Goal: Task Accomplishment & Management: Manage account settings

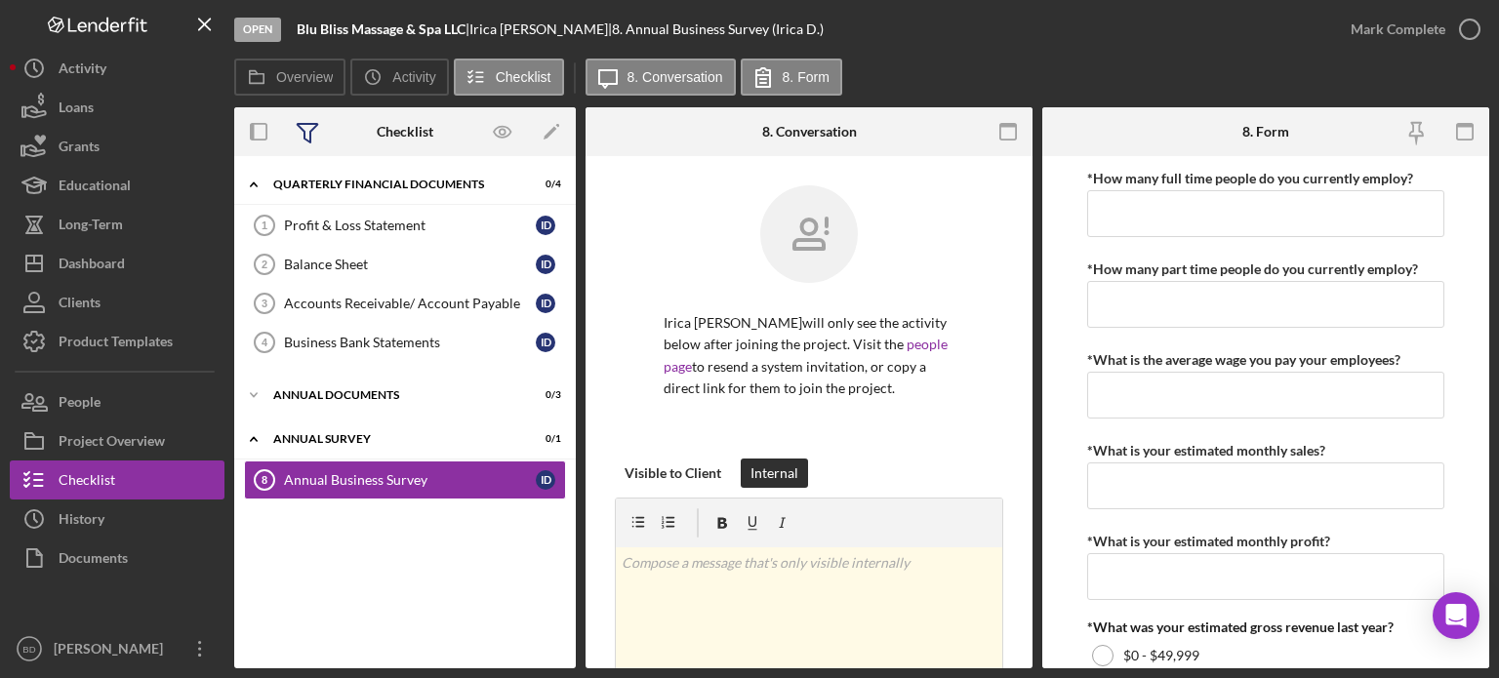
scroll to position [390, 0]
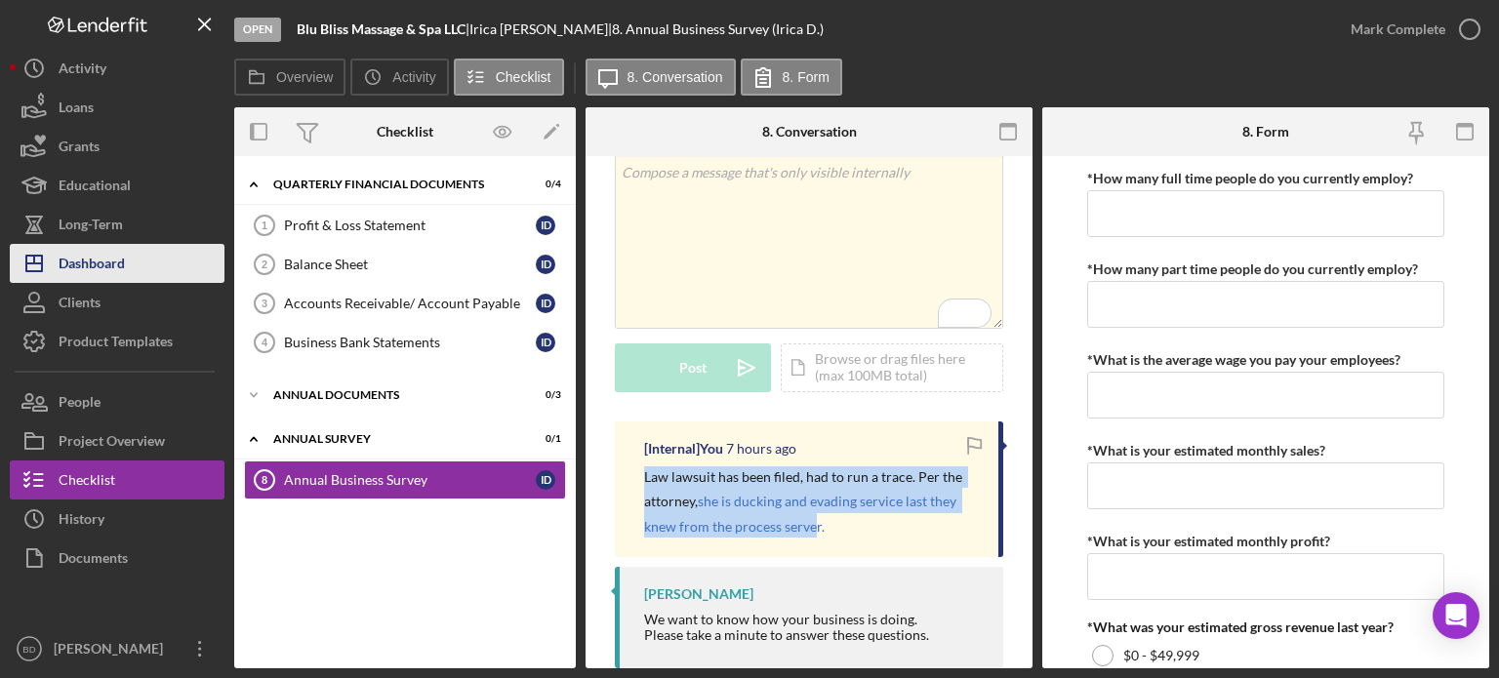
click at [113, 267] on div "Dashboard" at bounding box center [92, 266] width 66 height 44
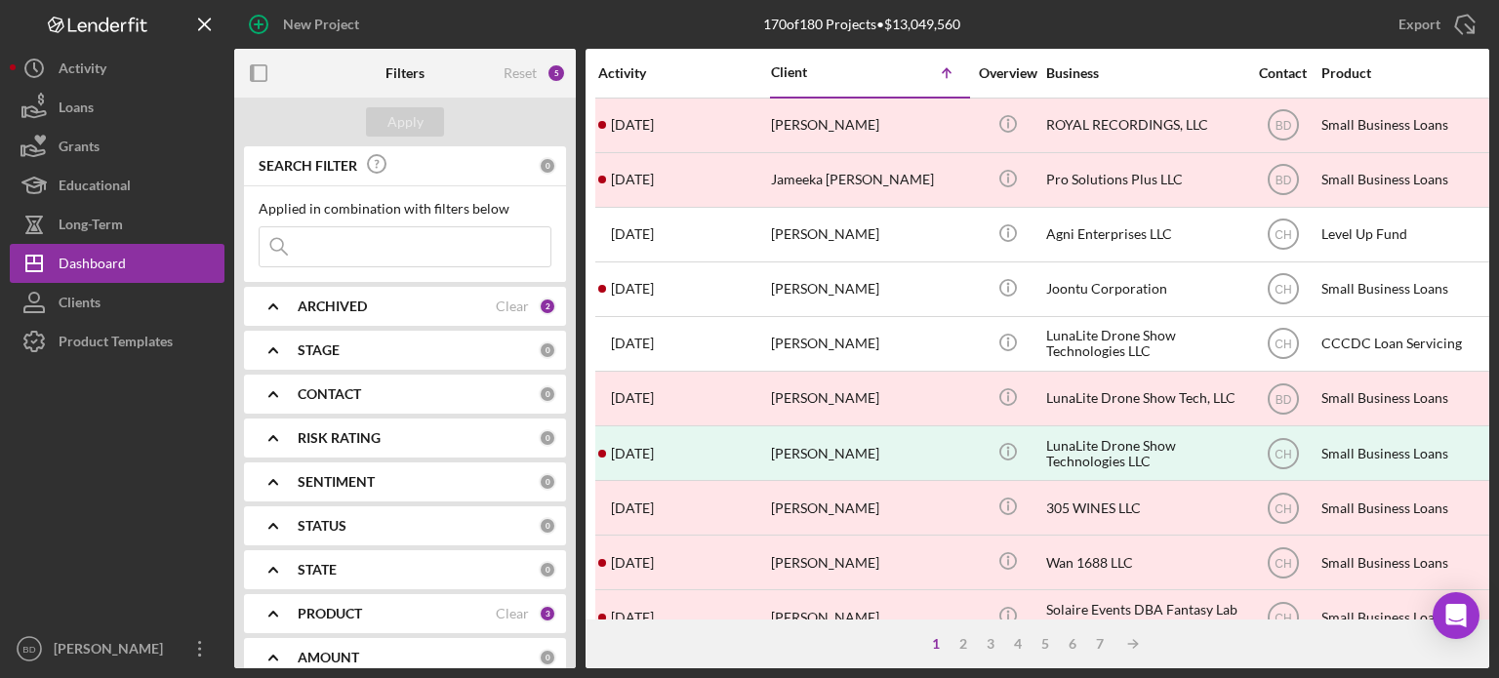
click at [325, 304] on b "ARCHIVED" at bounding box center [332, 307] width 69 height 16
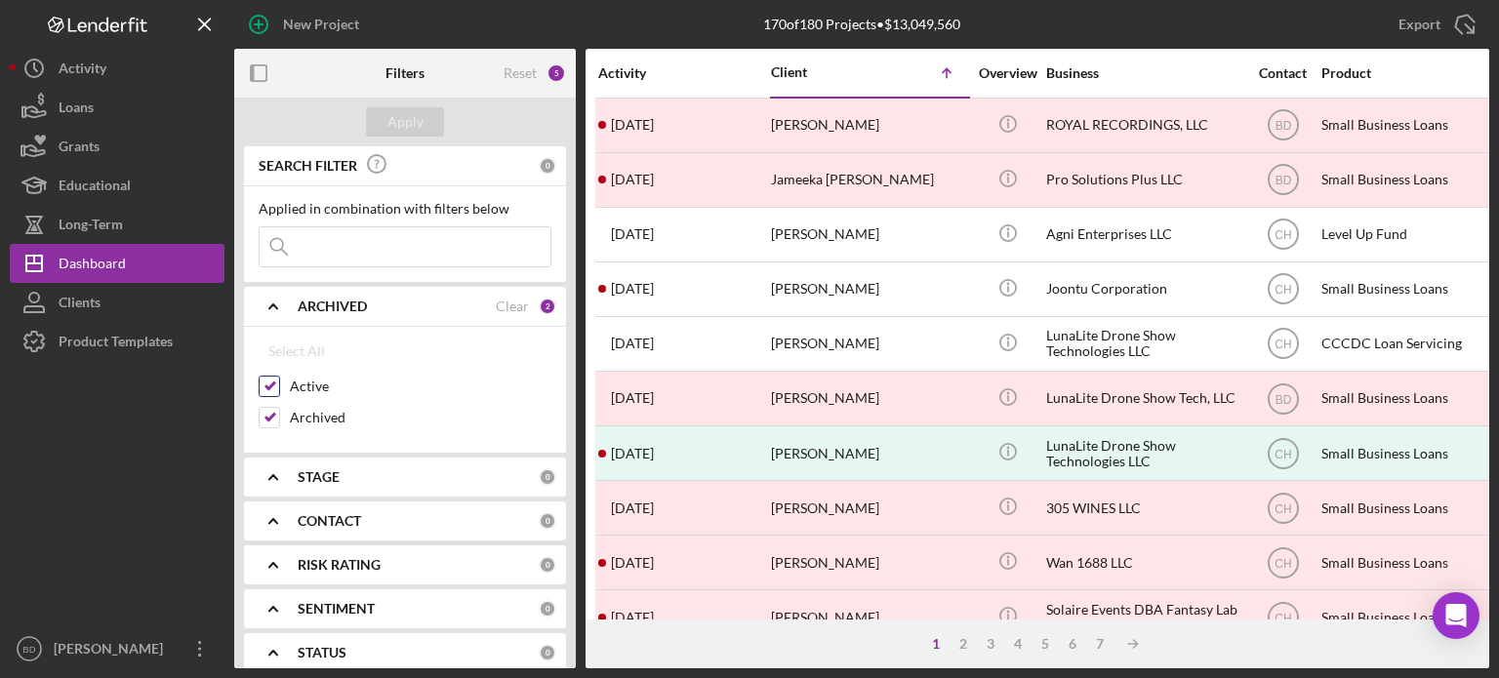
click at [268, 387] on input "Active" at bounding box center [270, 387] width 20 height 20
checkbox input "true"
click at [269, 411] on input "Archived" at bounding box center [270, 418] width 20 height 20
checkbox input "false"
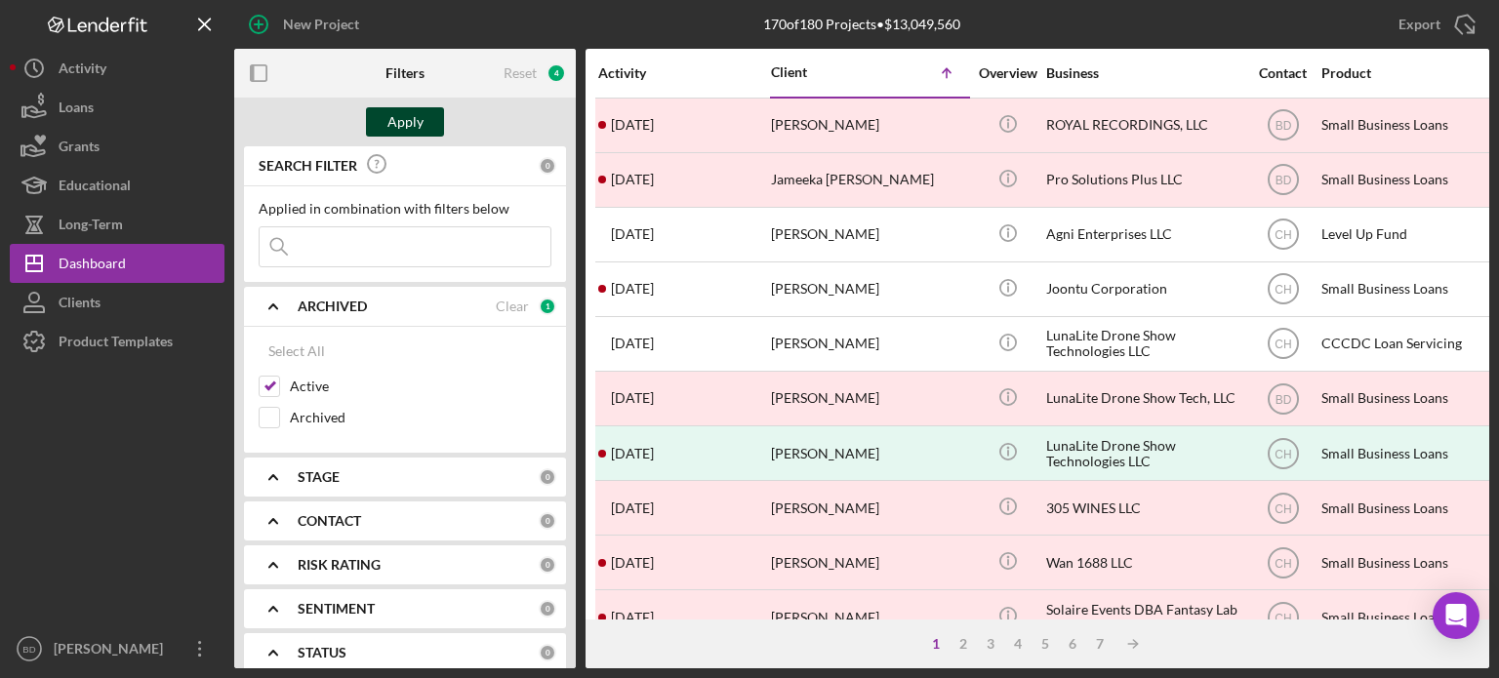
click at [418, 117] on div "Apply" at bounding box center [405, 121] width 36 height 29
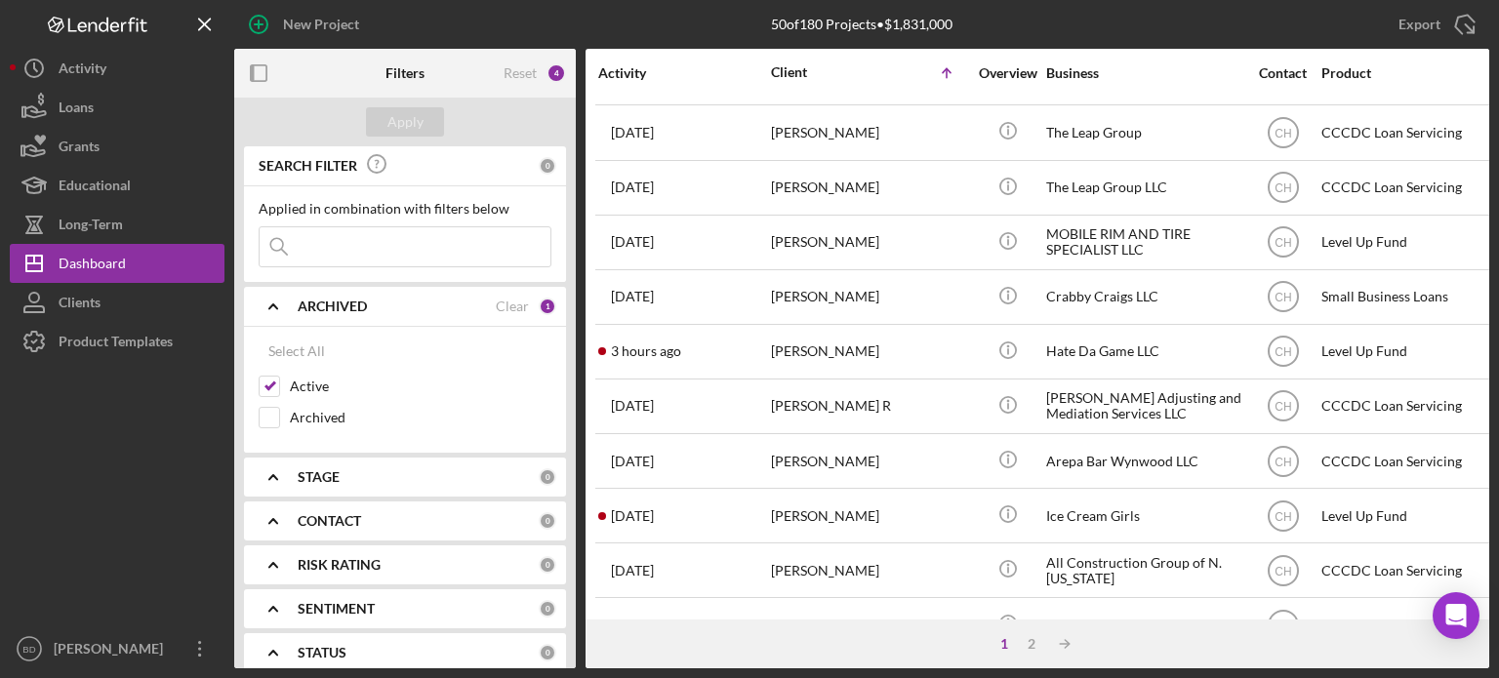
scroll to position [871, 0]
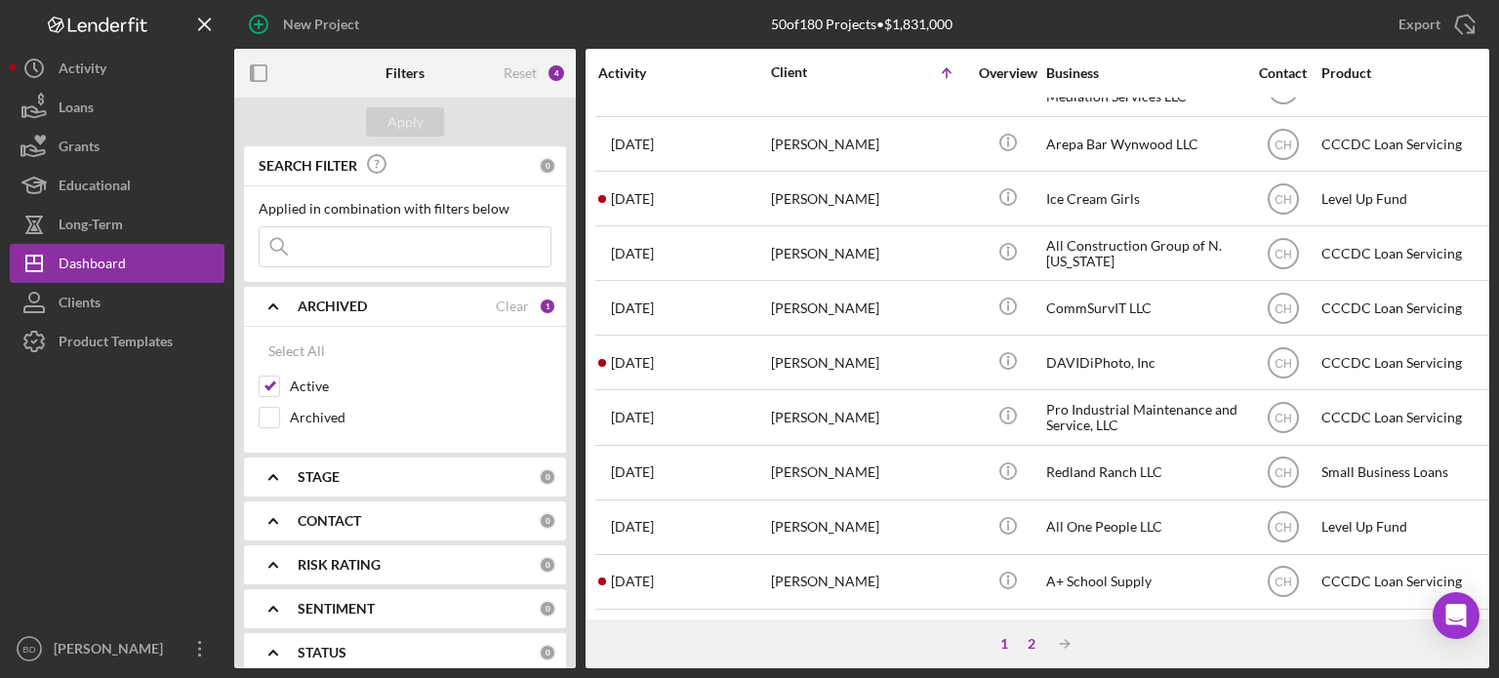
click at [1035, 647] on div "2" at bounding box center [1031, 644] width 27 height 16
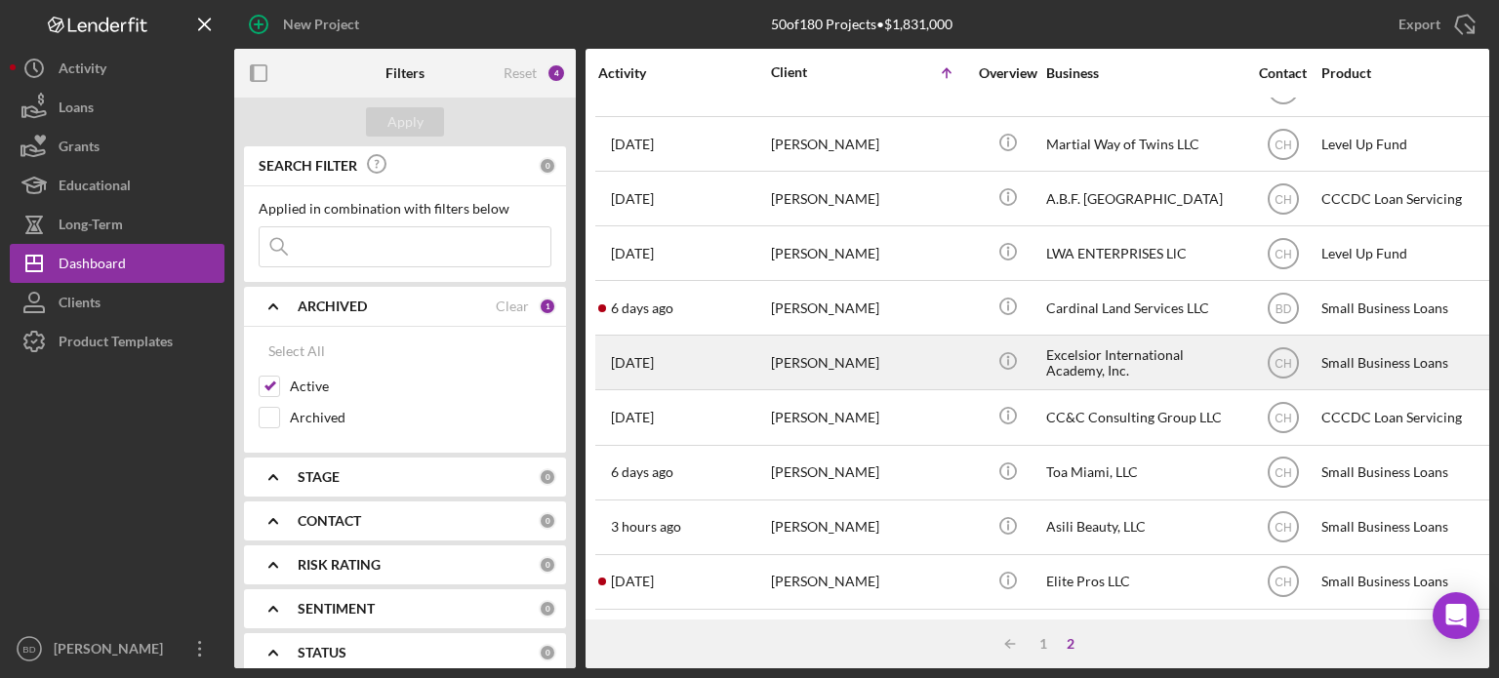
click at [1074, 351] on div "Excelsior International Academy, Inc." at bounding box center [1143, 363] width 195 height 52
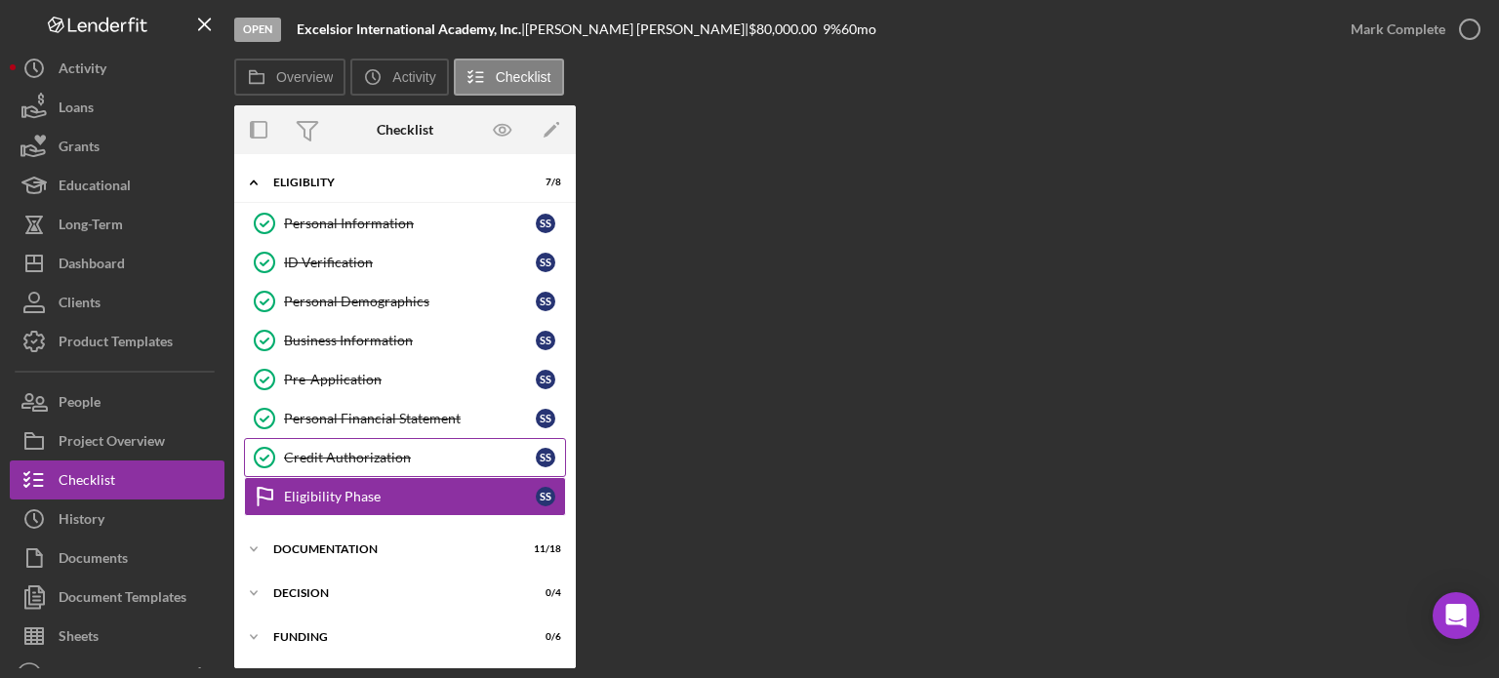
scroll to position [39, 0]
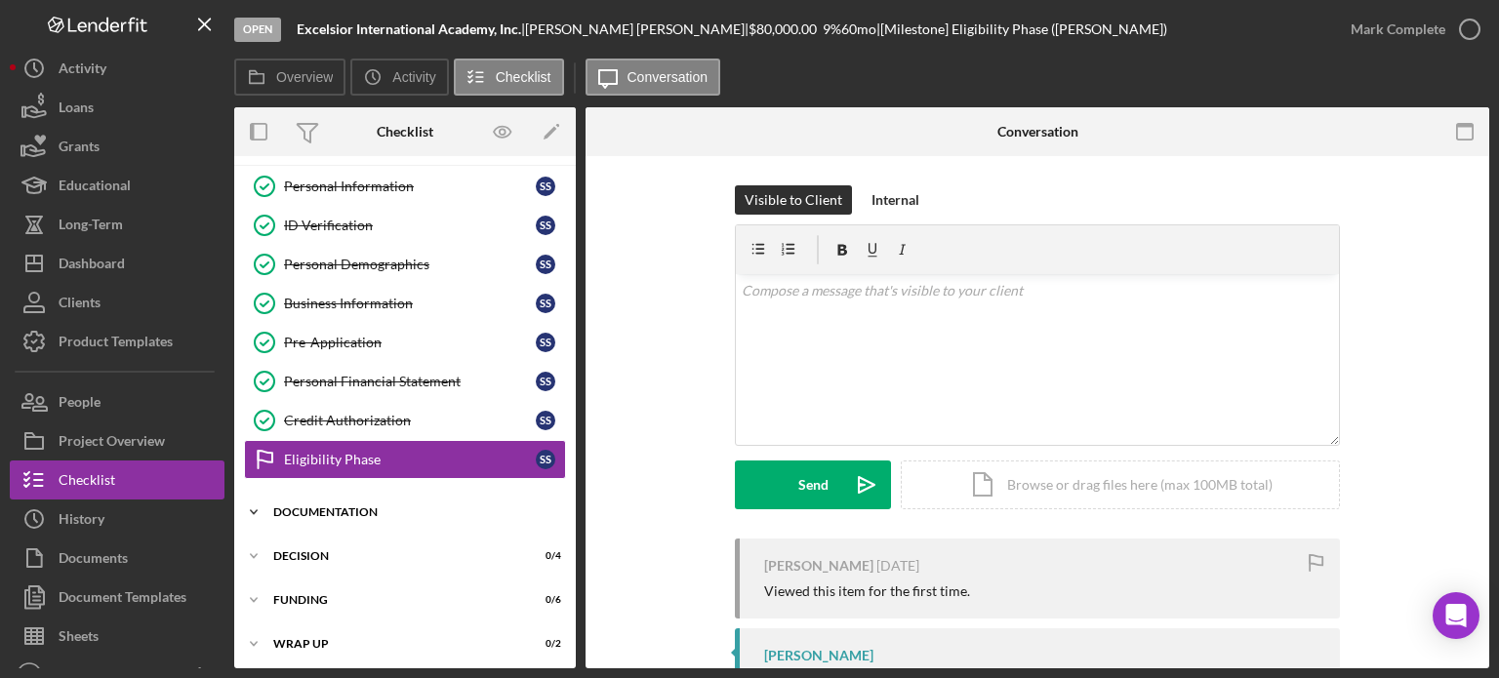
click at [335, 498] on div "Icon/Expander Documentation 11 / 18" at bounding box center [405, 512] width 342 height 39
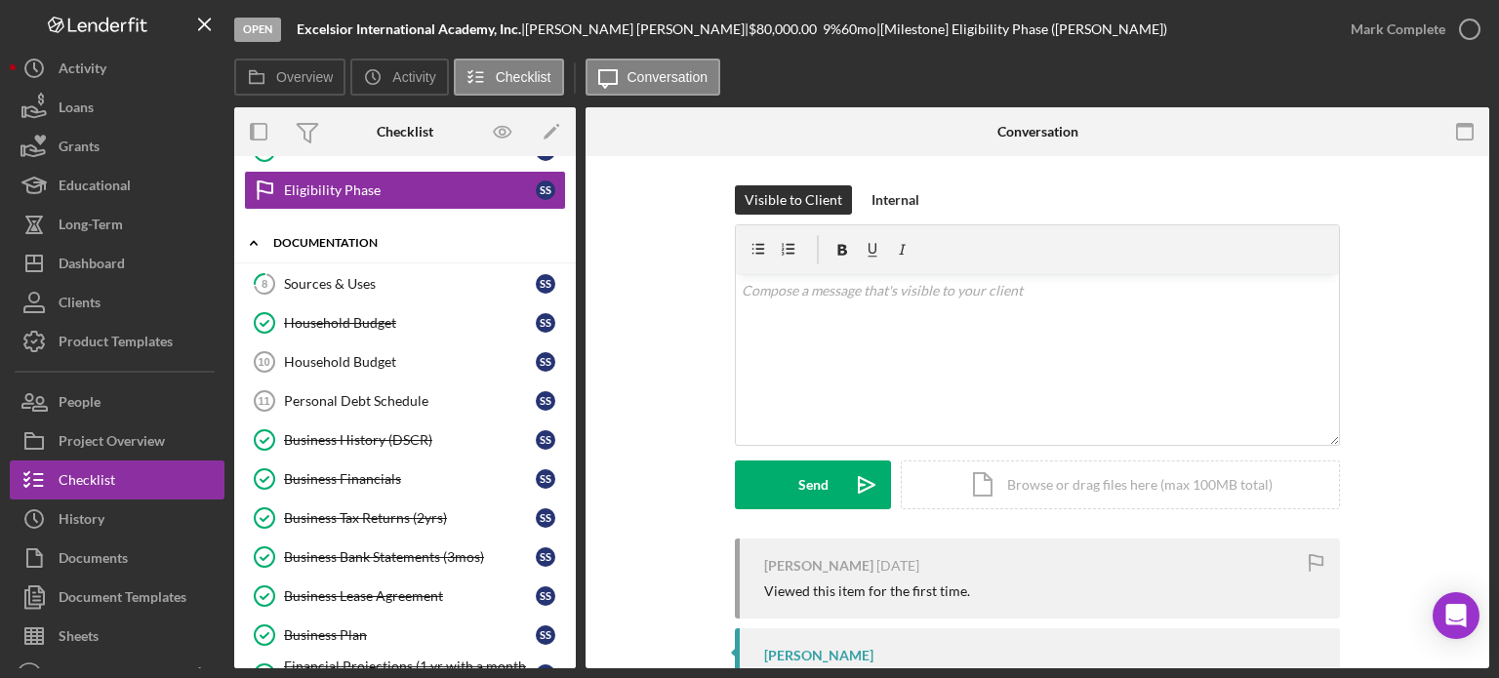
scroll to position [332, 0]
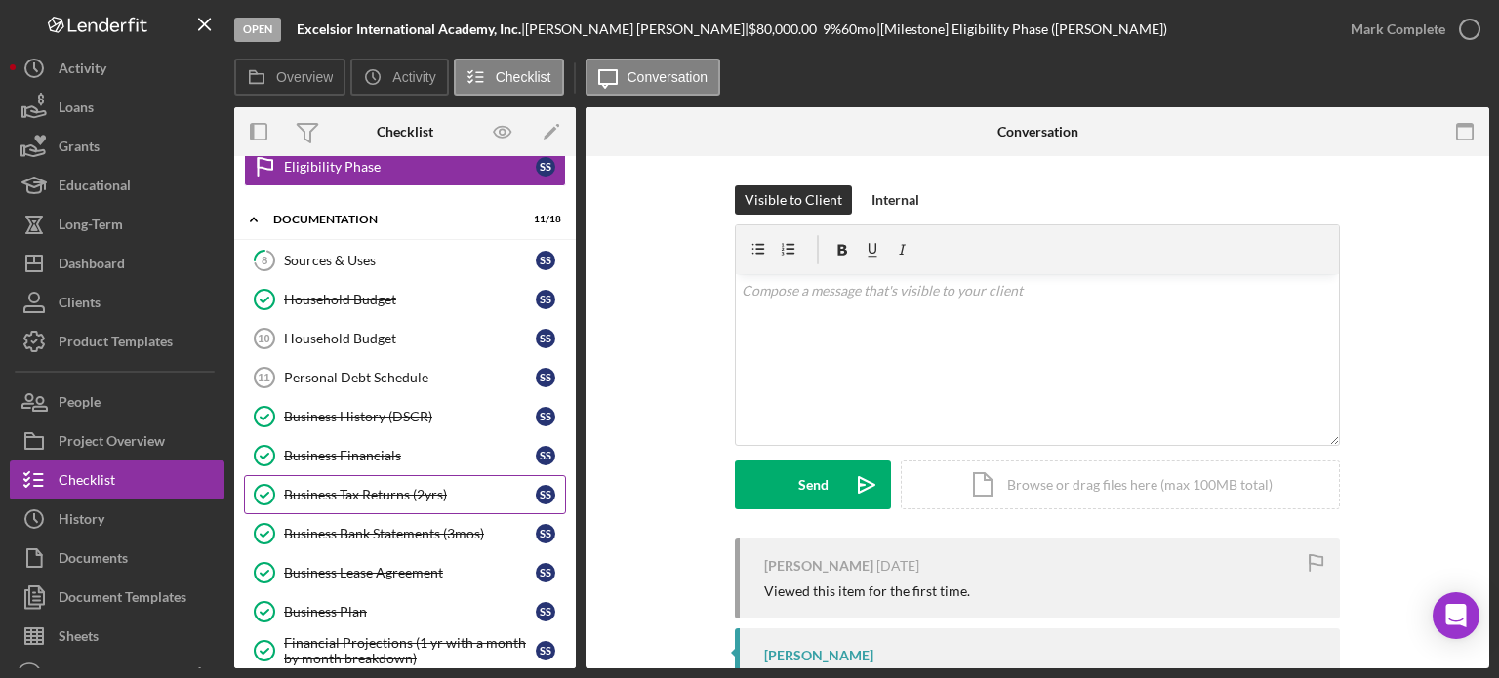
click at [334, 493] on div "Business Tax Returns (2yrs)" at bounding box center [410, 495] width 252 height 16
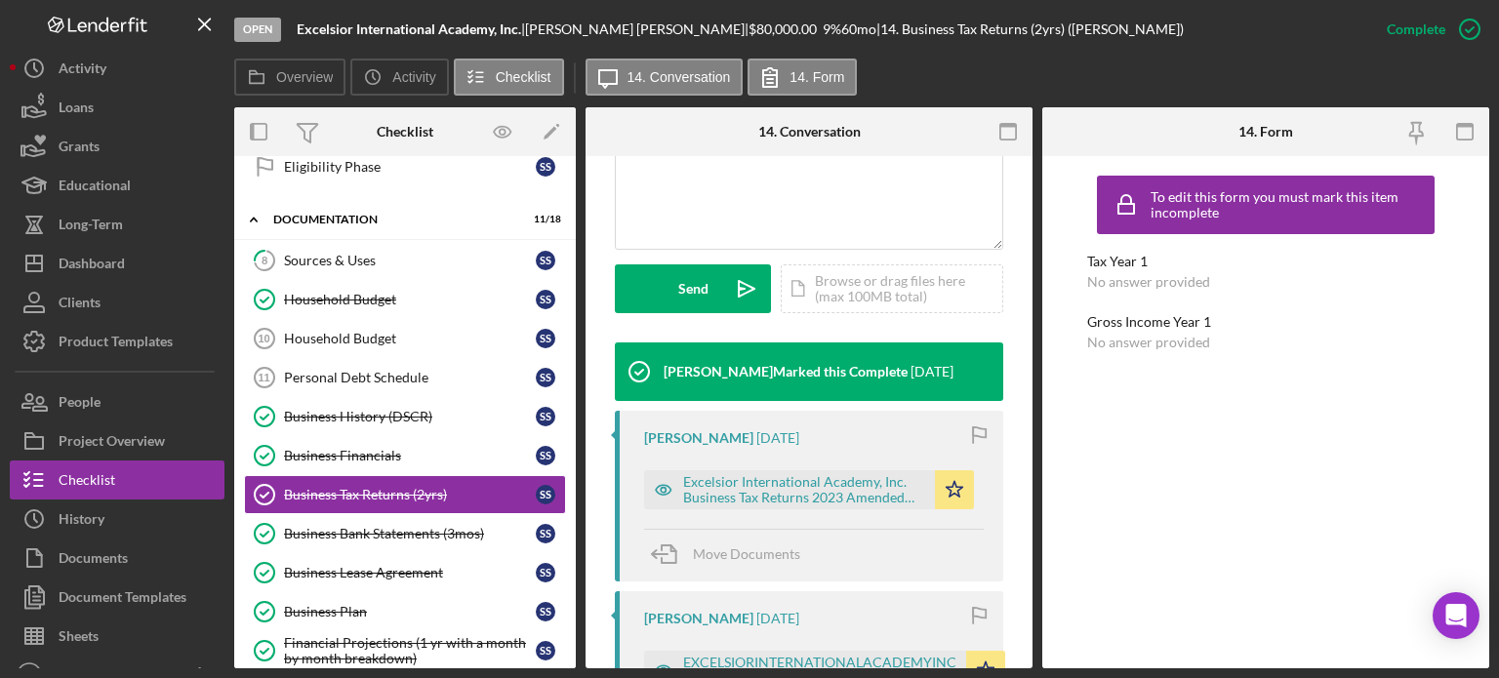
scroll to position [488, 0]
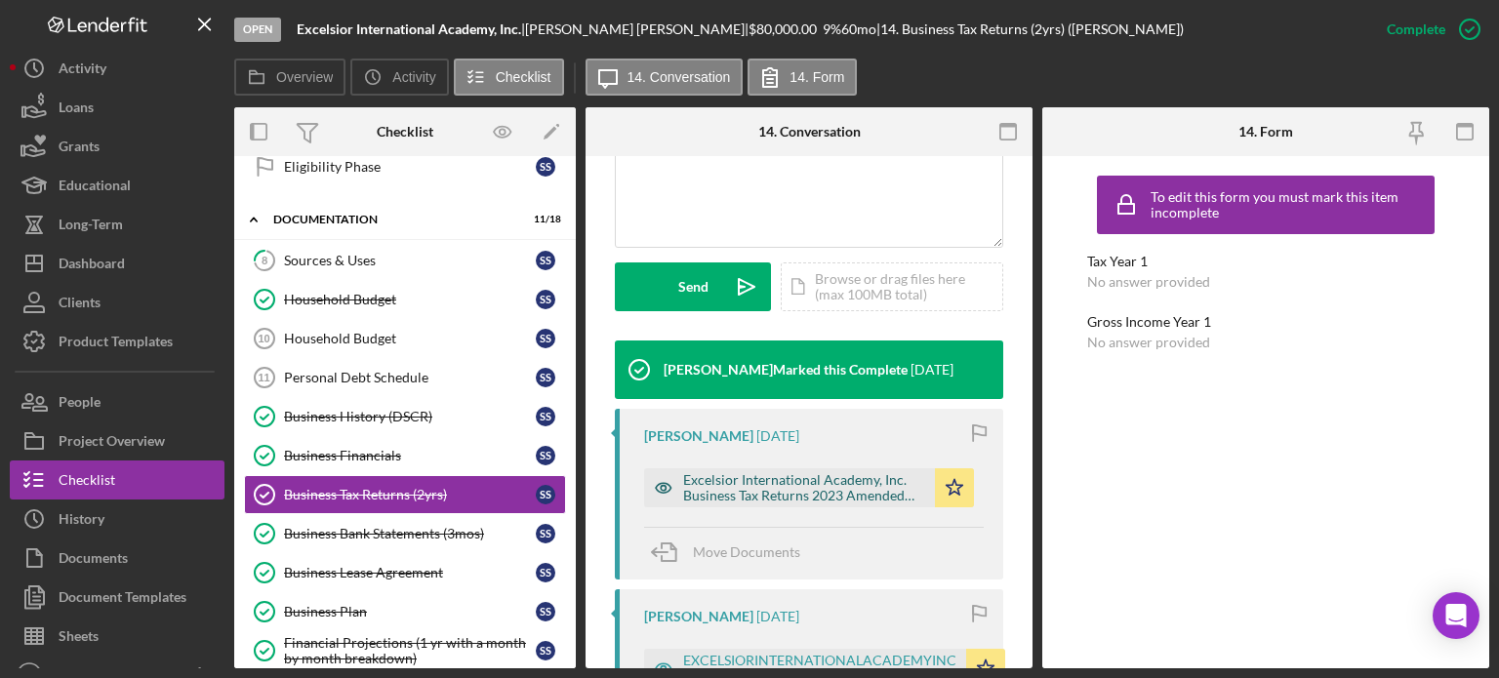
click at [660, 484] on icon "button" at bounding box center [664, 488] width 16 height 10
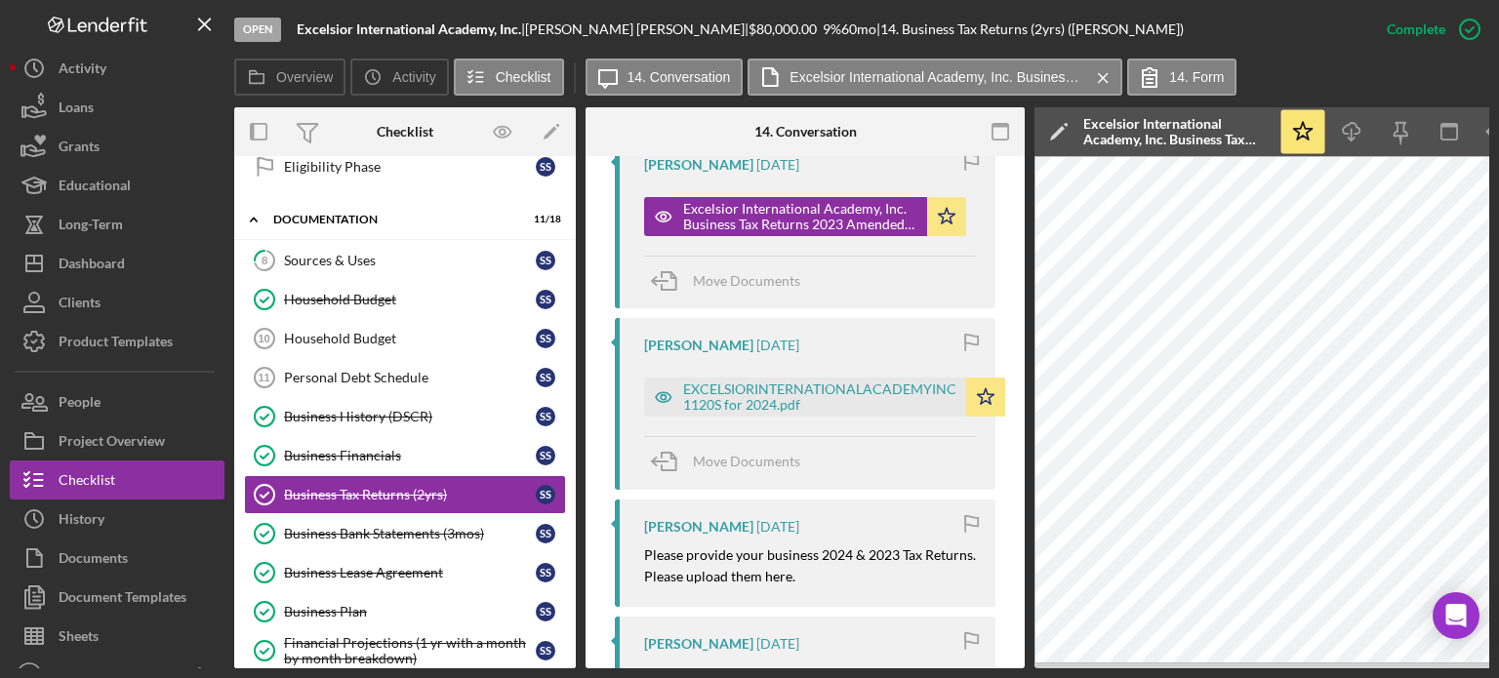
scroll to position [781, 0]
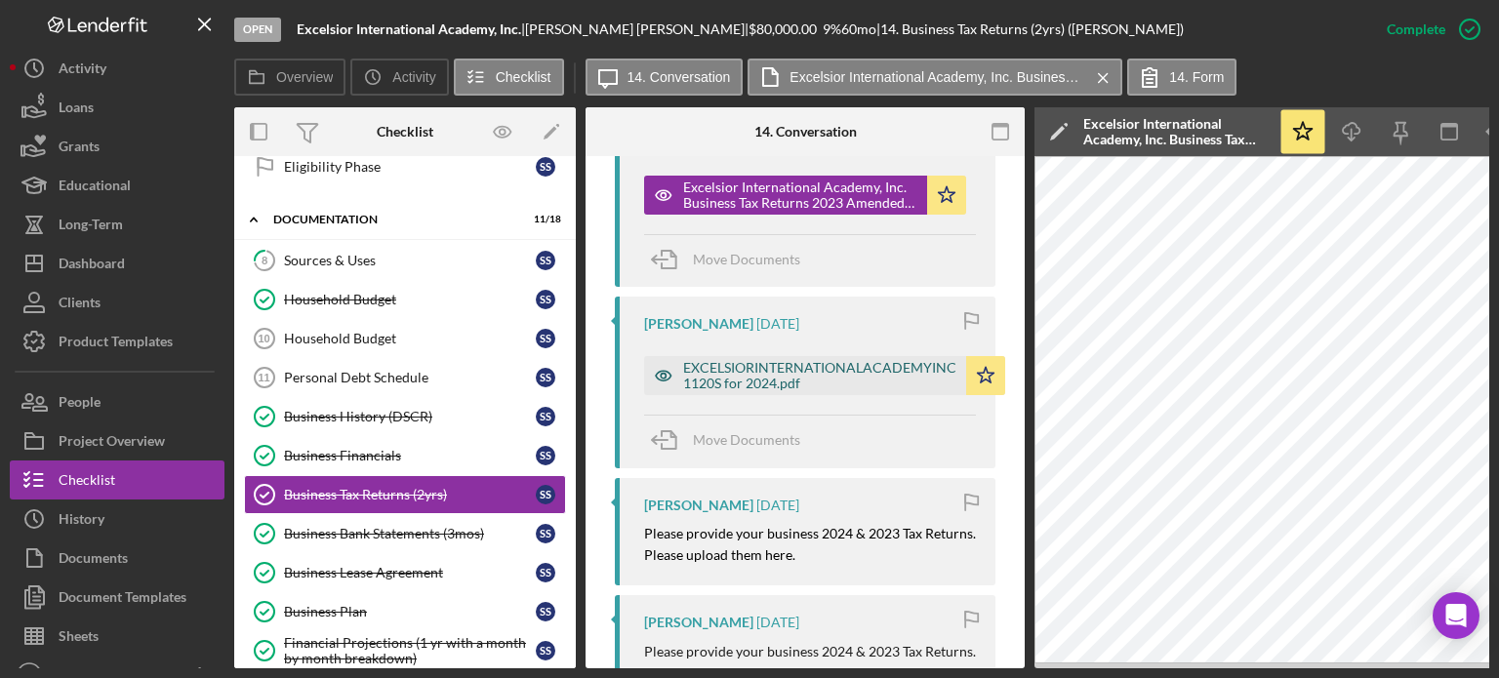
click at [663, 366] on icon "button" at bounding box center [663, 375] width 39 height 39
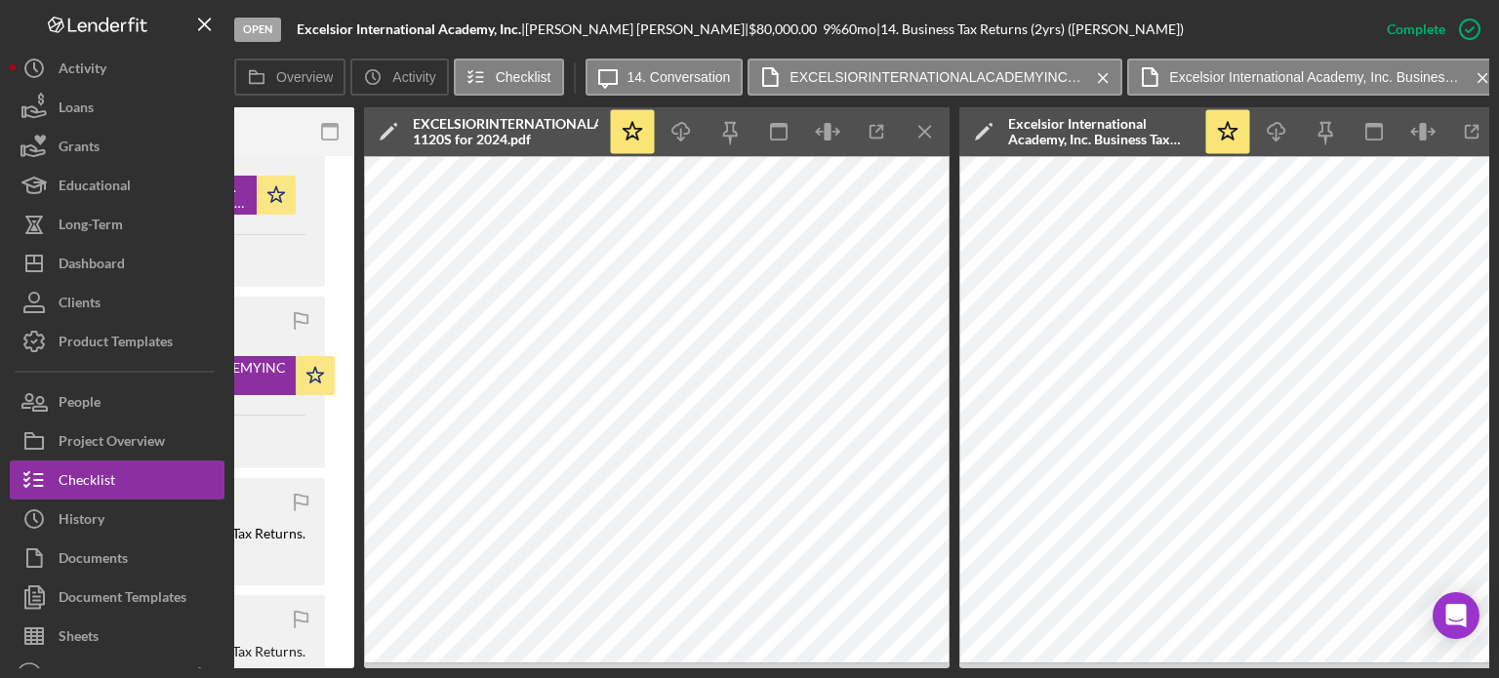
scroll to position [0, 674]
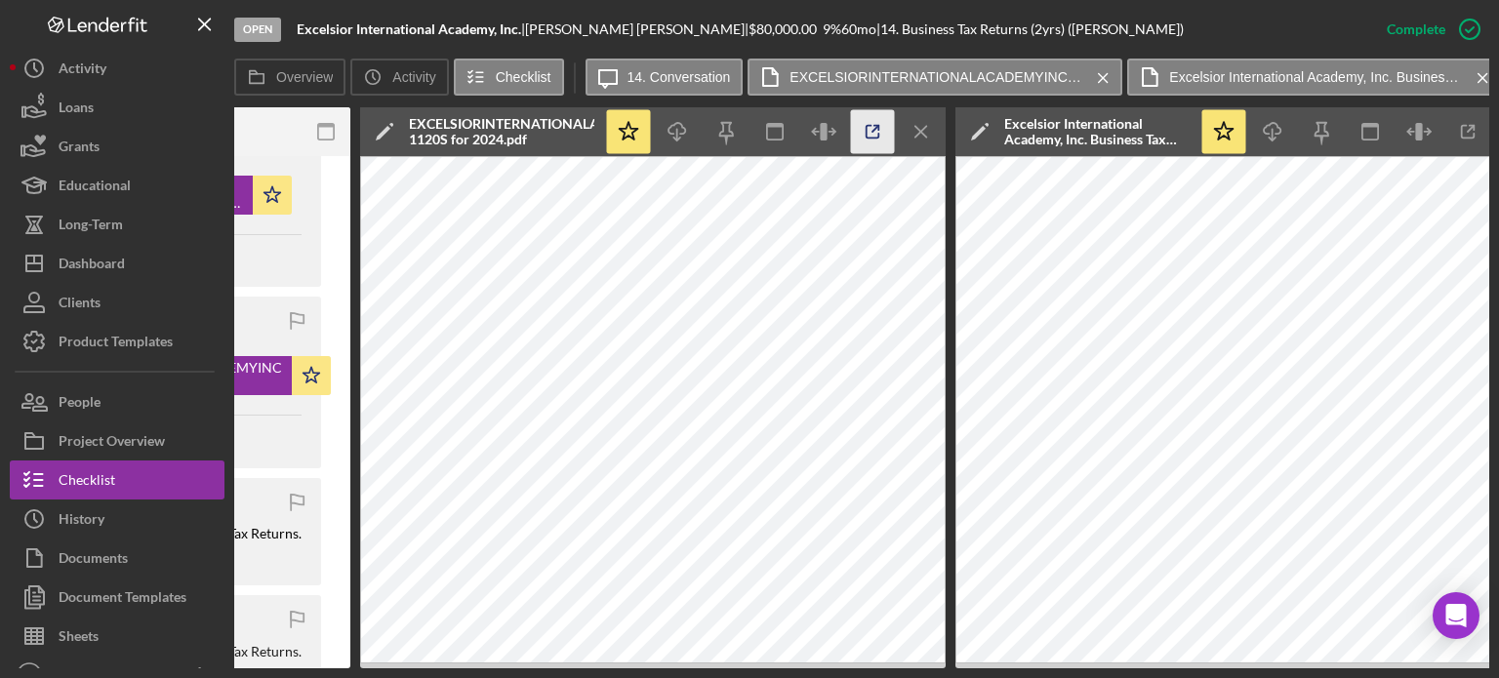
click at [868, 122] on icon "button" at bounding box center [873, 132] width 44 height 44
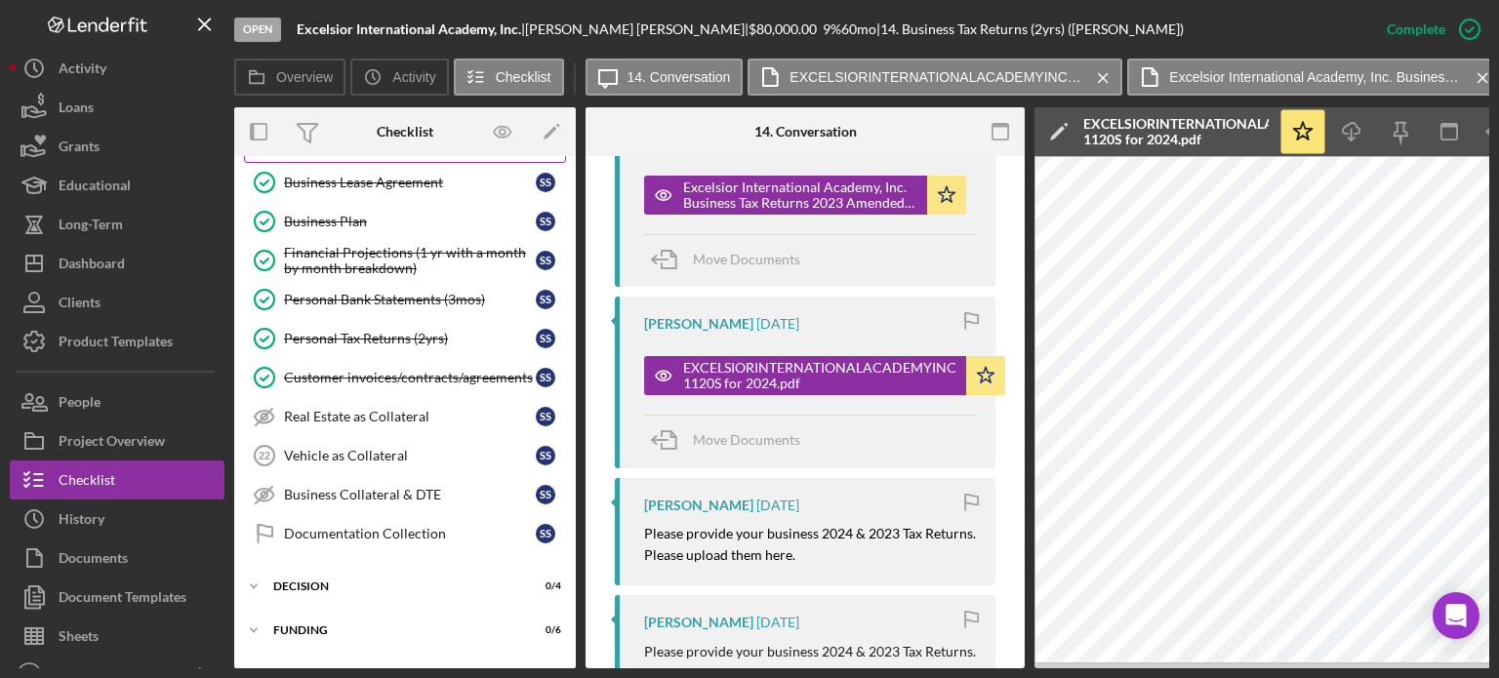
scroll to position [753, 0]
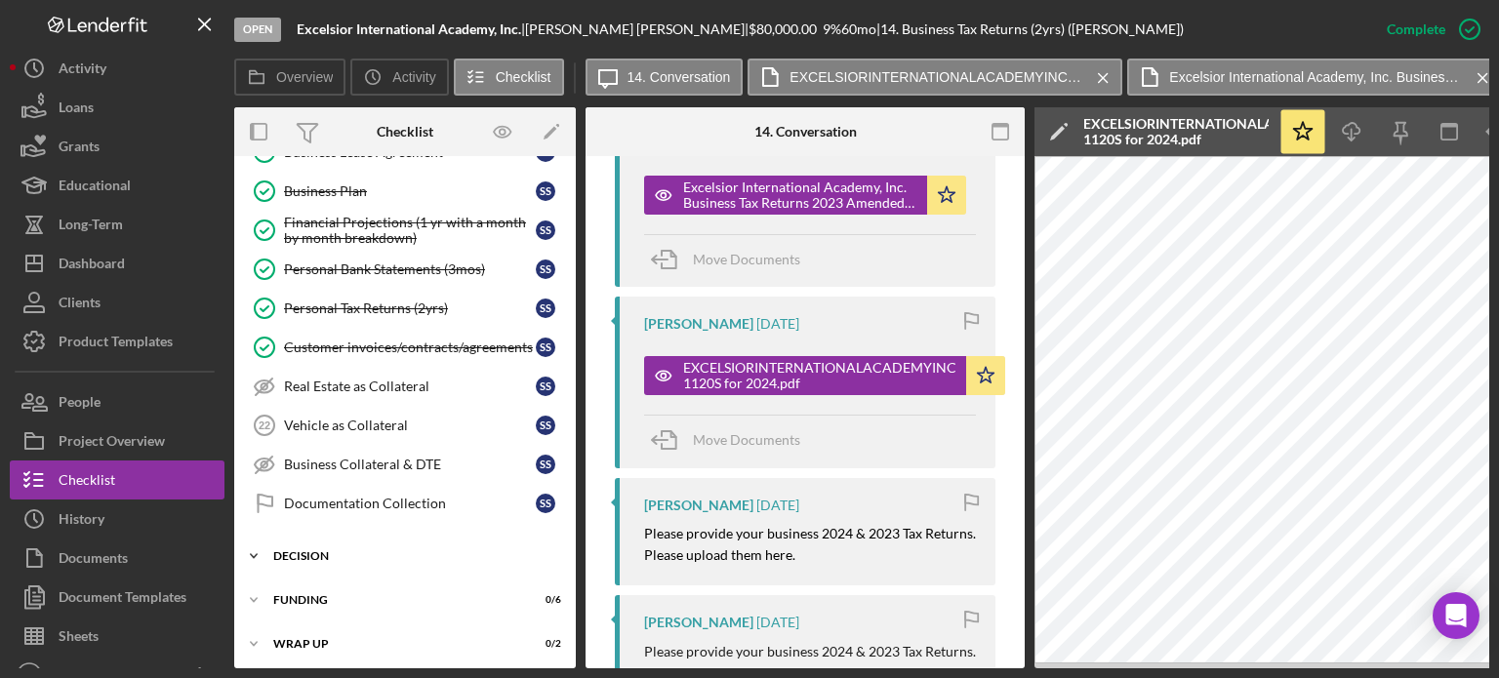
click at [325, 550] on div "Decision" at bounding box center [412, 556] width 278 height 12
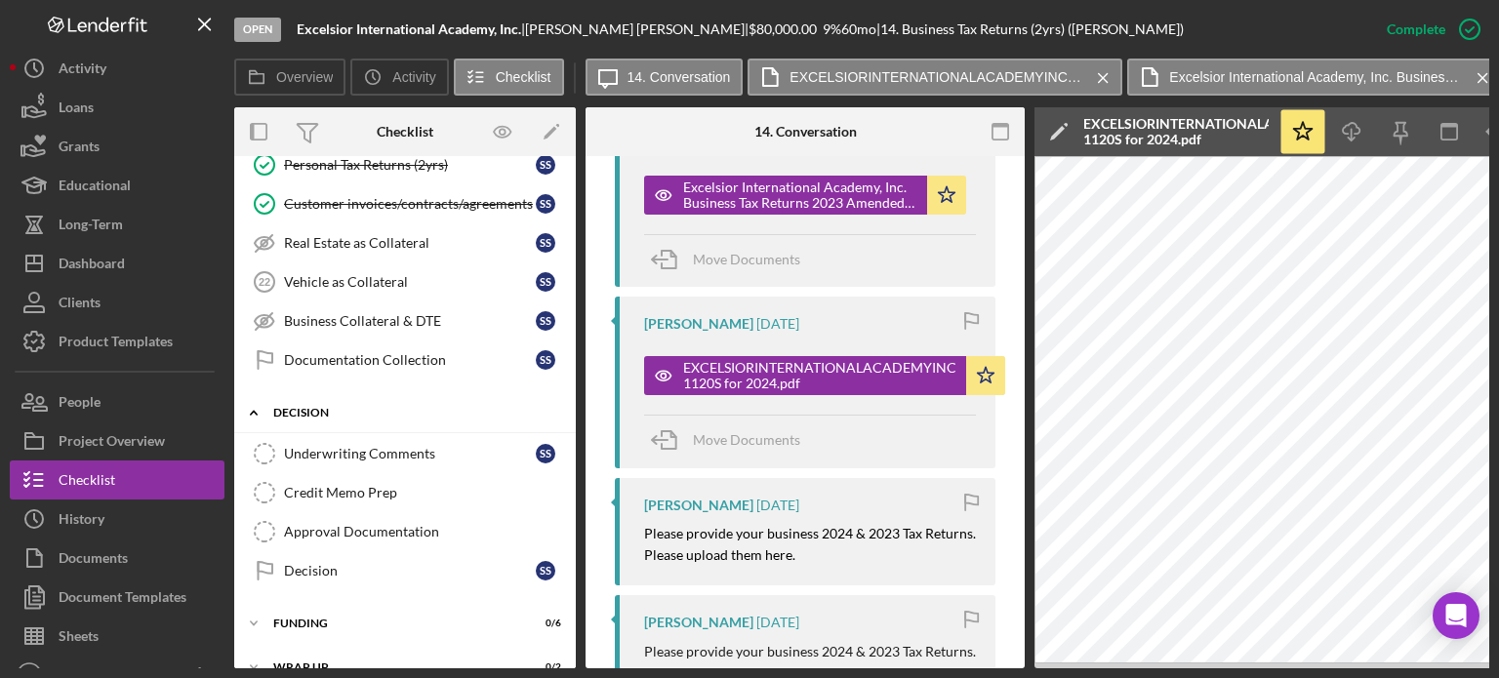
scroll to position [917, 0]
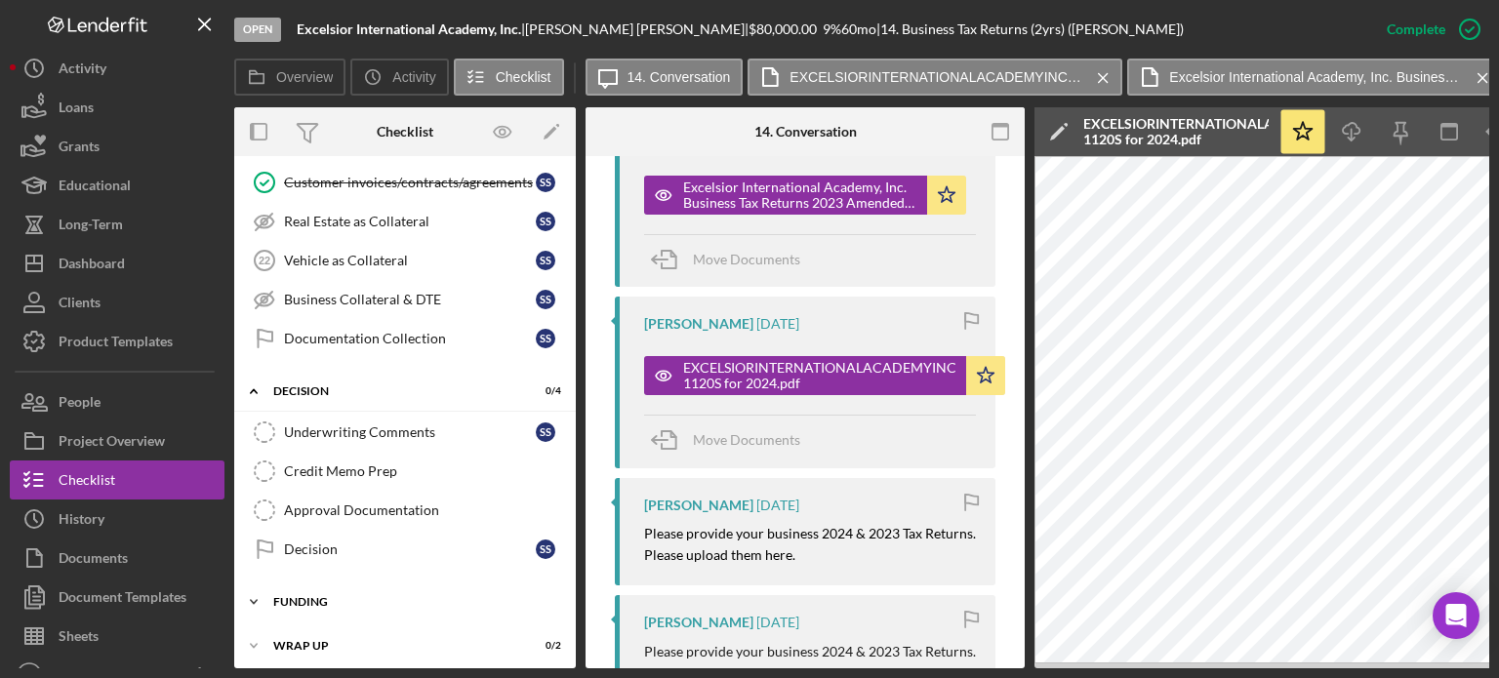
click at [319, 596] on div "Funding" at bounding box center [412, 602] width 278 height 12
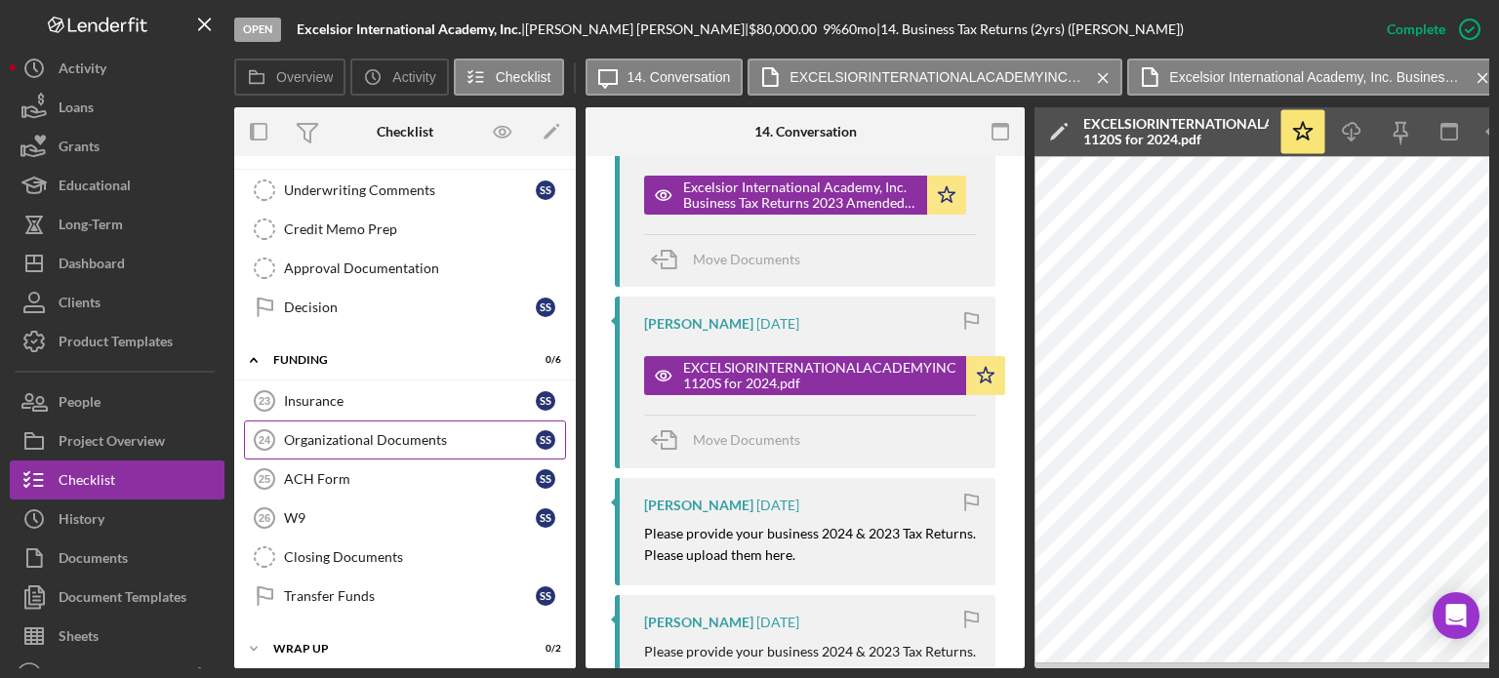
click at [347, 421] on link "Organizational Documents 24 Organizational Documents S S" at bounding box center [405, 440] width 322 height 39
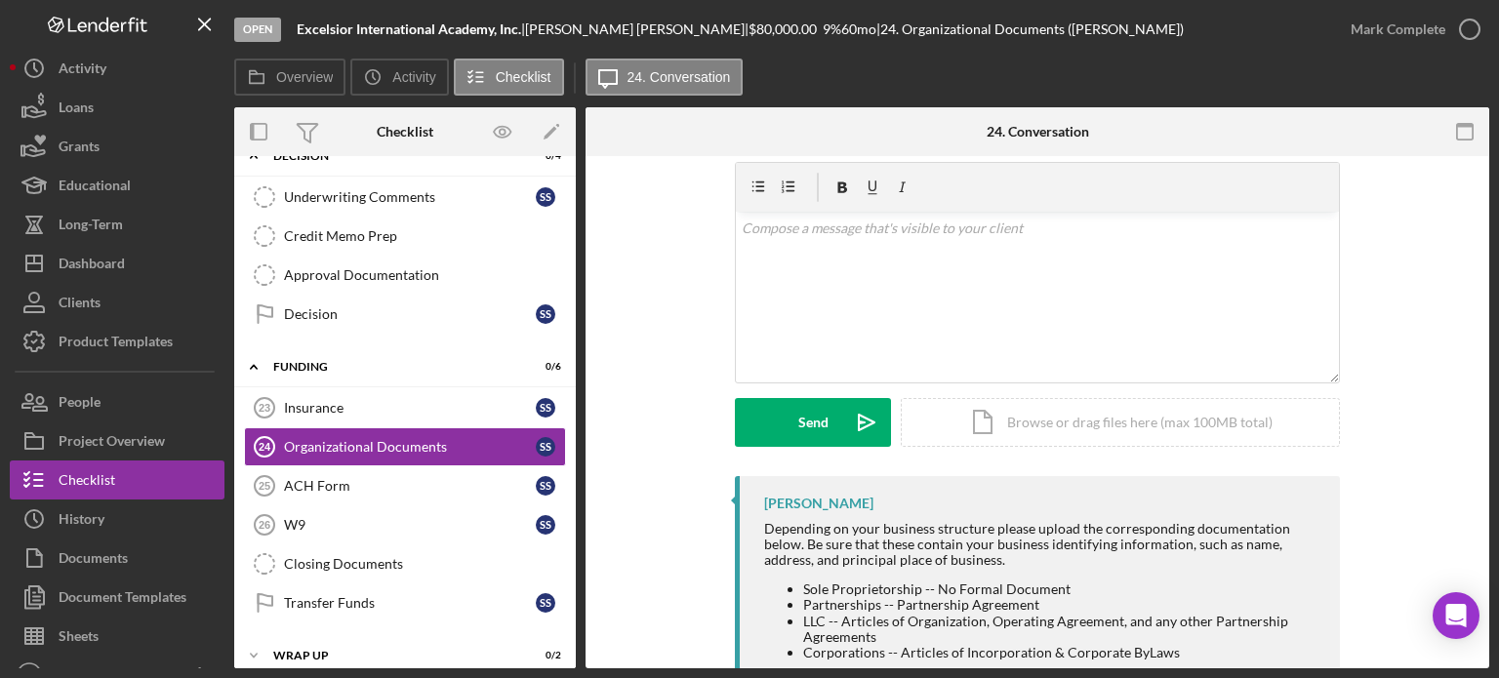
scroll to position [130, 0]
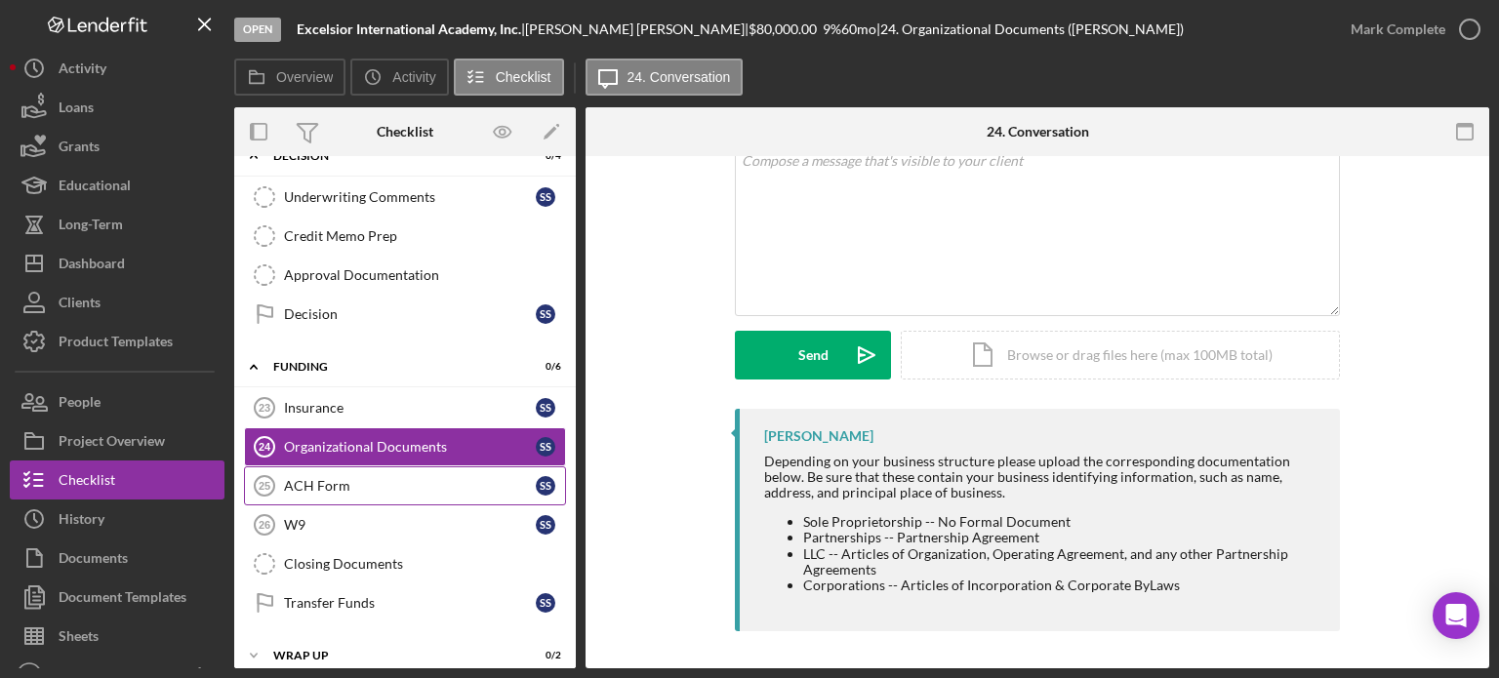
click at [332, 478] on div "ACH Form" at bounding box center [410, 486] width 252 height 16
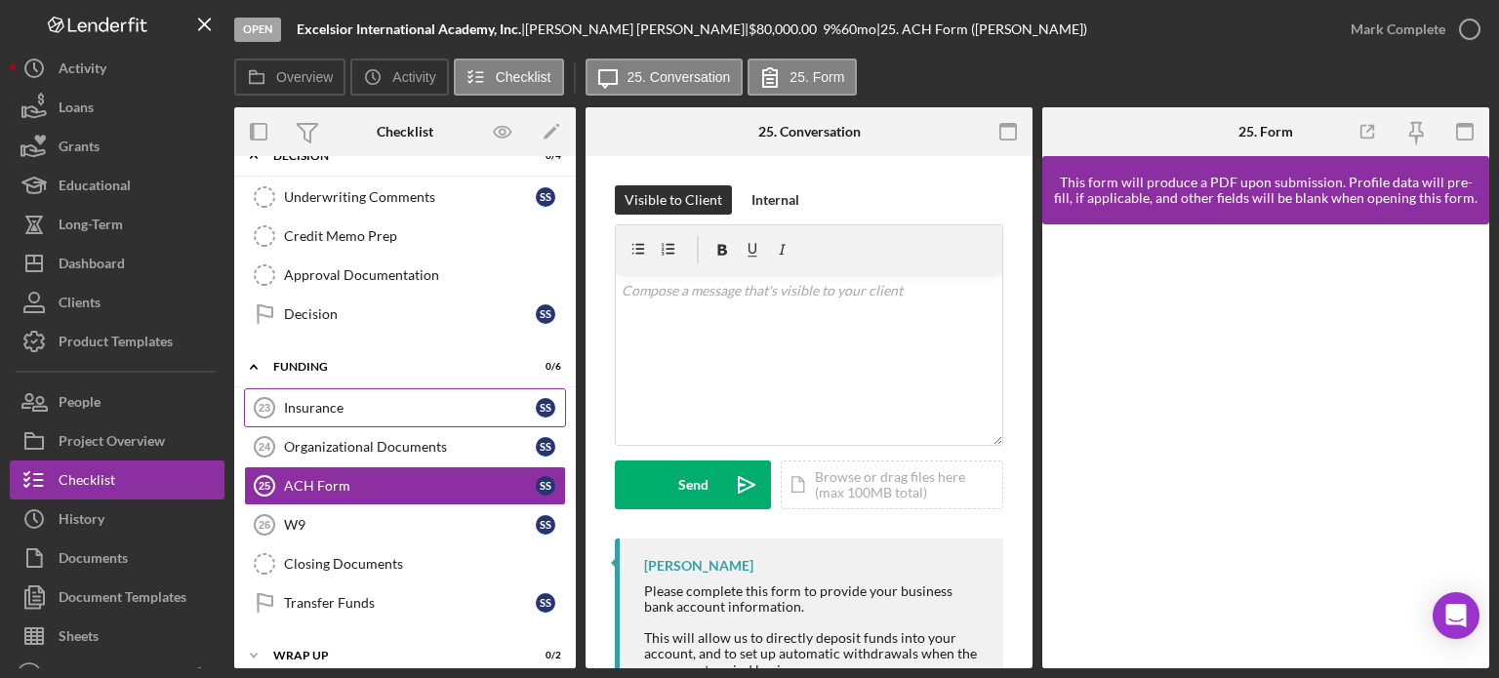
click at [349, 400] on div "Insurance" at bounding box center [410, 408] width 252 height 16
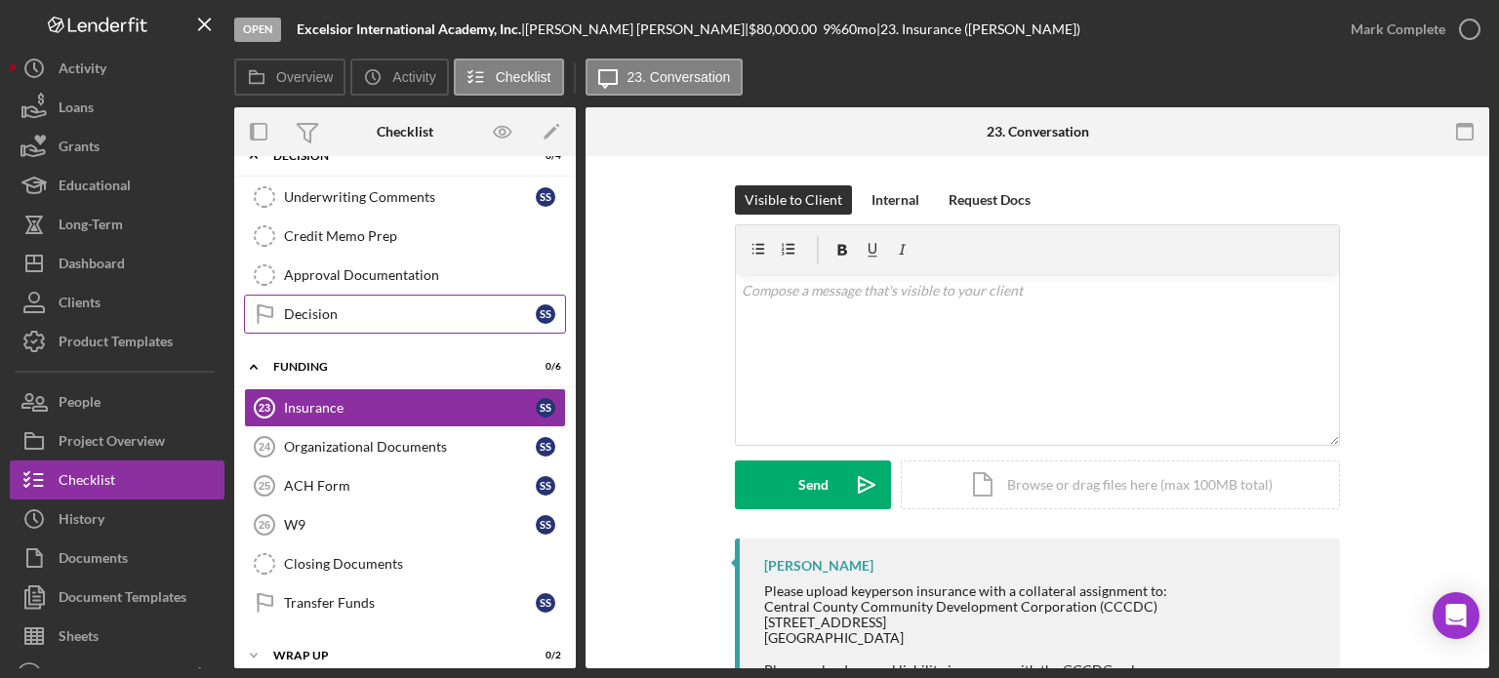
click at [355, 306] on div "Decision" at bounding box center [410, 314] width 252 height 16
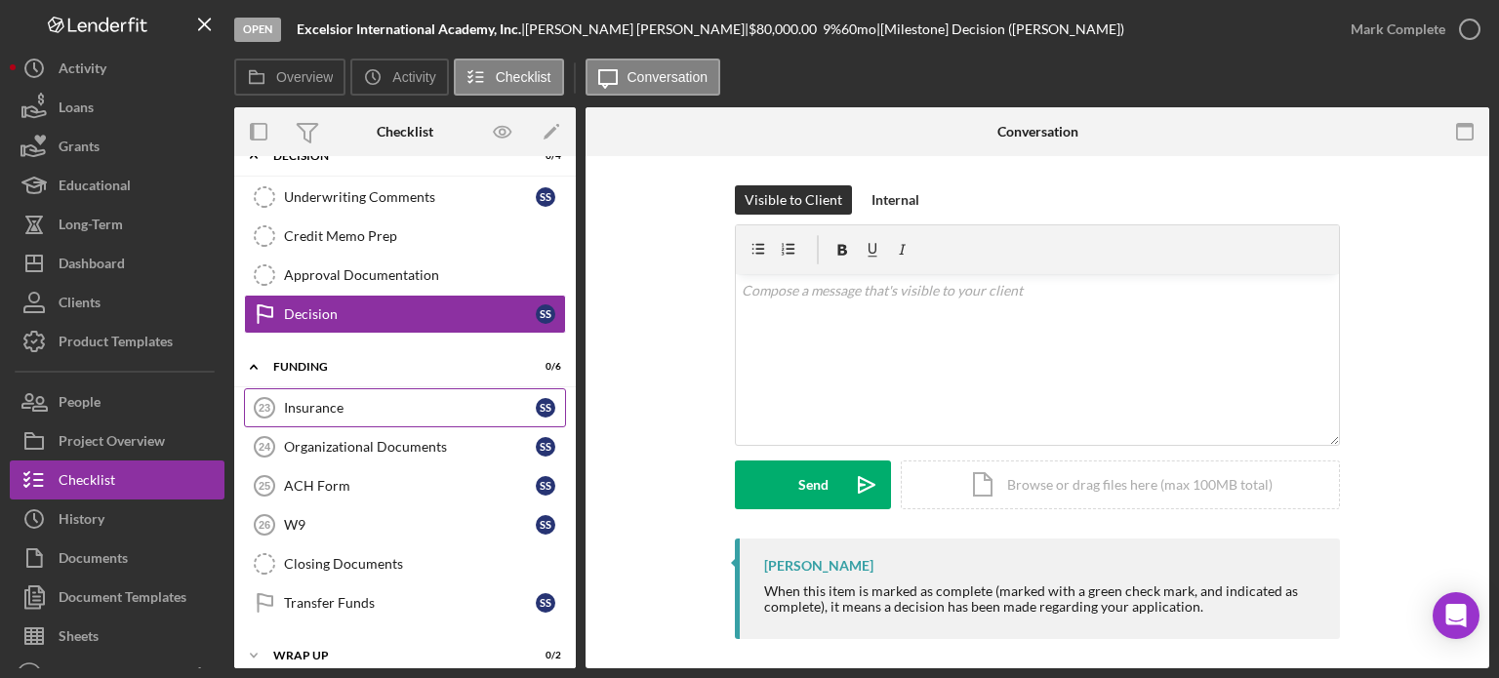
scroll to position [1055, 0]
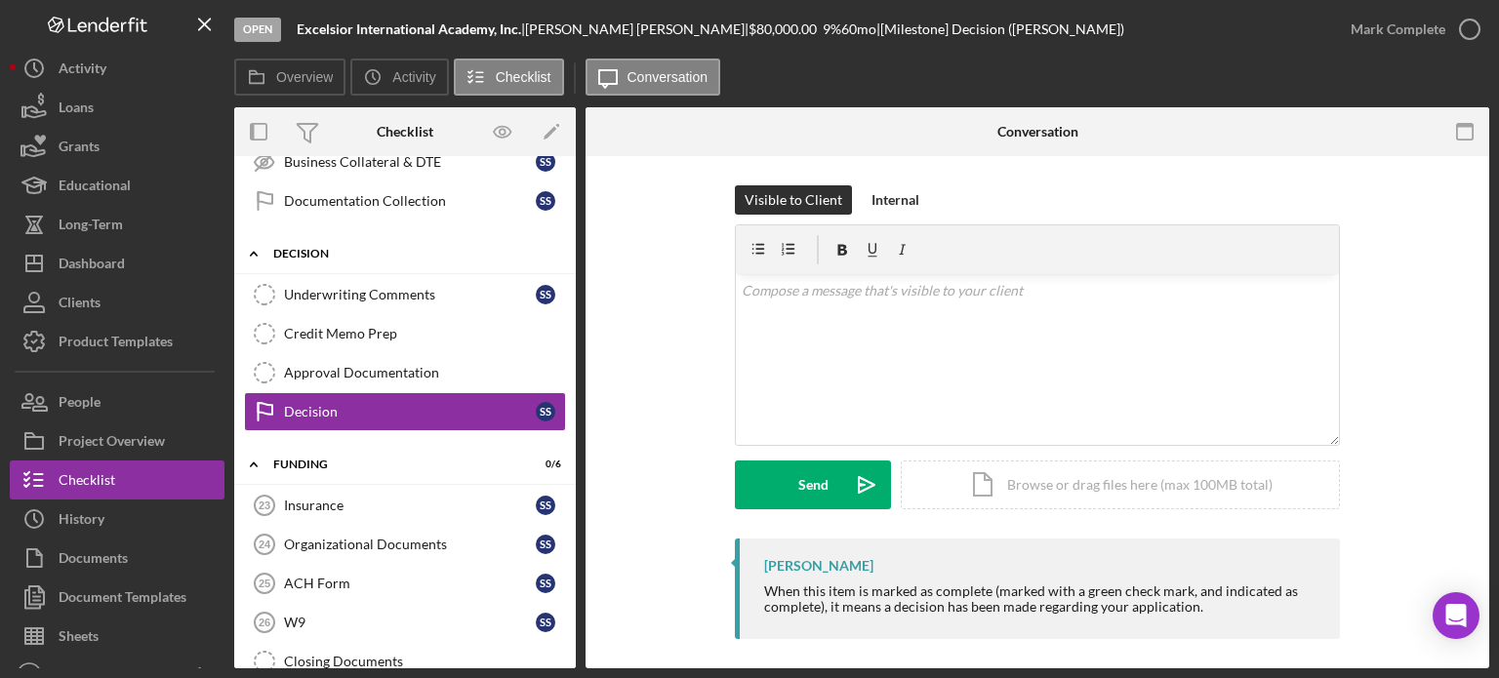
click at [321, 248] on div "Decision" at bounding box center [412, 254] width 278 height 12
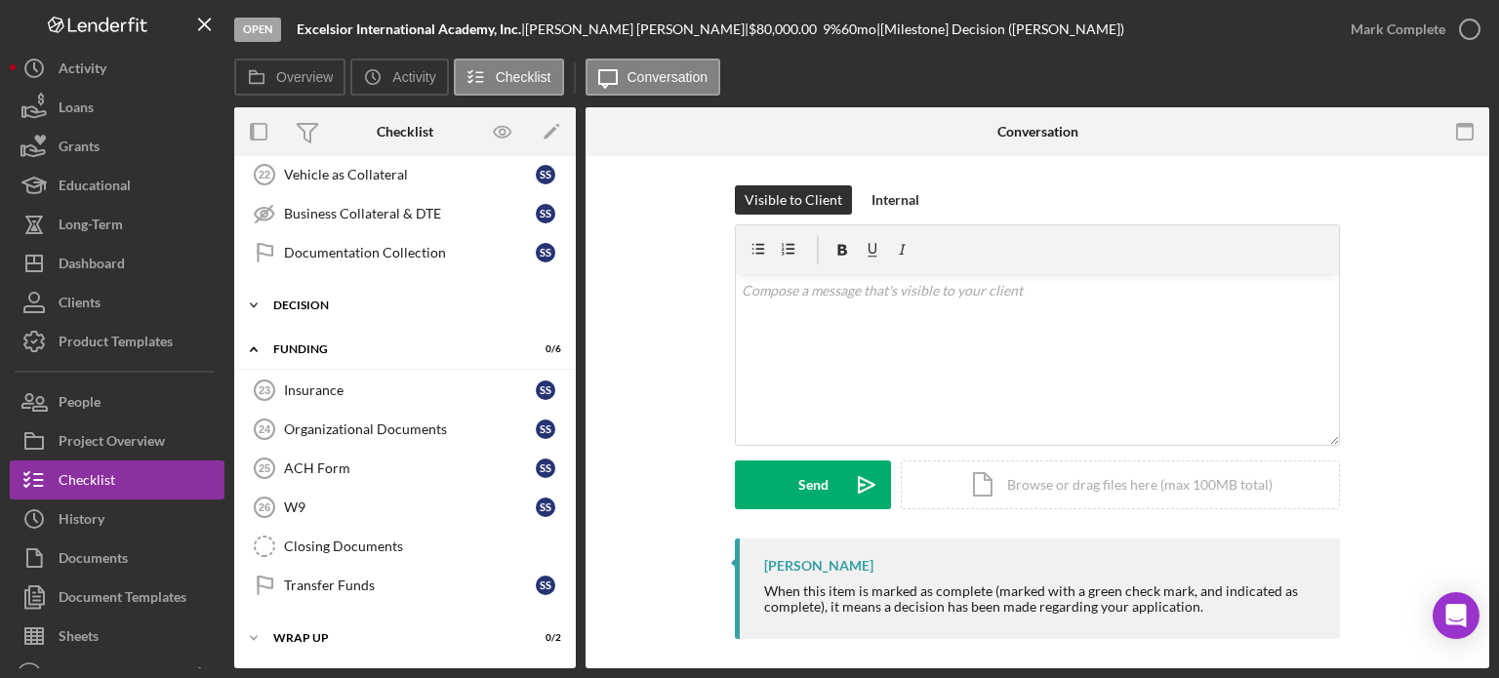
scroll to position [990, 0]
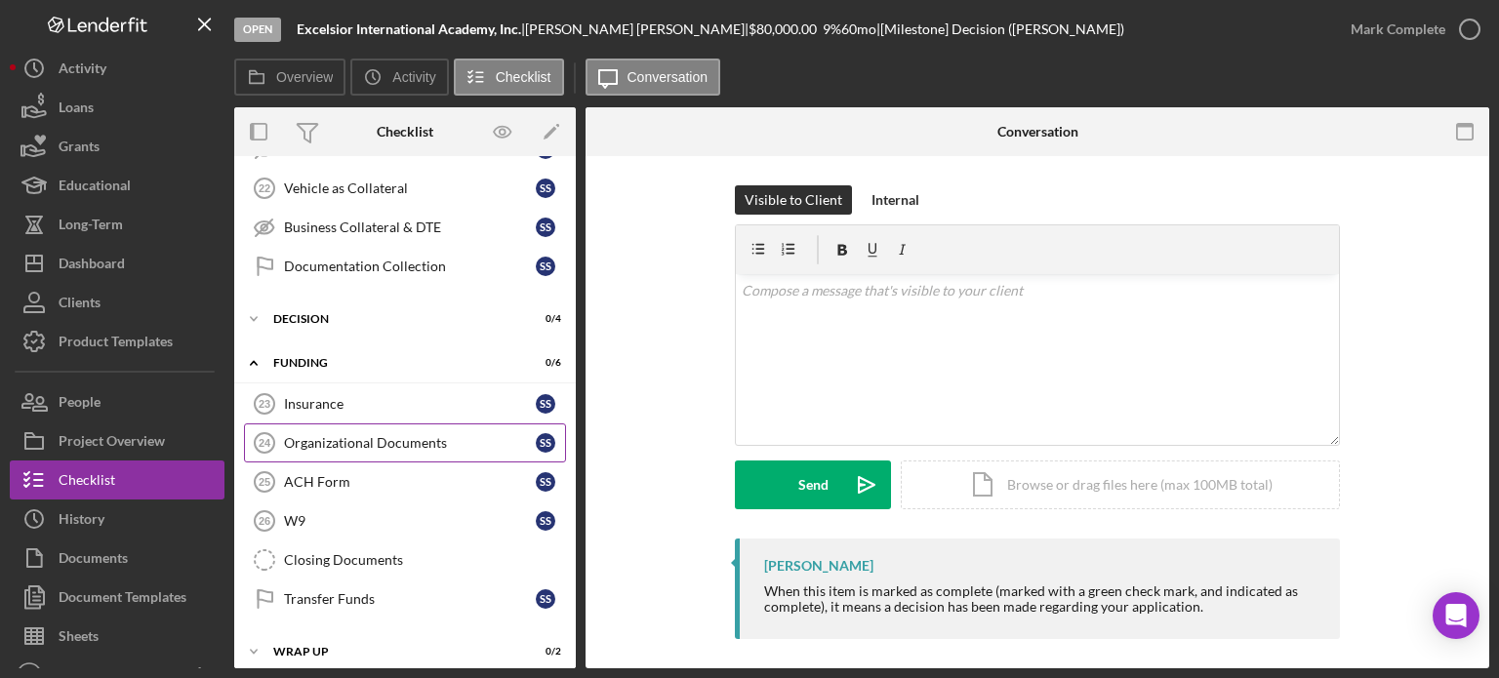
click at [386, 435] on div "Organizational Documents" at bounding box center [410, 443] width 252 height 16
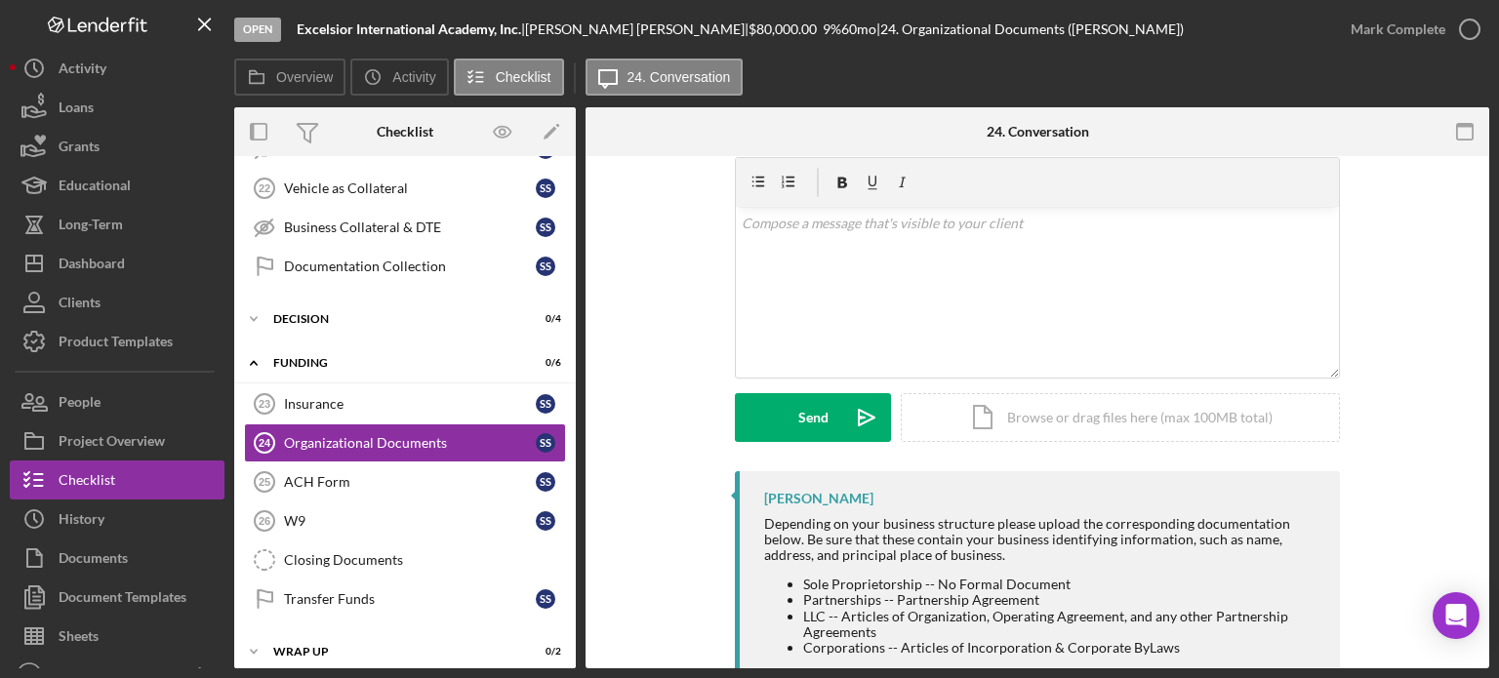
scroll to position [130, 0]
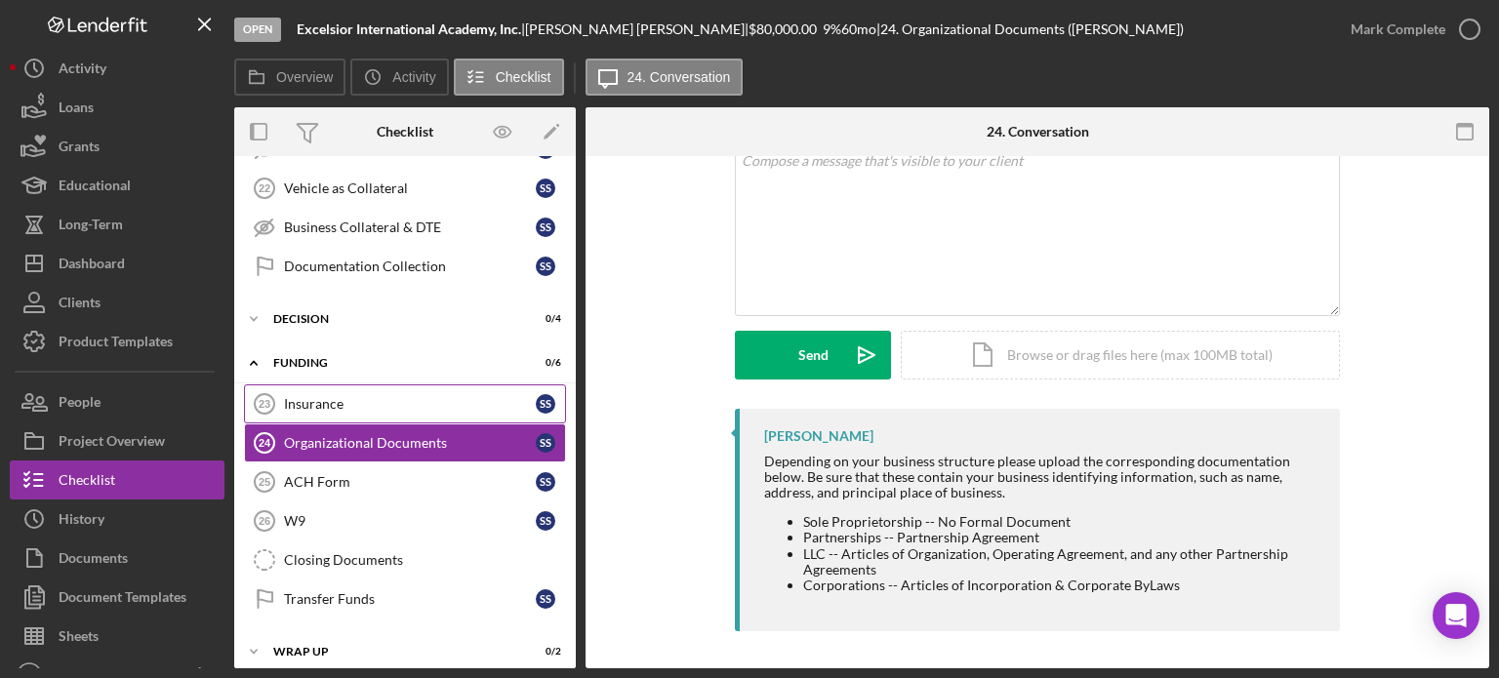
click at [362, 396] on div "Insurance" at bounding box center [410, 404] width 252 height 16
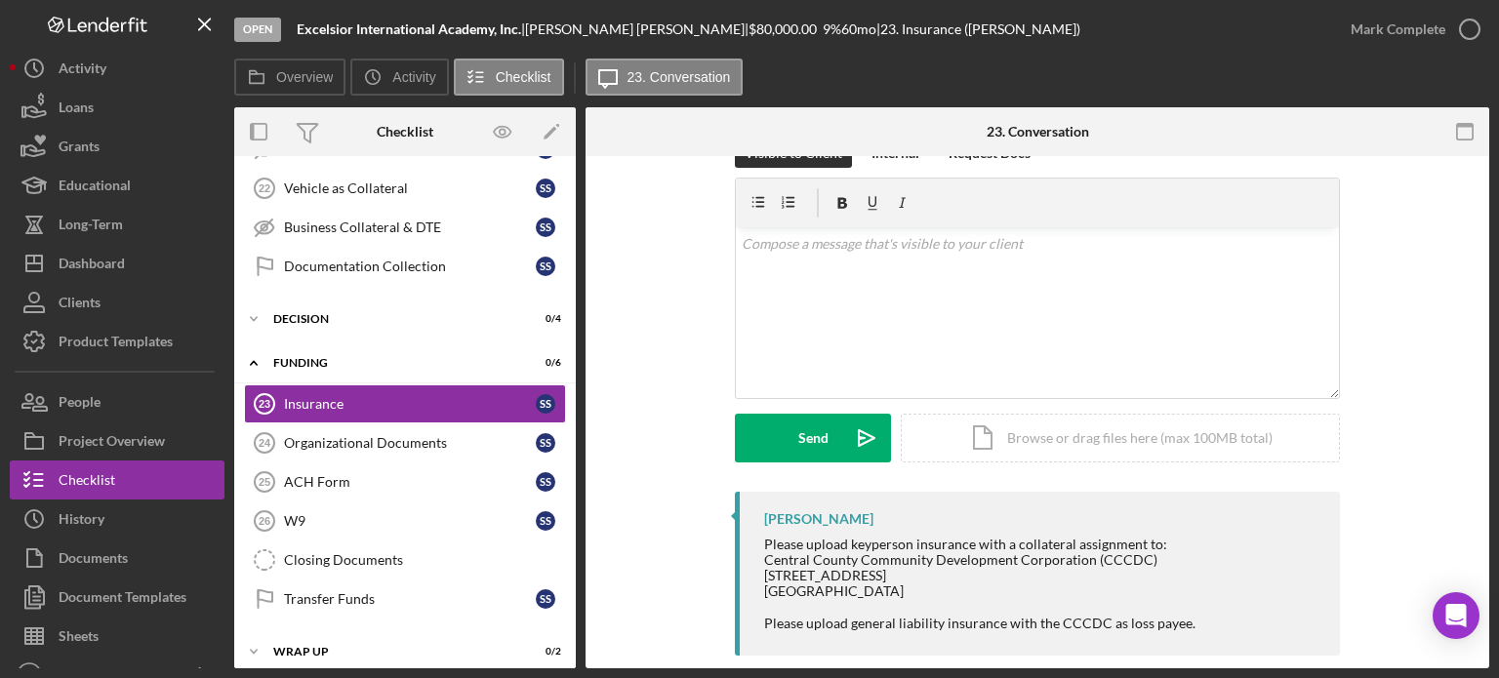
scroll to position [71, 0]
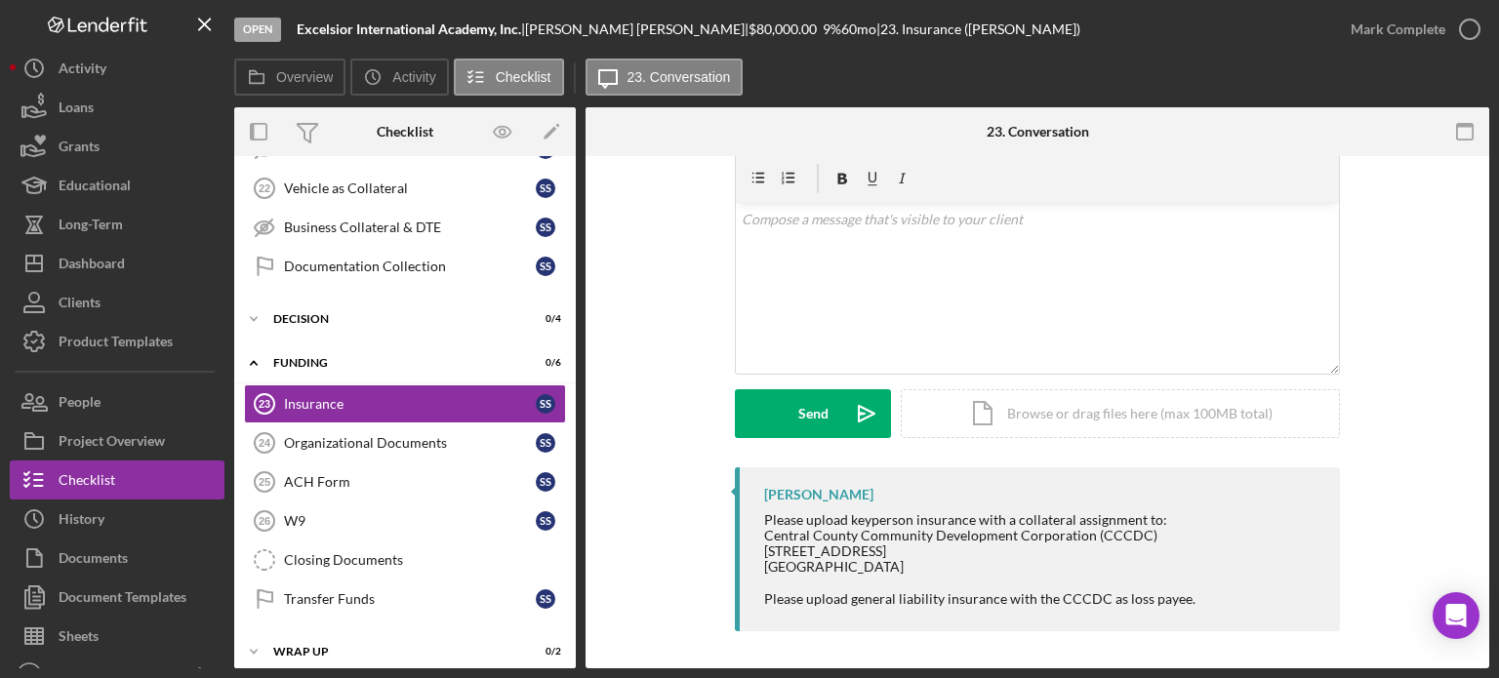
drag, startPoint x: 102, startPoint y: 23, endPoint x: 692, endPoint y: 252, distance: 632.2
click at [692, 252] on div "Visible to Client Internal Request Docs v Color teal Color pink Remove color Ad…" at bounding box center [1037, 290] width 845 height 353
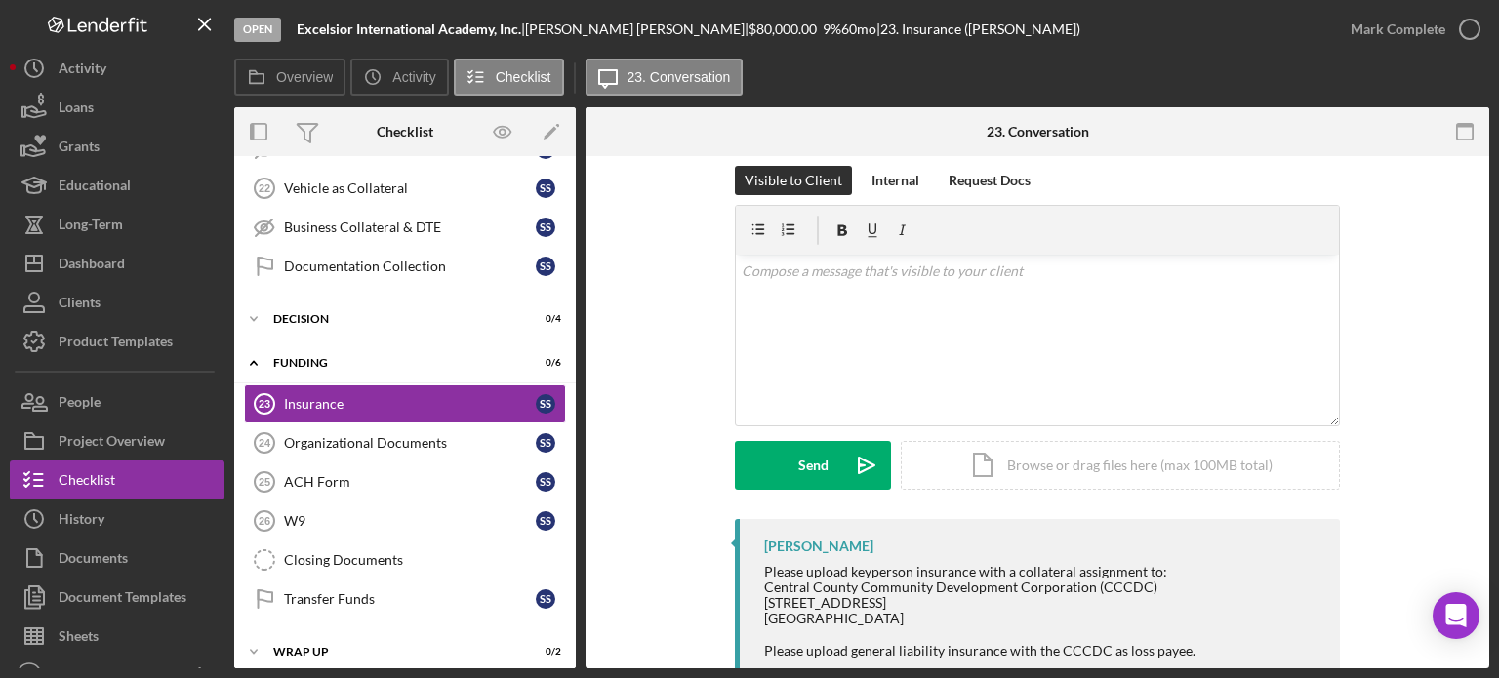
scroll to position [0, 0]
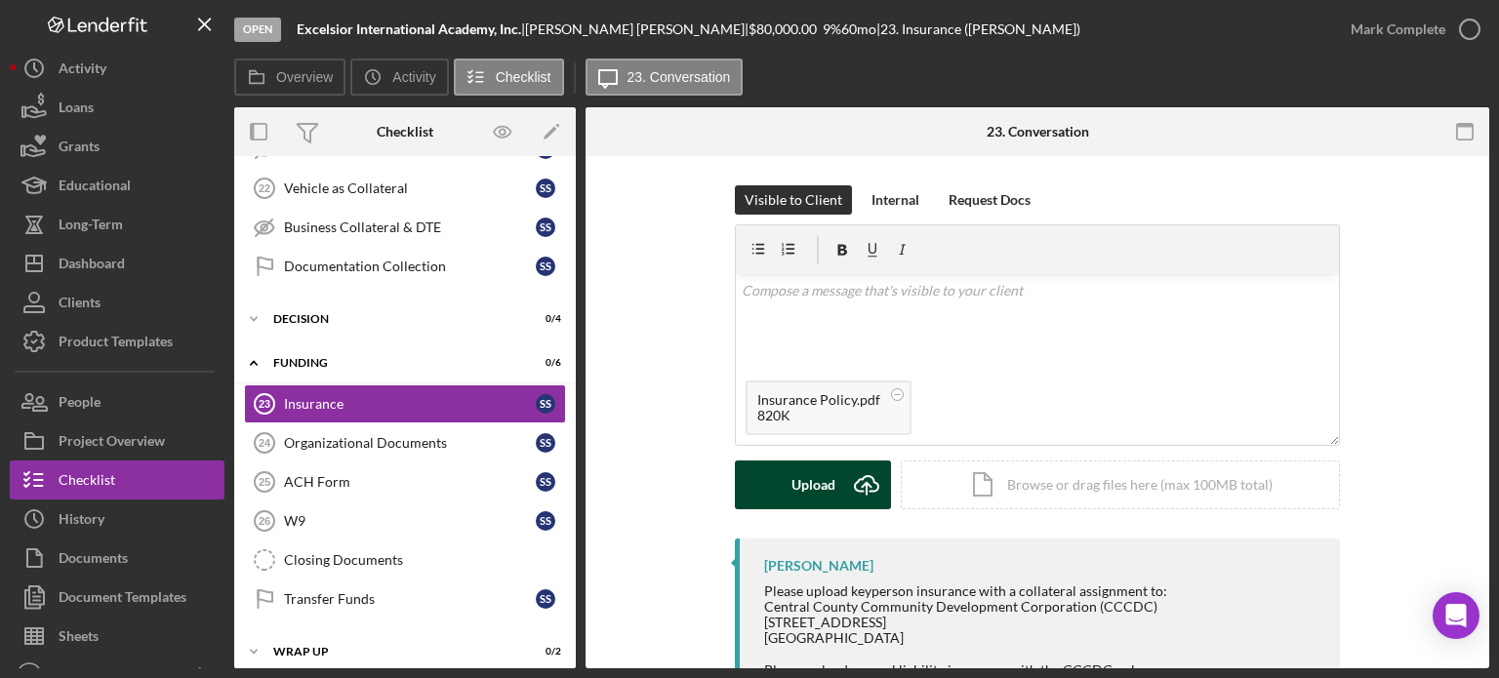
click at [820, 476] on div "Upload" at bounding box center [814, 485] width 44 height 49
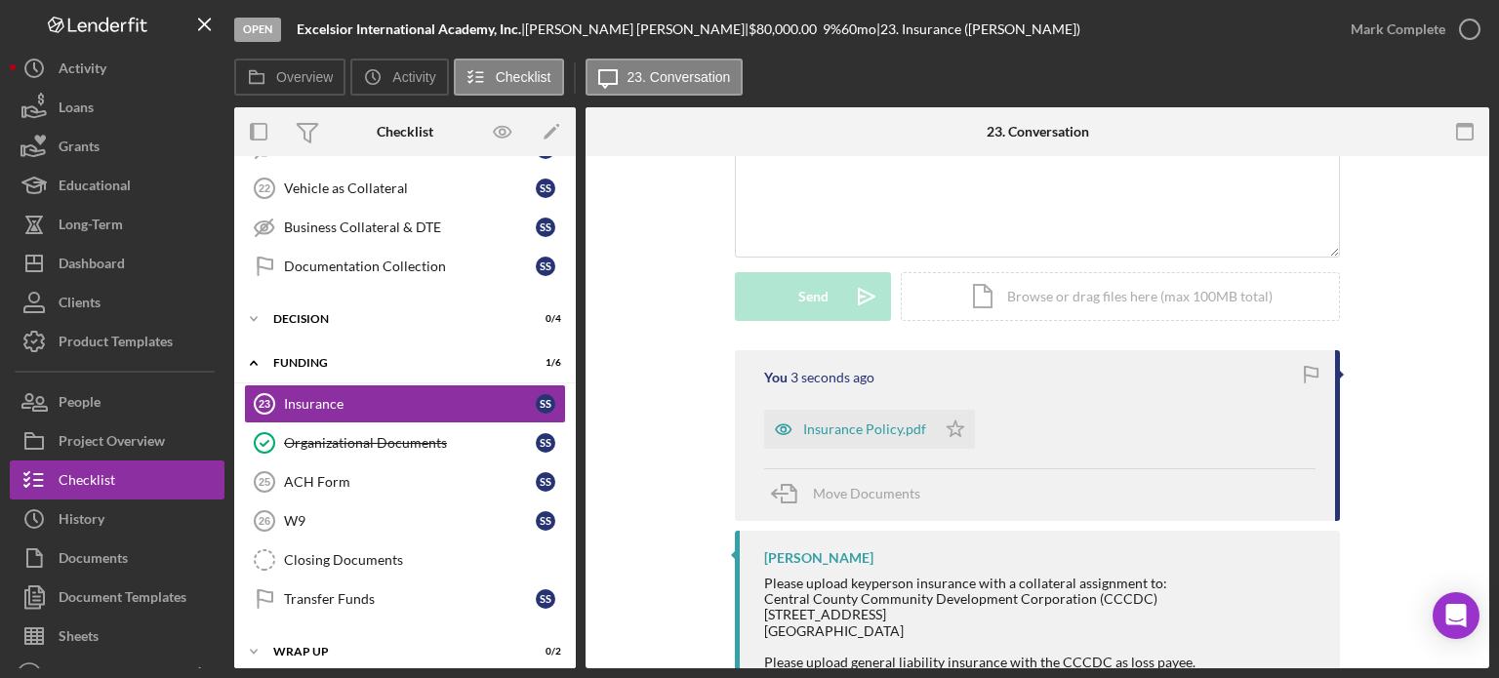
scroll to position [155, 0]
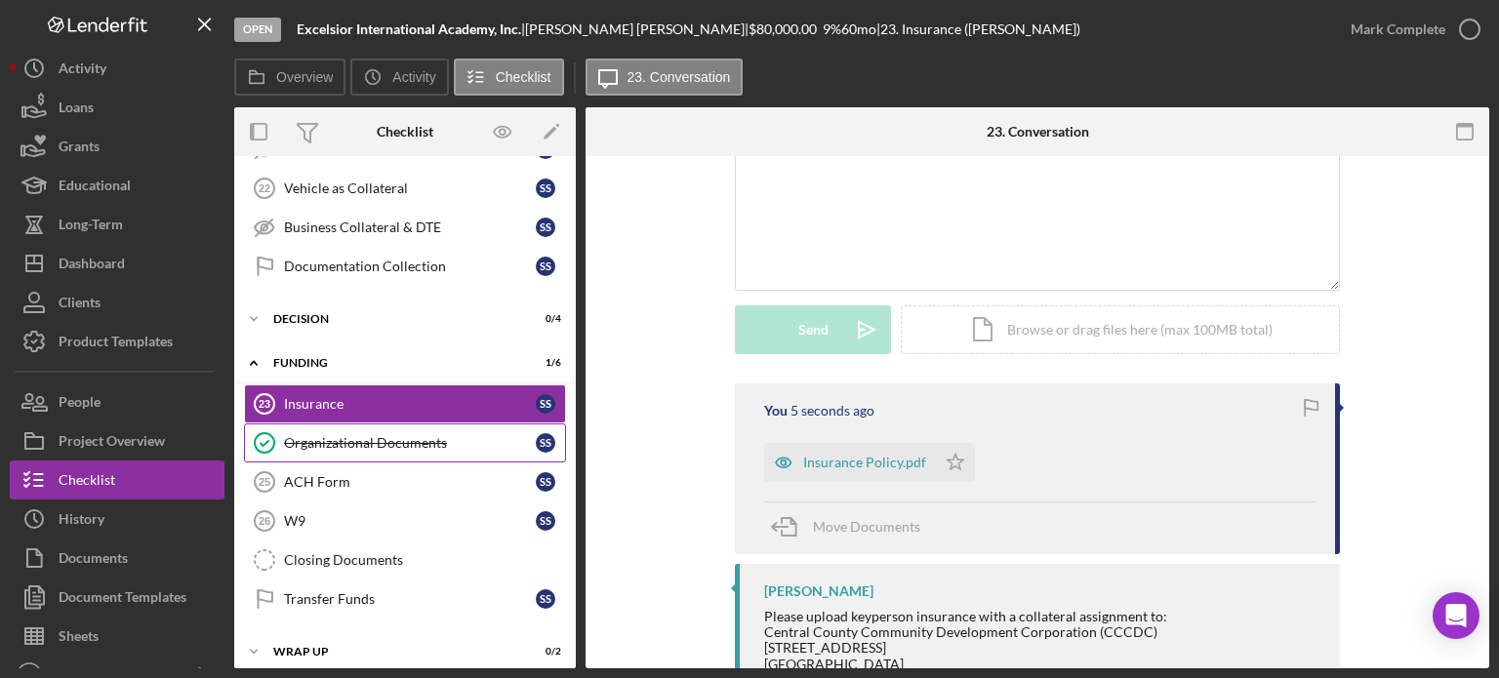
click at [312, 435] on div "Organizational Documents" at bounding box center [410, 443] width 252 height 16
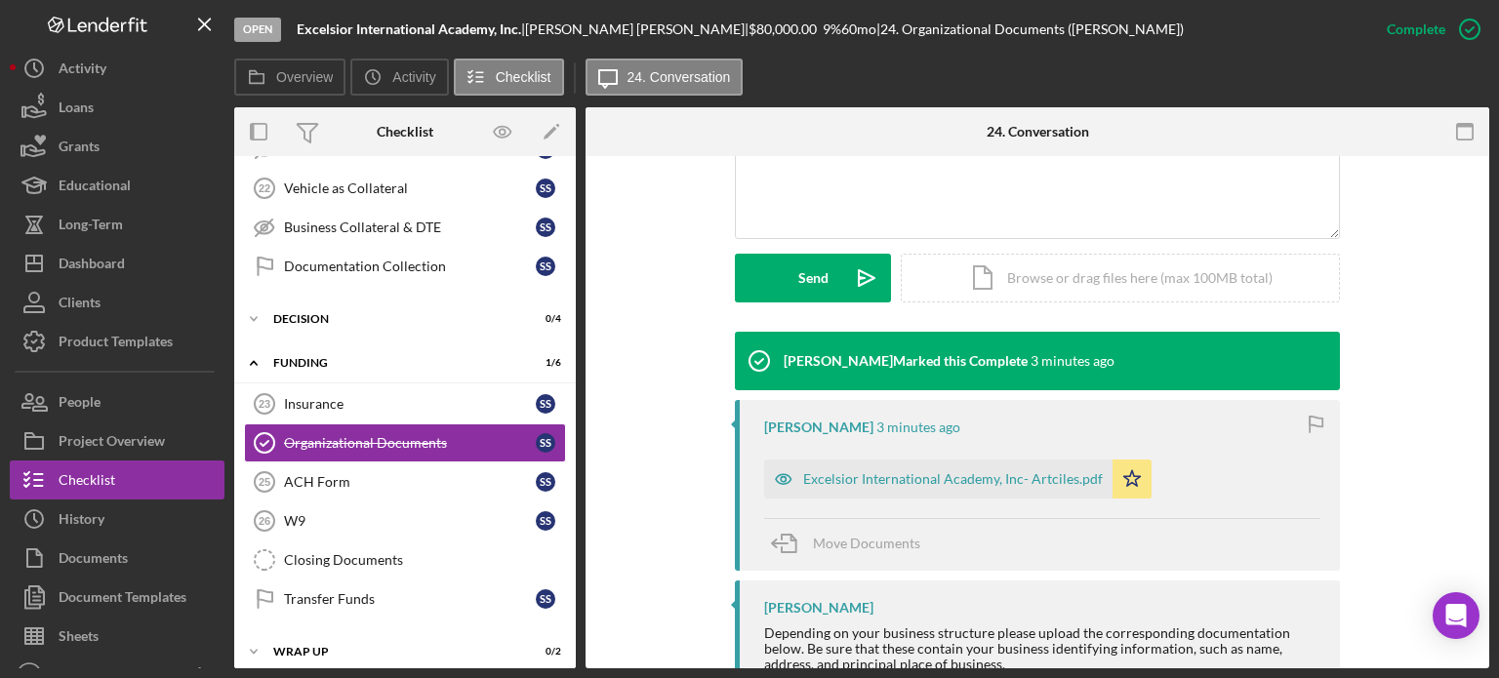
scroll to position [488, 0]
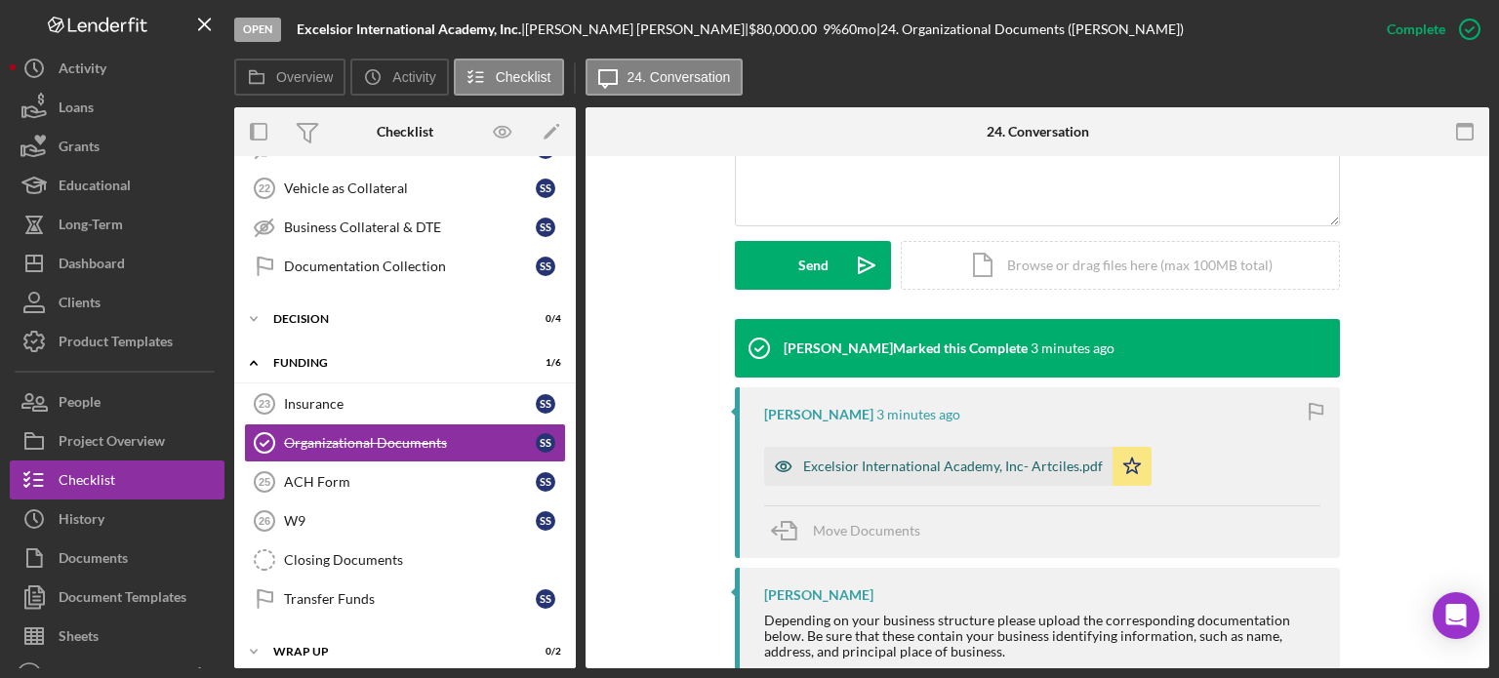
click at [776, 468] on icon "button" at bounding box center [783, 466] width 39 height 39
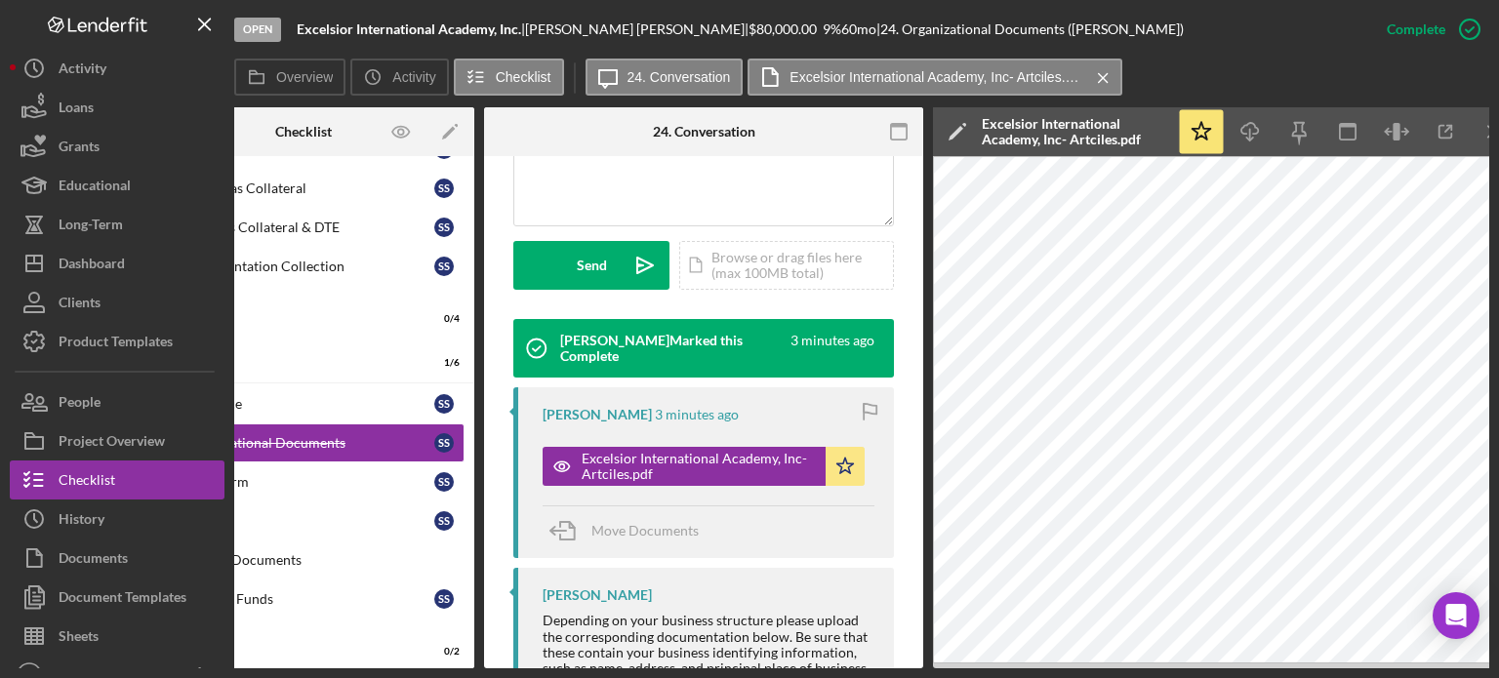
scroll to position [0, 130]
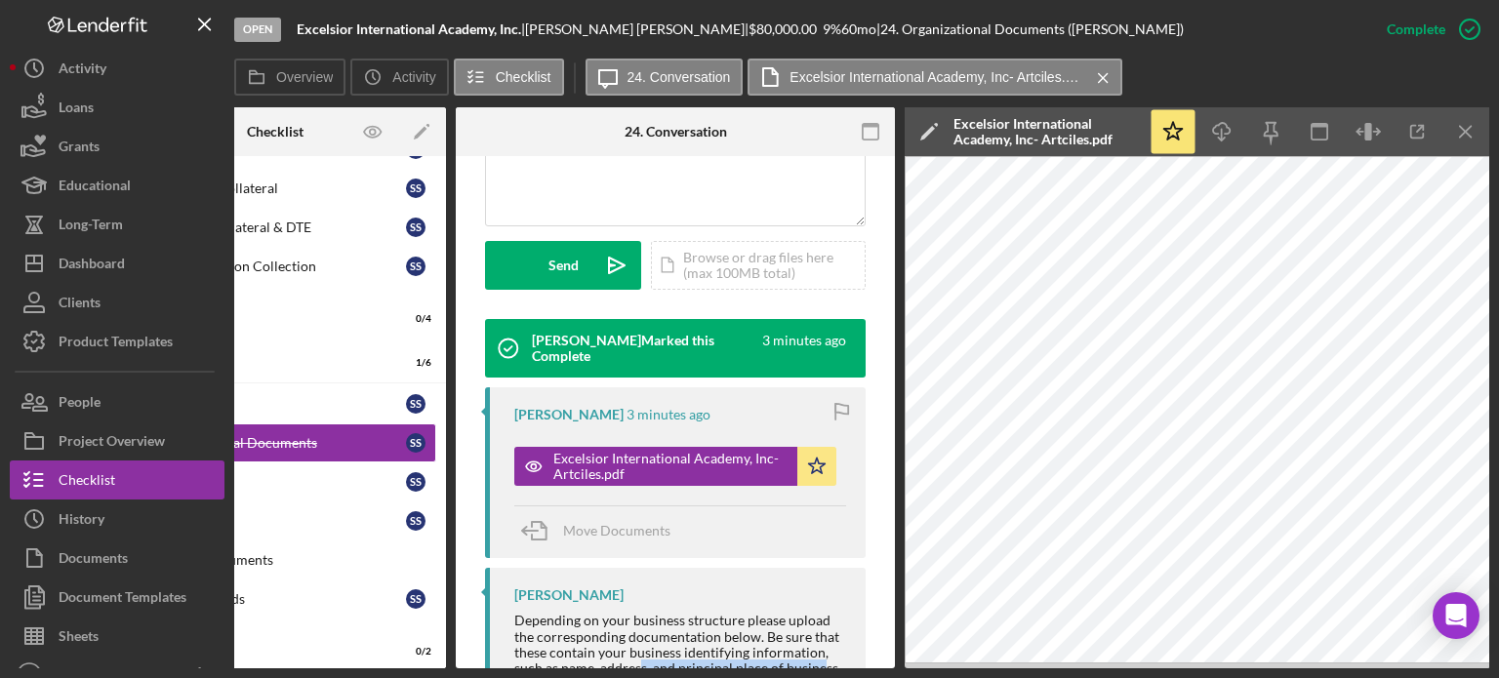
drag, startPoint x: 816, startPoint y: 670, endPoint x: 635, endPoint y: 663, distance: 180.7
click at [635, 663] on div "Open Excelsior International Academy, Inc. | Shantell Saunders | $80,000.00 9 %…" at bounding box center [749, 339] width 1499 height 678
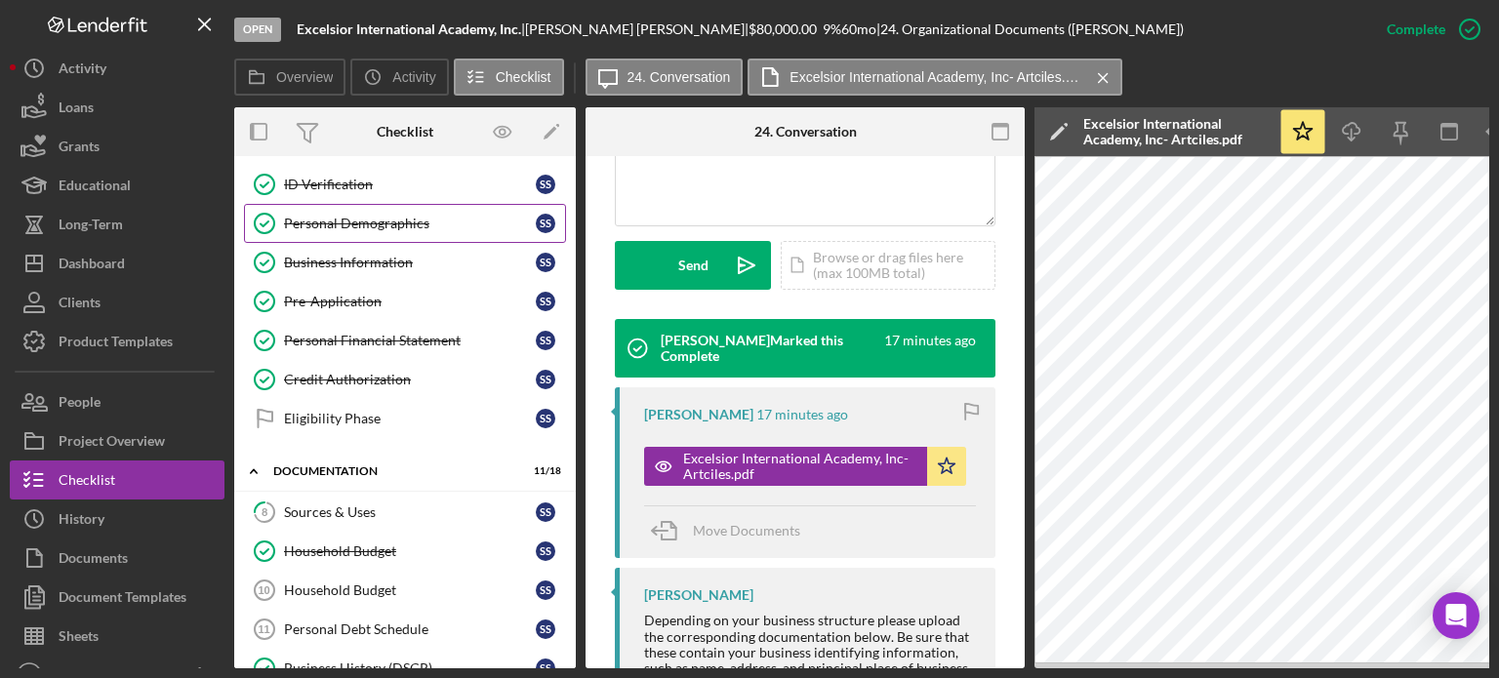
scroll to position [0, 0]
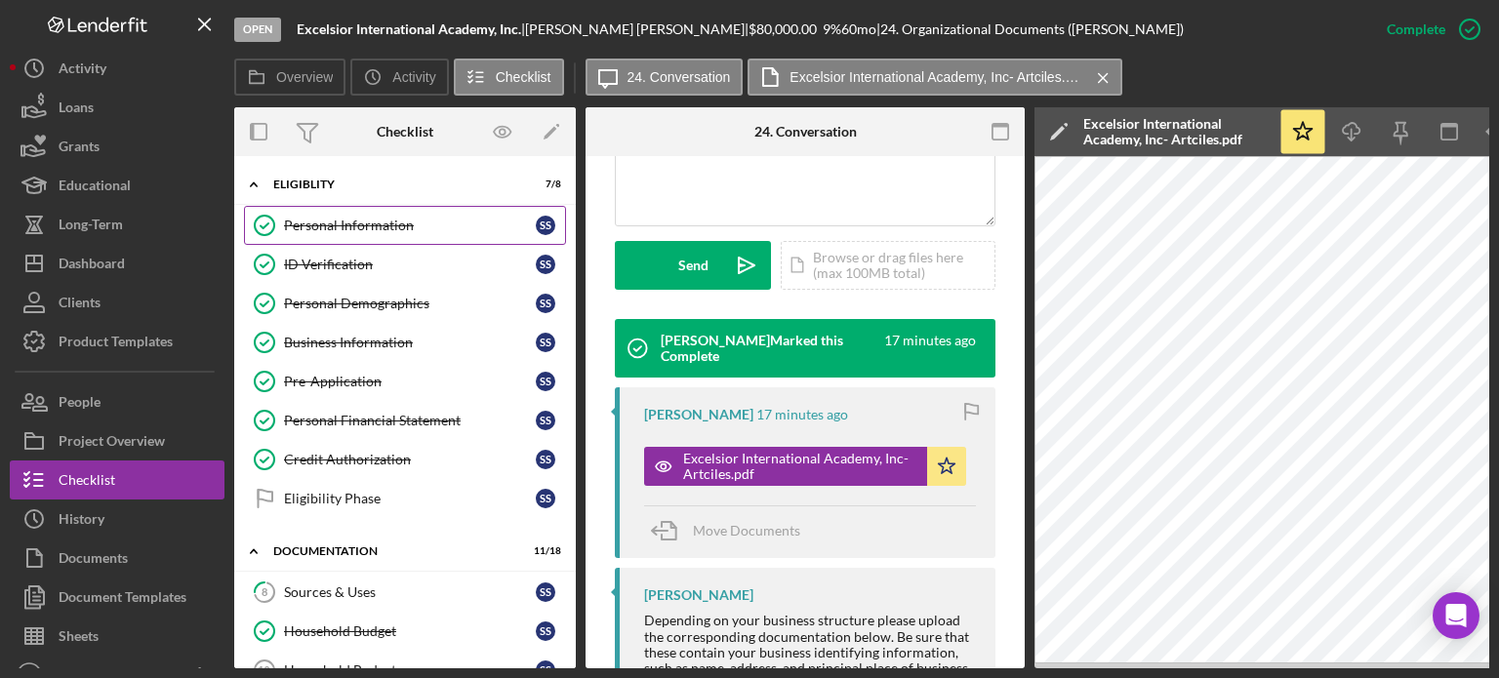
click at [336, 216] on link "Personal Information Personal Information S S" at bounding box center [405, 225] width 322 height 39
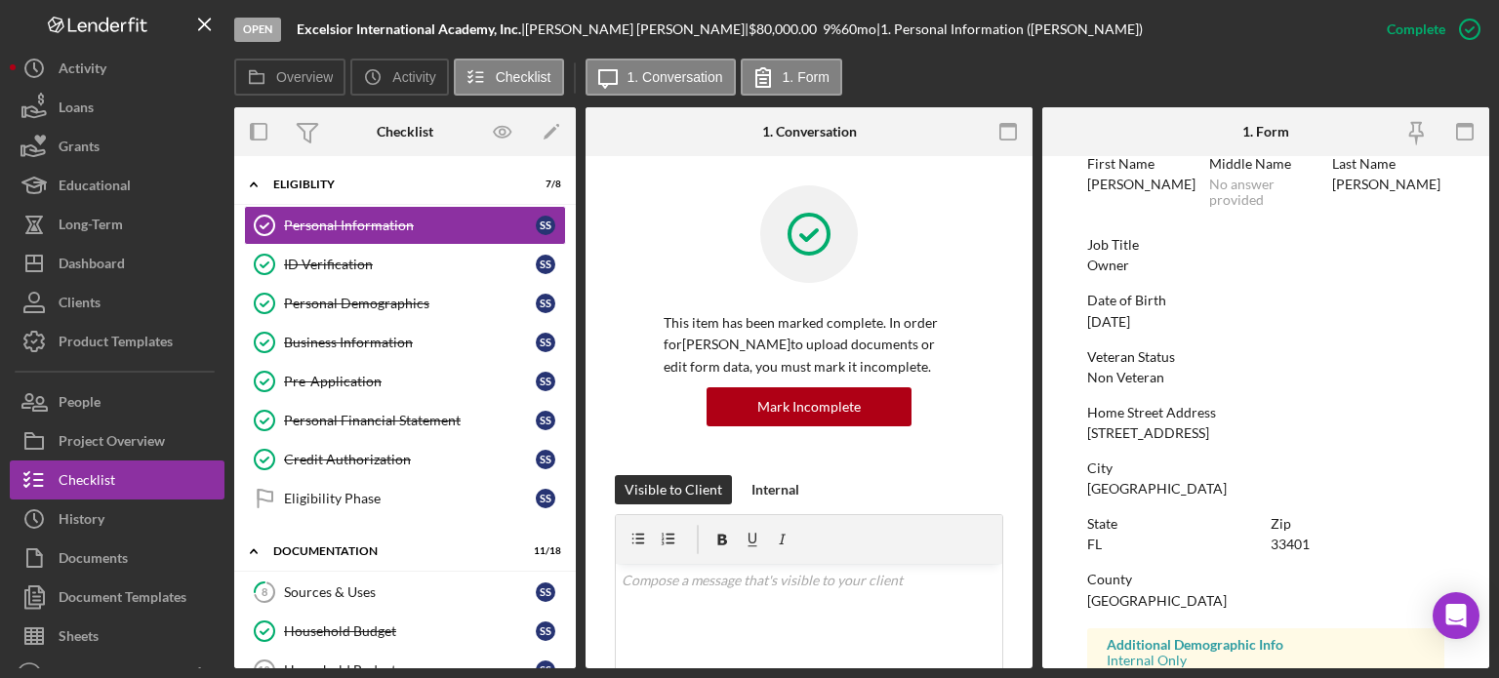
scroll to position [195, 0]
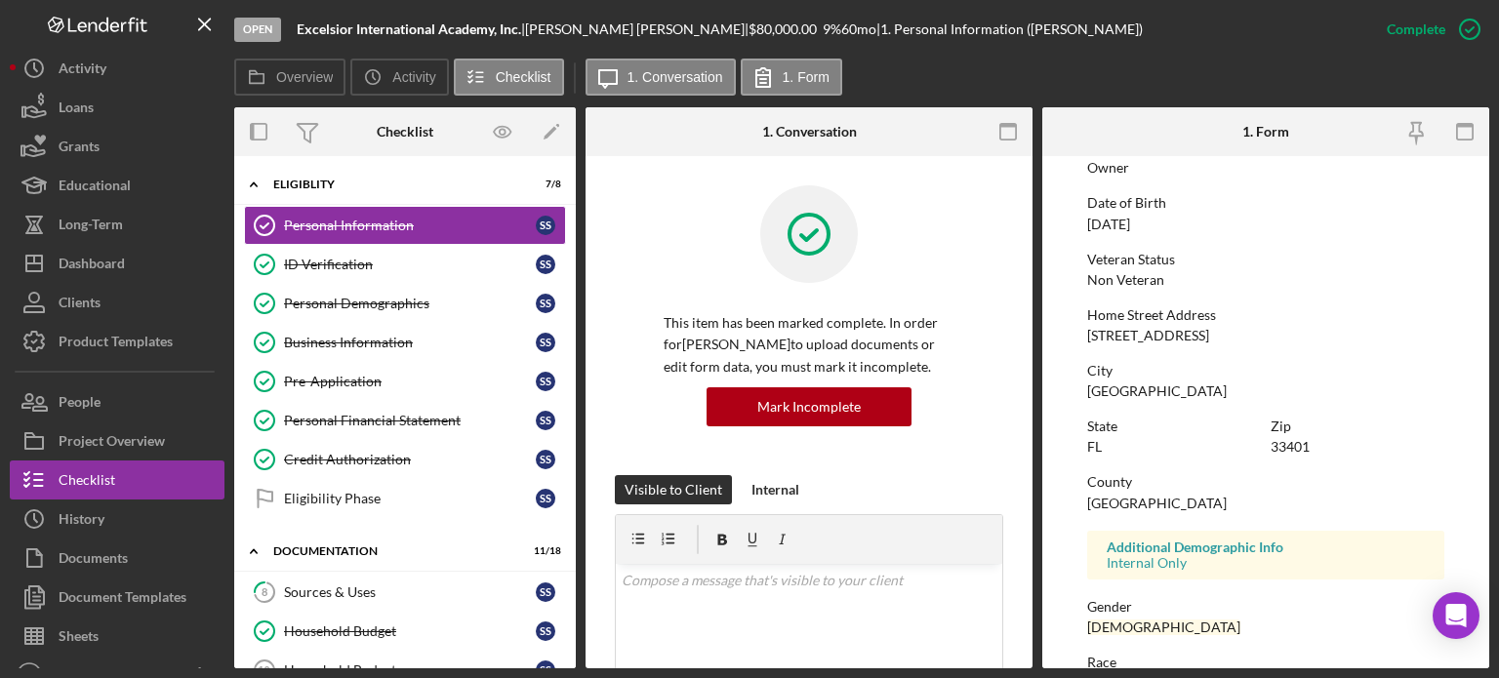
drag, startPoint x: 1089, startPoint y: 331, endPoint x: 1251, endPoint y: 331, distance: 162.0
click at [1251, 331] on div "Home Street Address 533 Clematis Street" at bounding box center [1265, 325] width 357 height 36
click at [345, 311] on link "Personal Demographics Personal Demographics S S" at bounding box center [405, 303] width 322 height 39
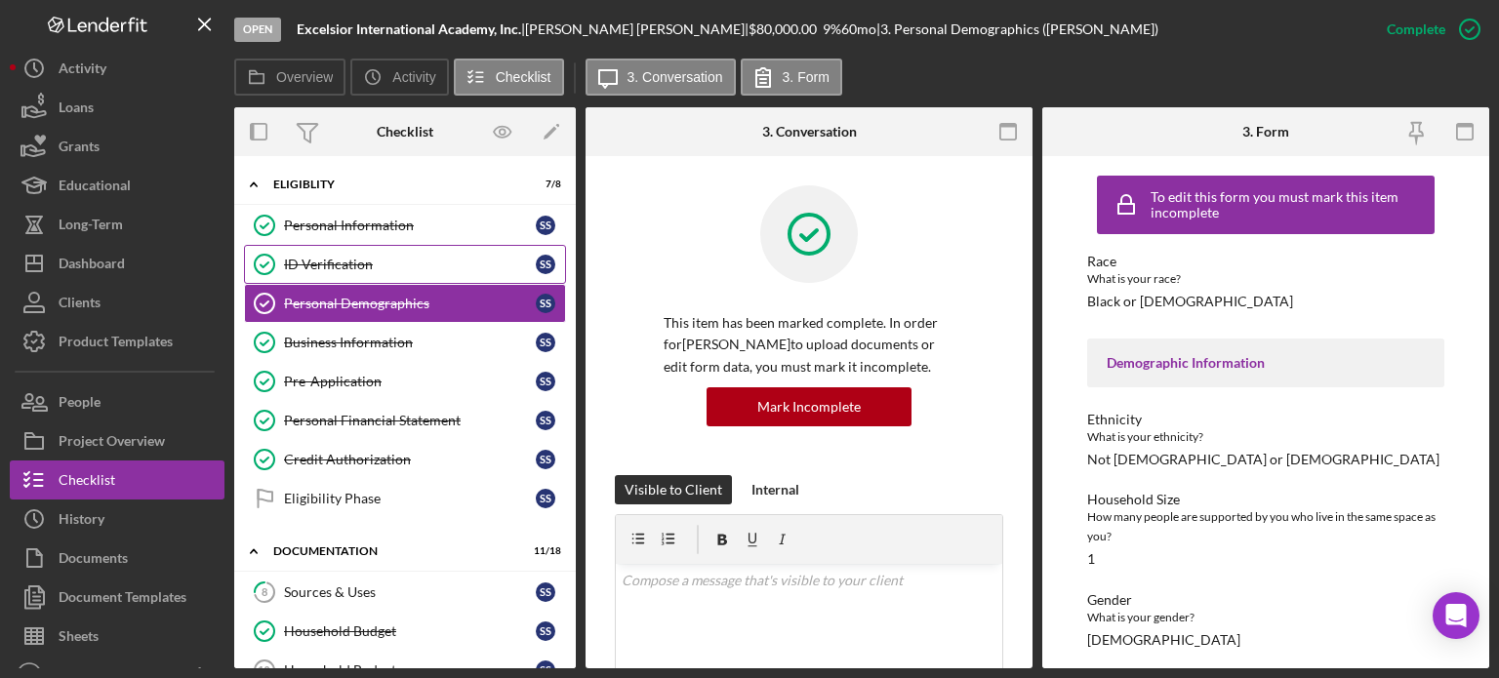
click at [305, 257] on div "ID Verification" at bounding box center [410, 265] width 252 height 16
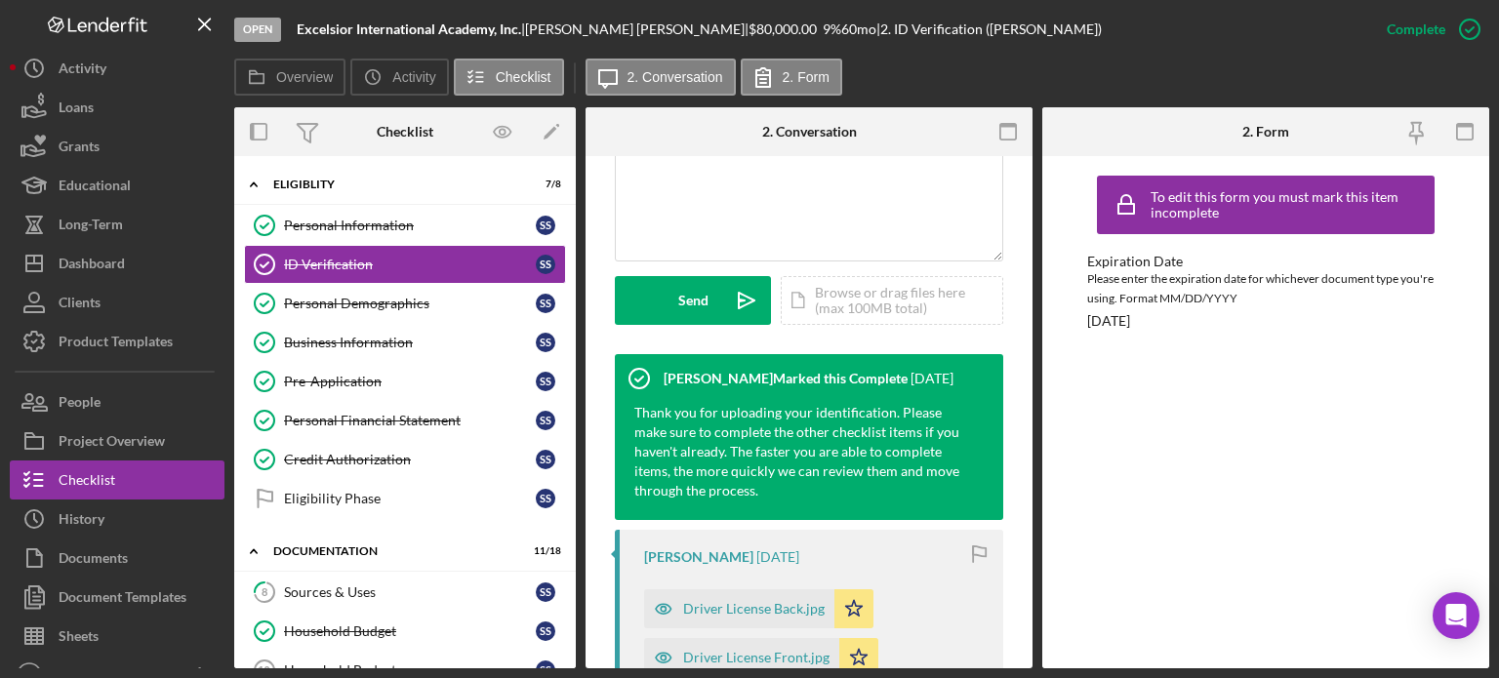
scroll to position [781, 0]
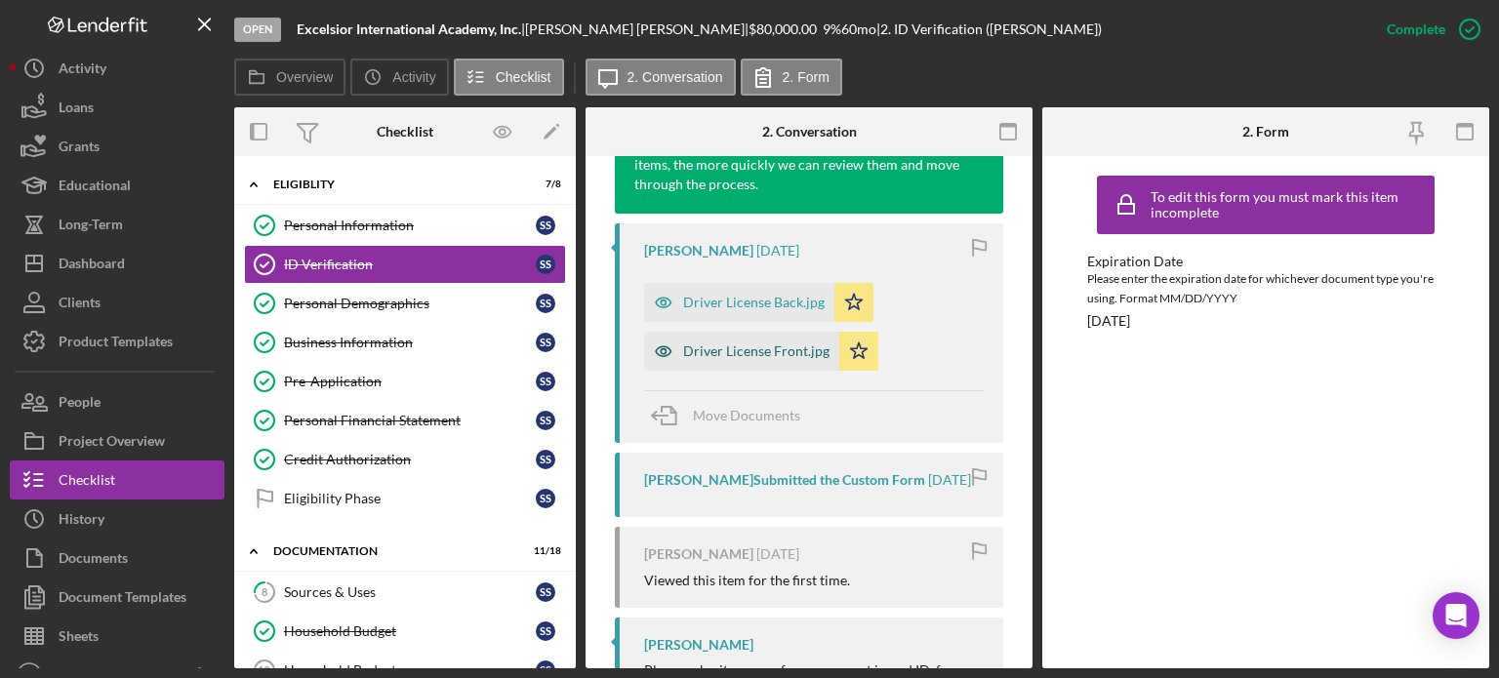
click at [668, 351] on icon "button" at bounding box center [663, 351] width 39 height 39
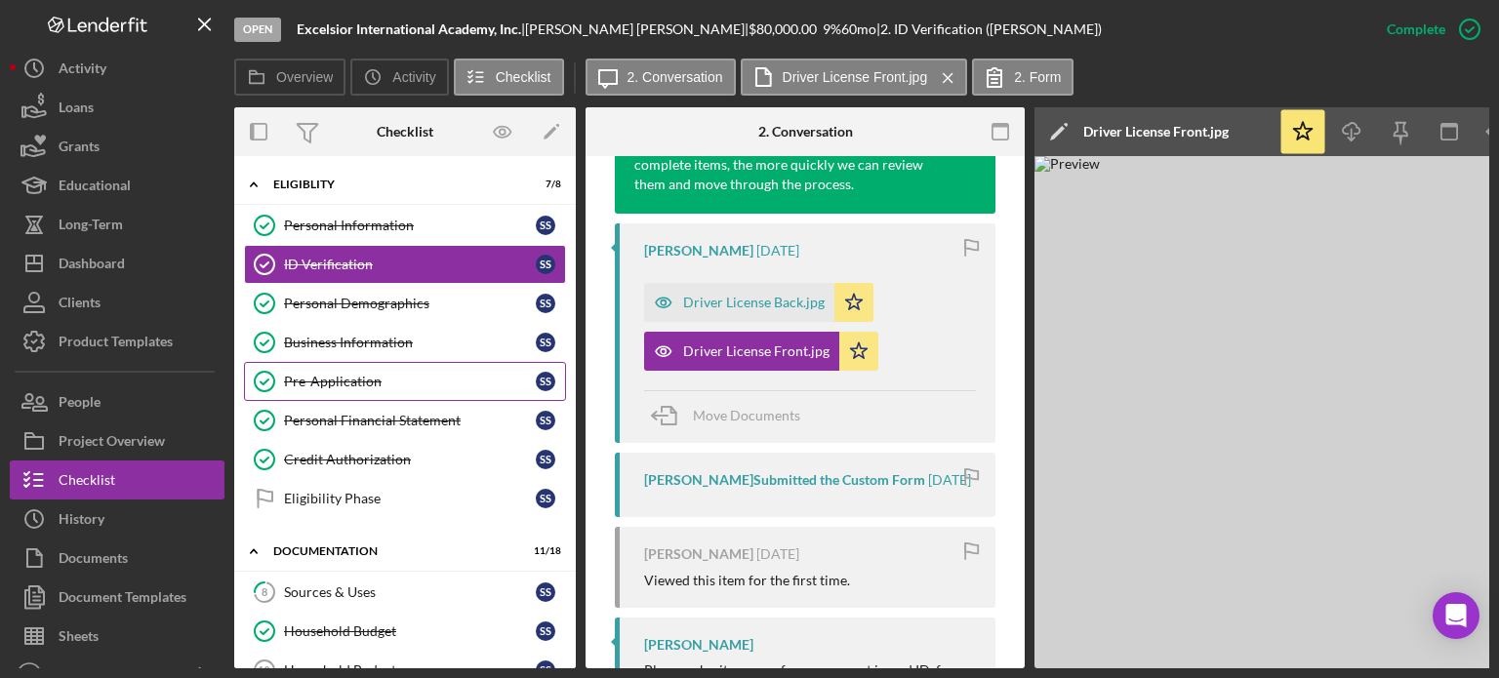
click at [346, 374] on div "Pre-Application" at bounding box center [410, 382] width 252 height 16
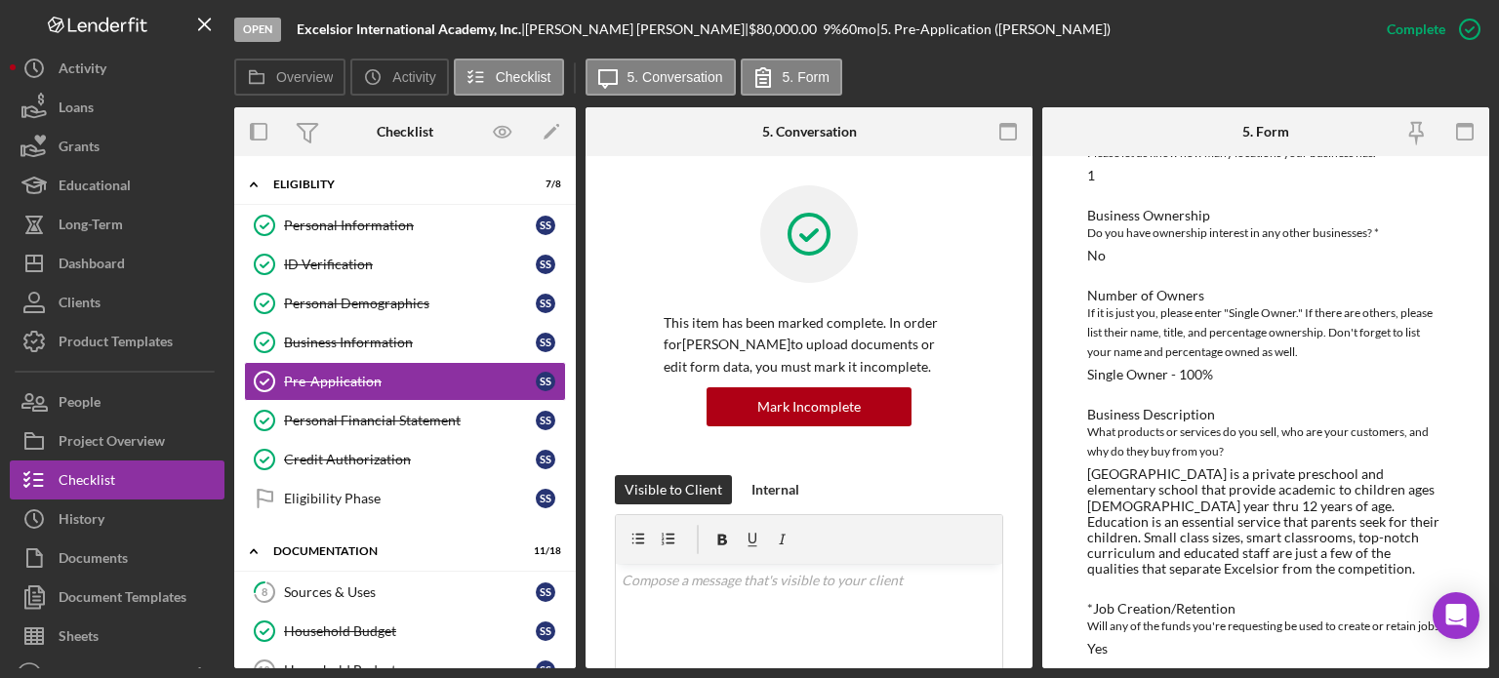
scroll to position [100, 0]
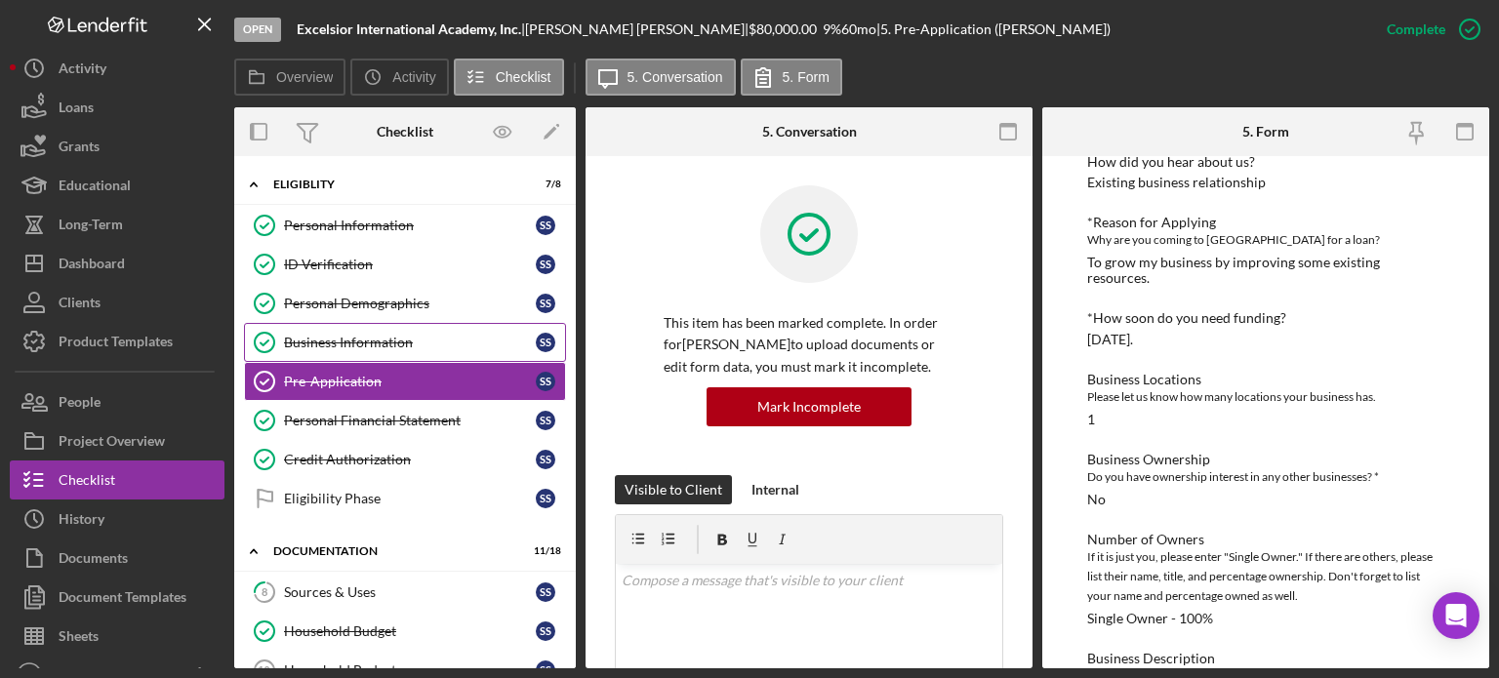
click at [367, 346] on div "Business Information" at bounding box center [410, 343] width 252 height 16
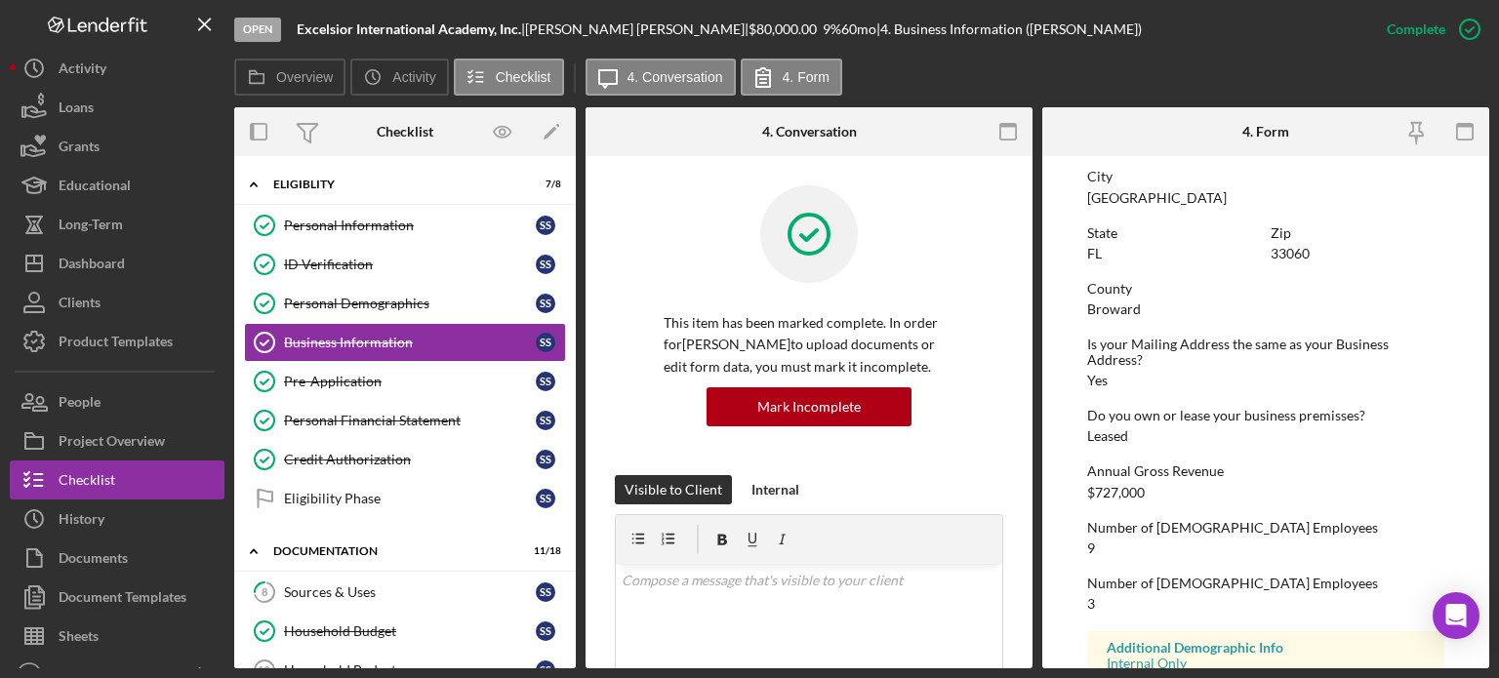
scroll to position [975, 0]
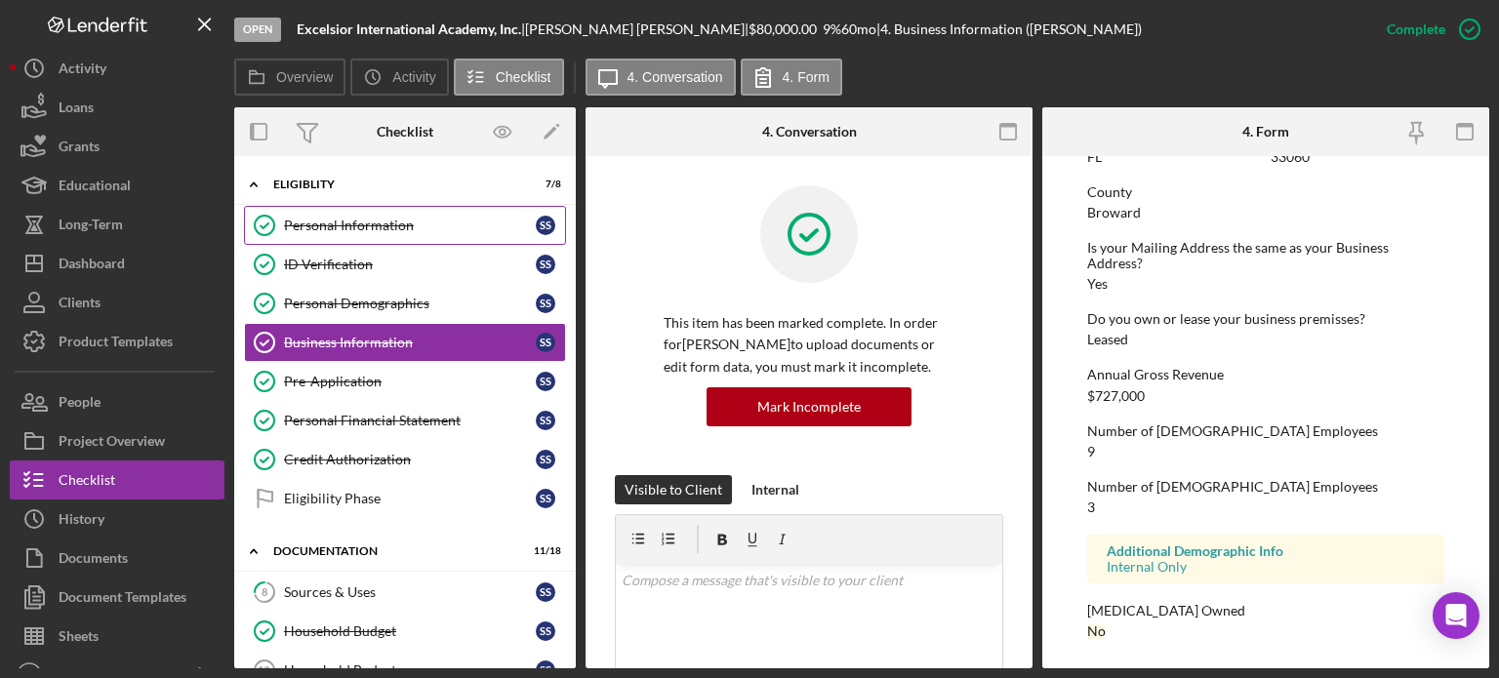
click at [341, 222] on div "Personal Information" at bounding box center [410, 226] width 252 height 16
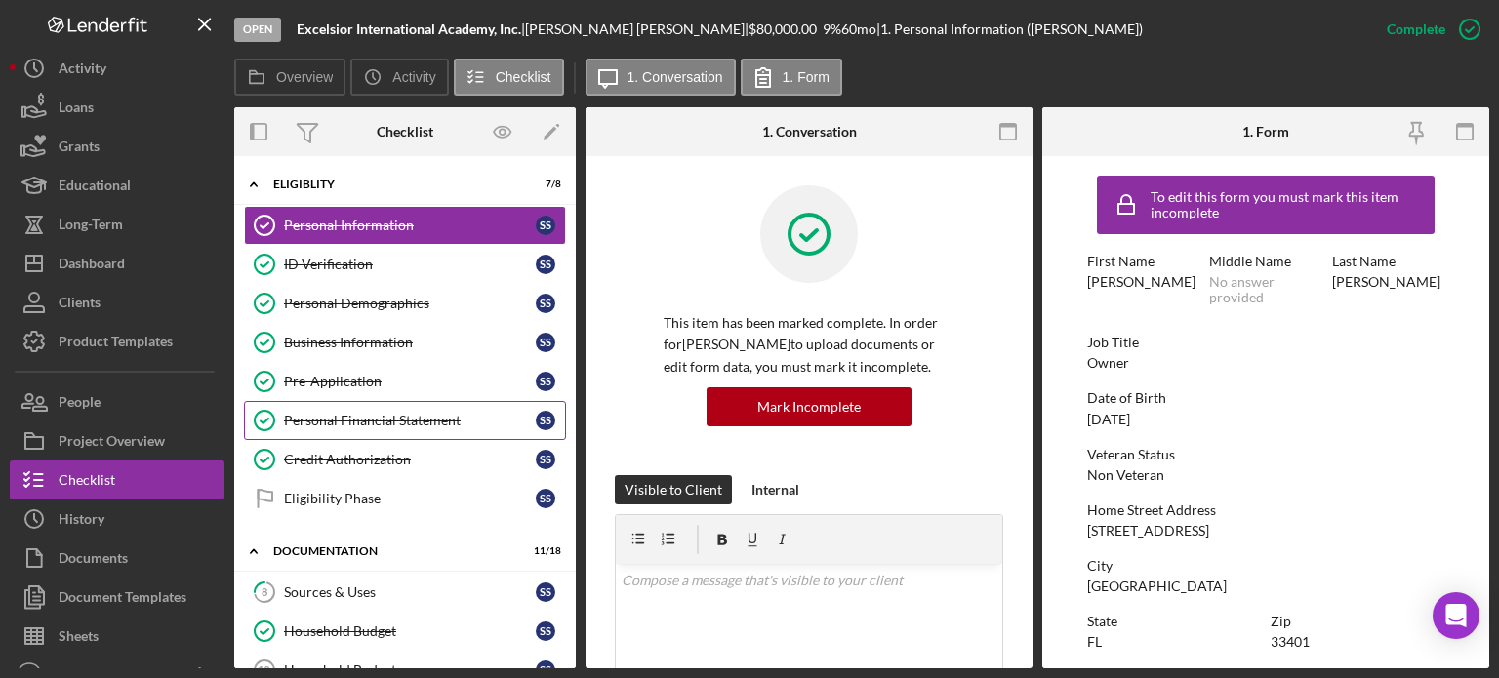
click at [408, 413] on div "Personal Financial Statement" at bounding box center [410, 421] width 252 height 16
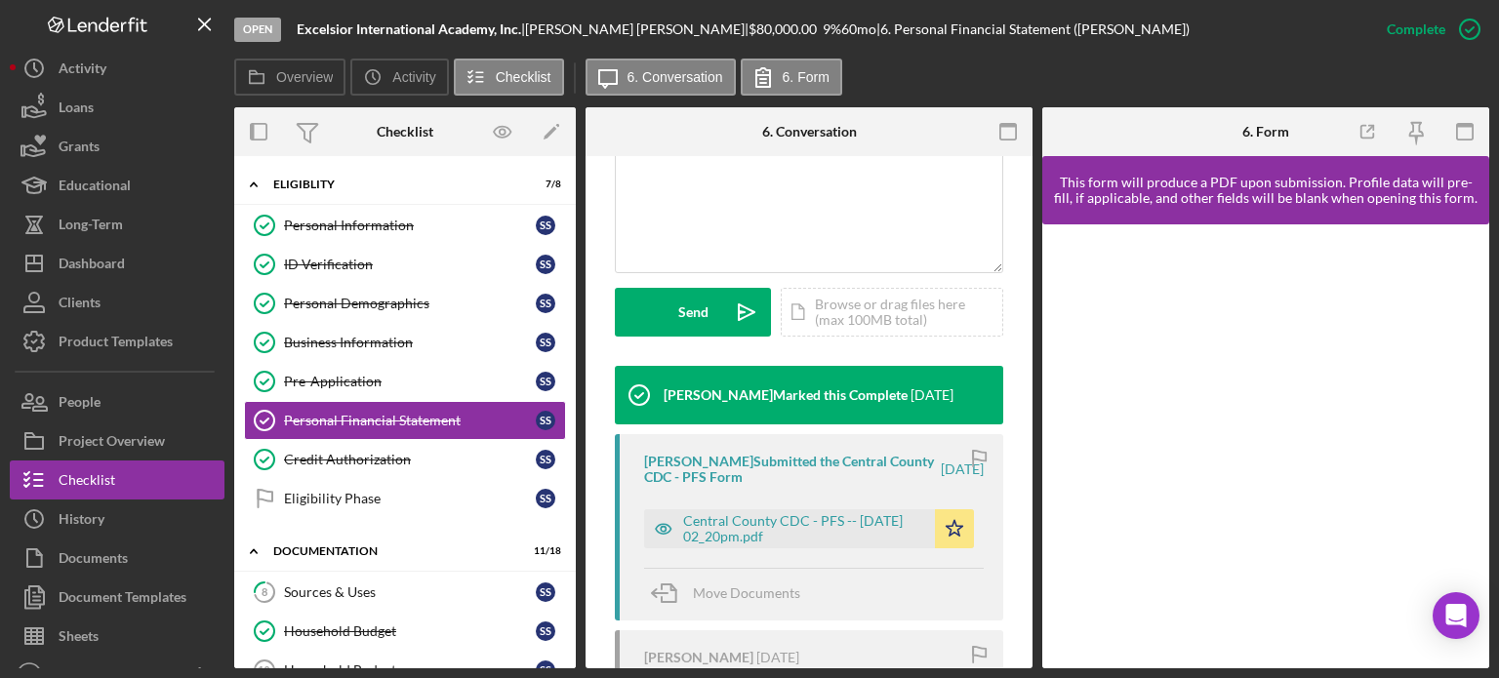
scroll to position [586, 0]
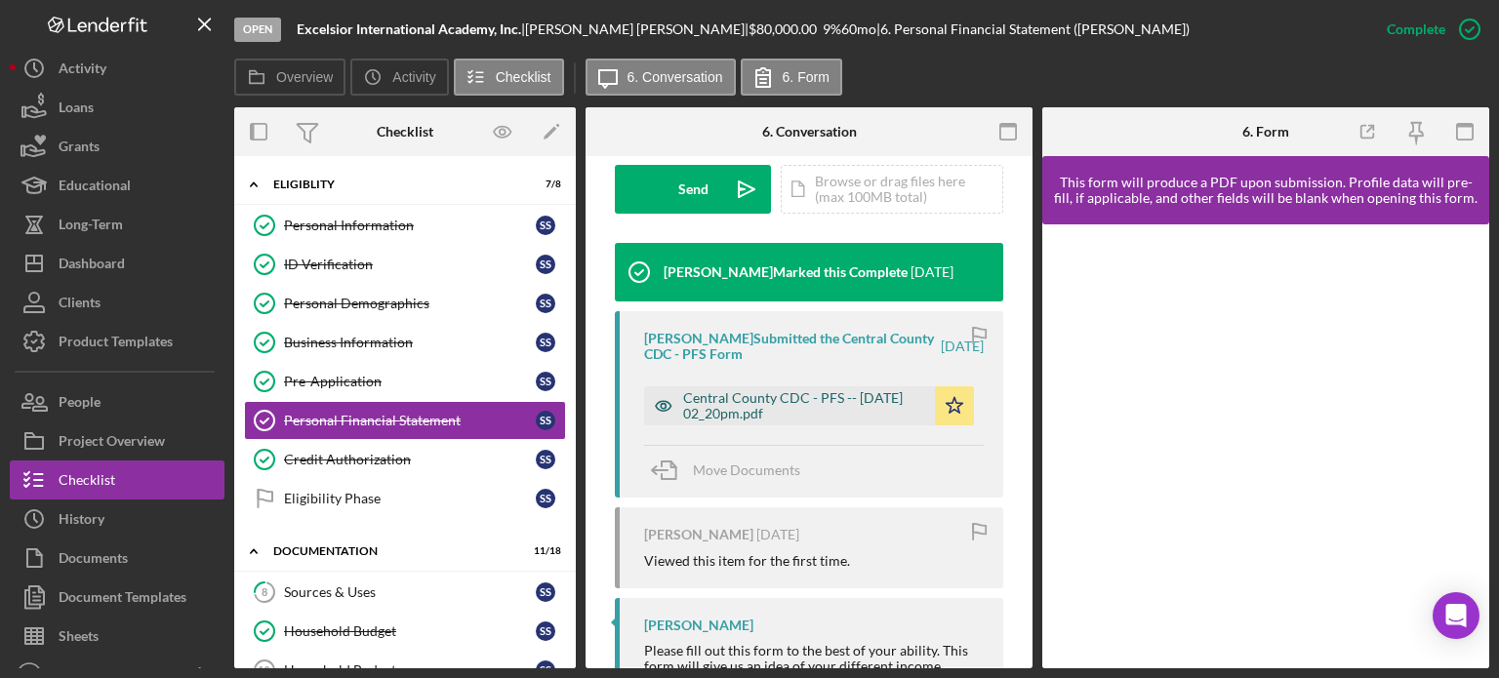
click at [660, 413] on icon "button" at bounding box center [663, 406] width 39 height 39
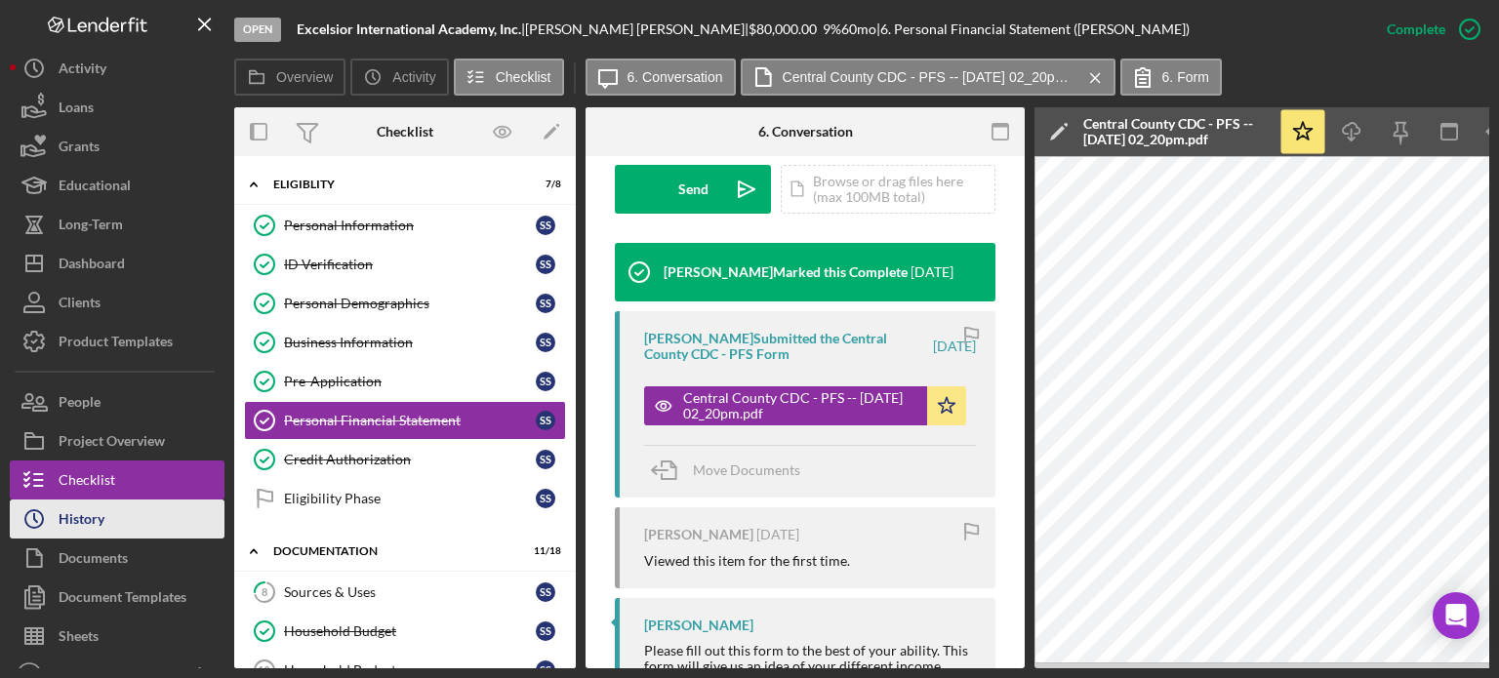
click at [87, 522] on div "History" at bounding box center [82, 522] width 46 height 44
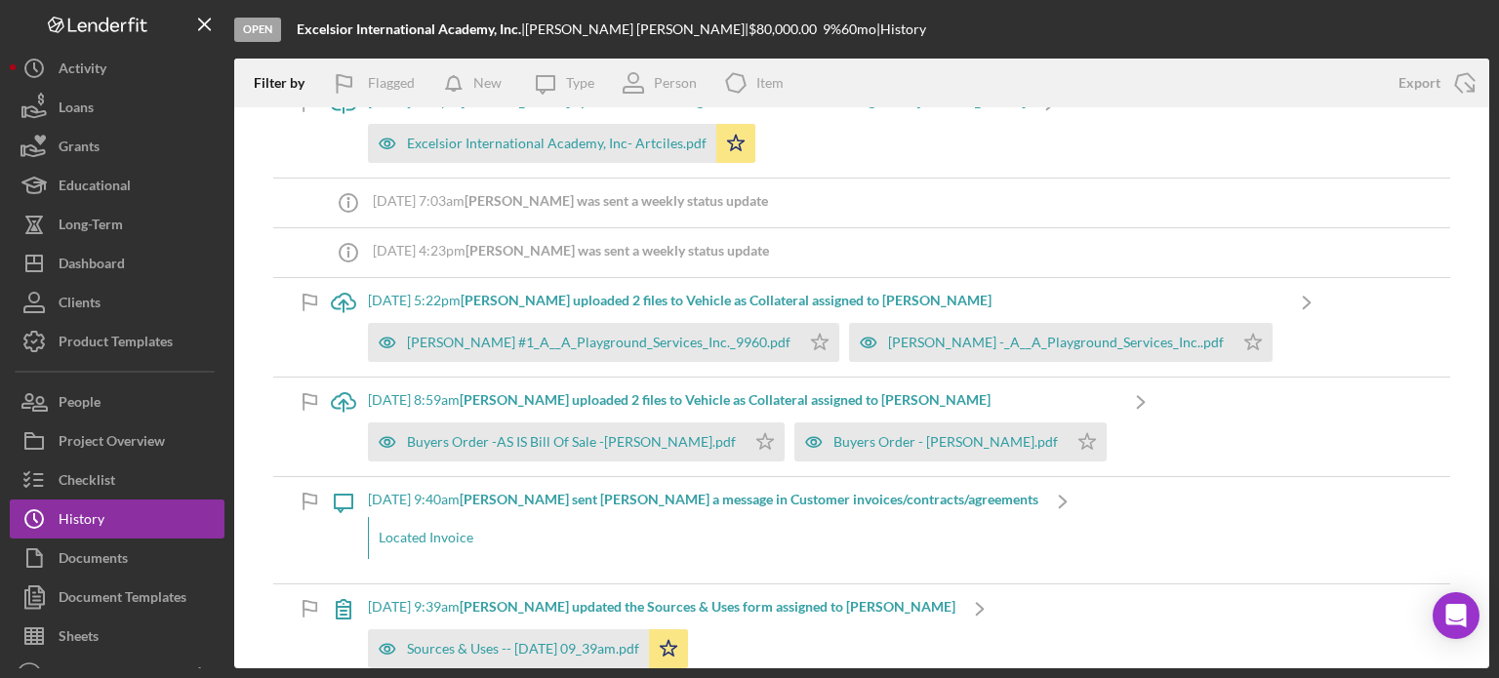
scroll to position [195, 0]
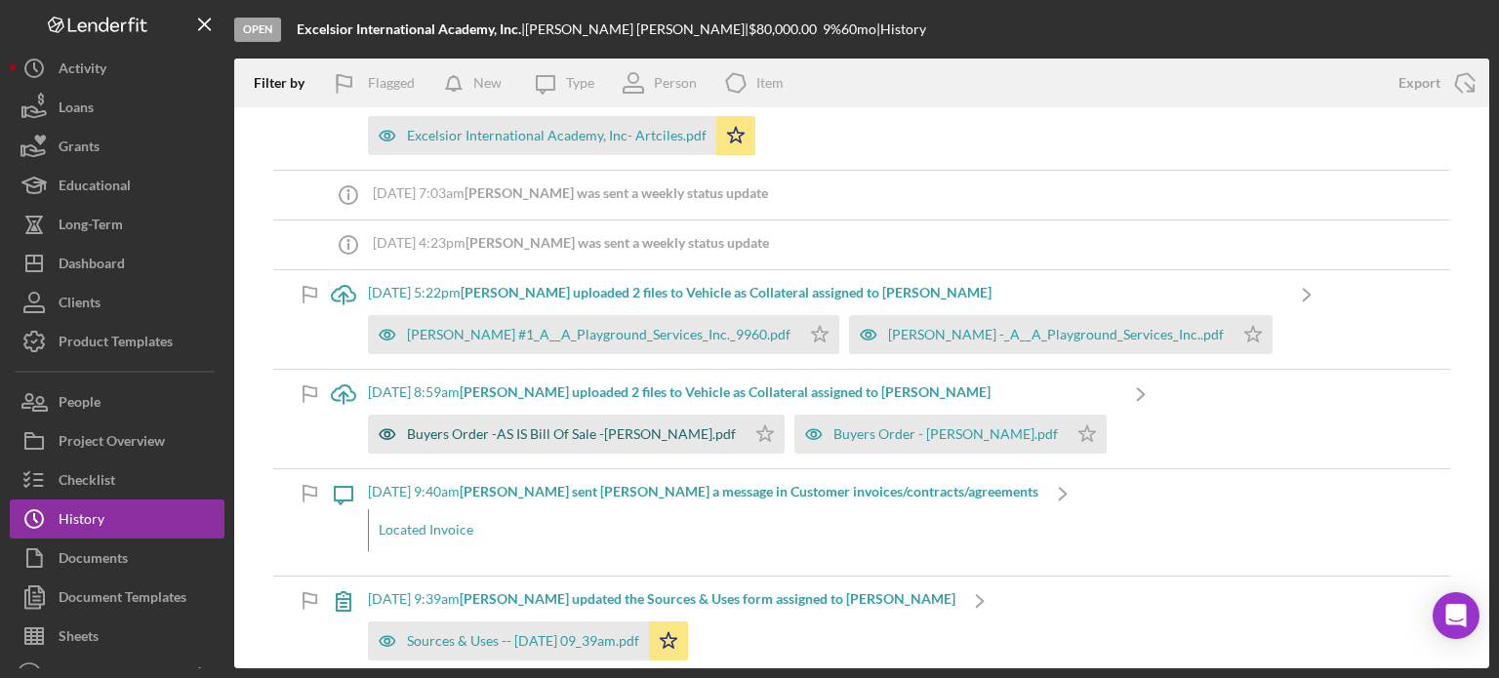
click at [431, 436] on div "Buyers Order -AS IS Bill Of Sale -Saunders.pdf" at bounding box center [571, 435] width 329 height 16
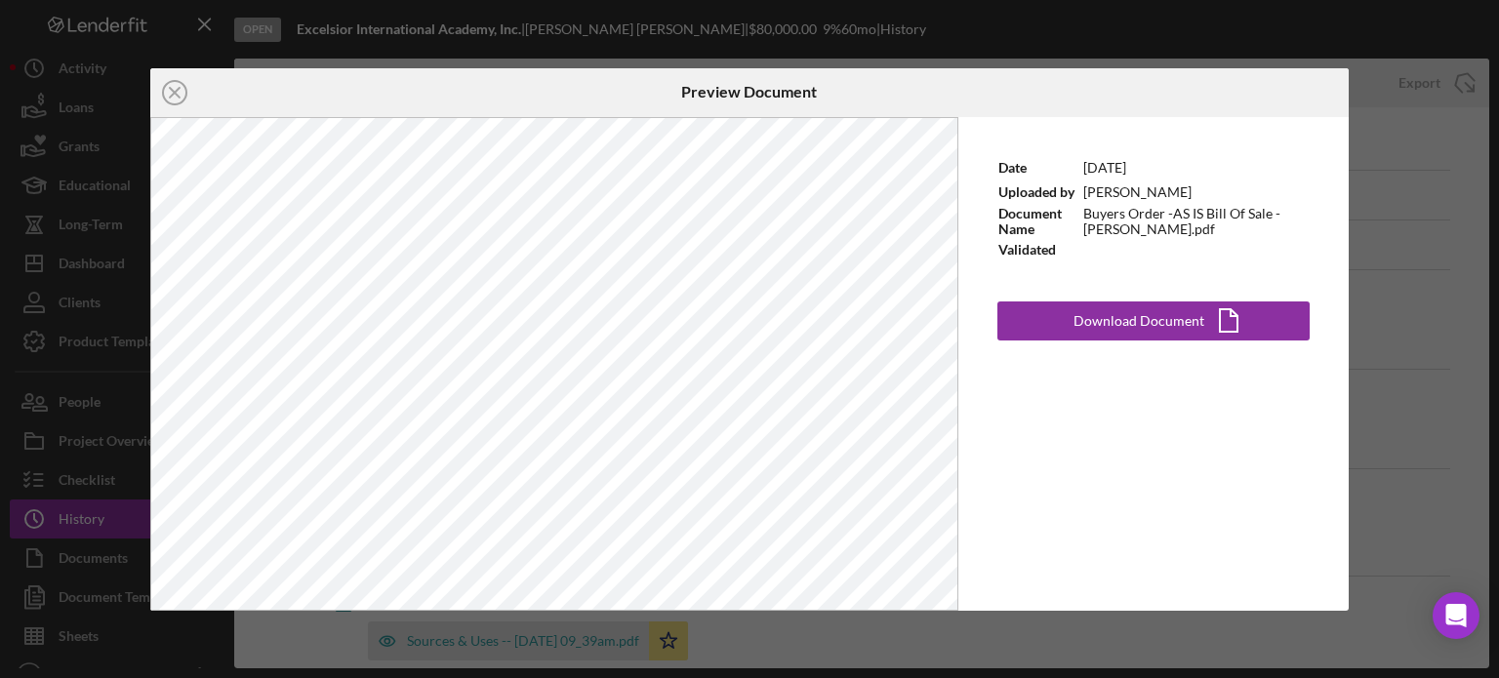
click at [1412, 192] on div "Icon/Close Preview Document Date 7/29/2025 Uploaded by Charlene Helne Document …" at bounding box center [749, 339] width 1499 height 678
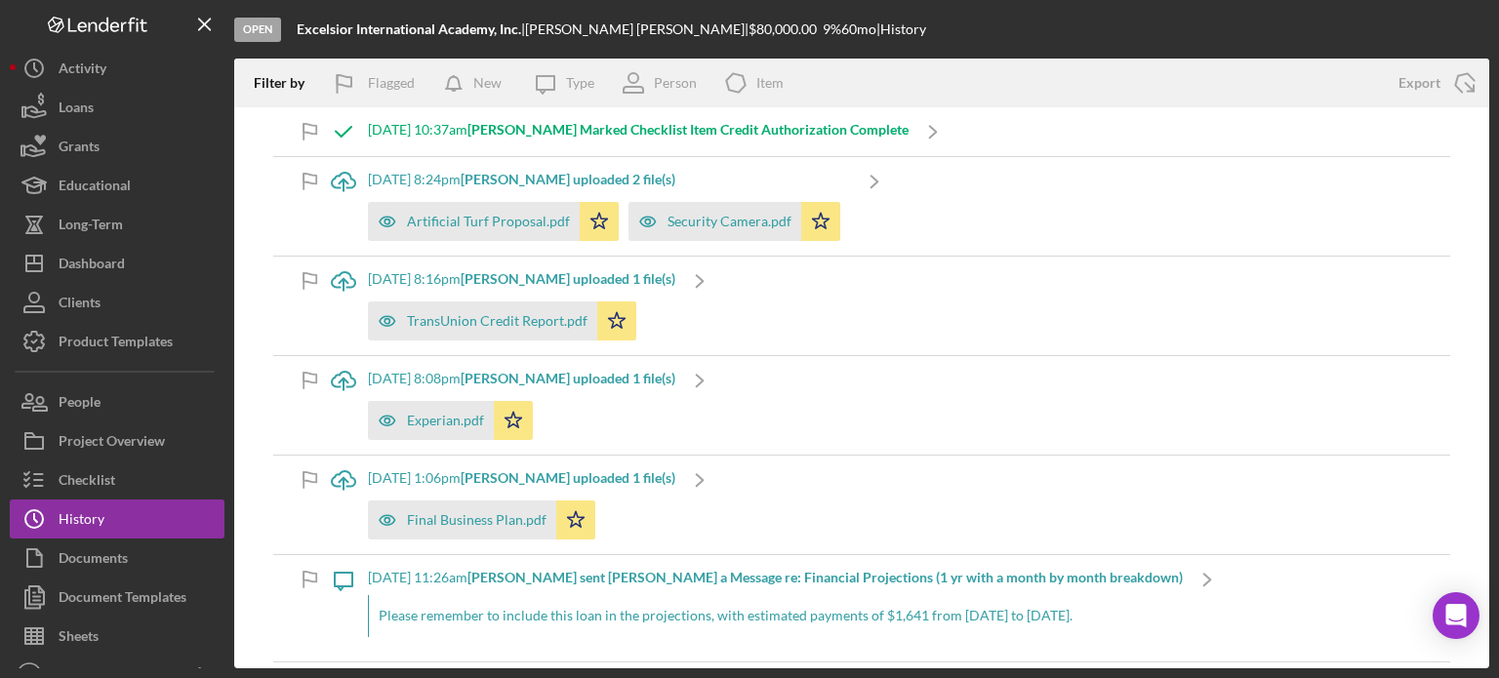
scroll to position [3221, 0]
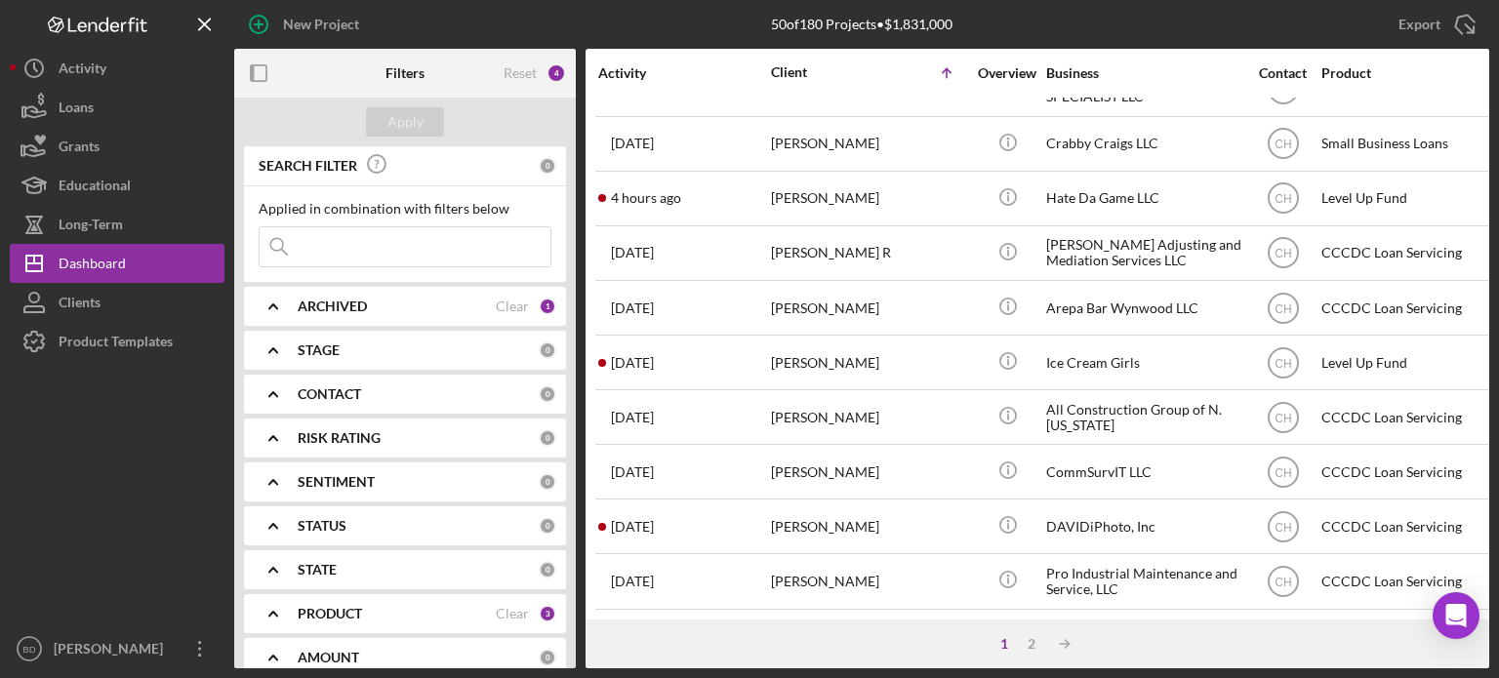
scroll to position [781, 0]
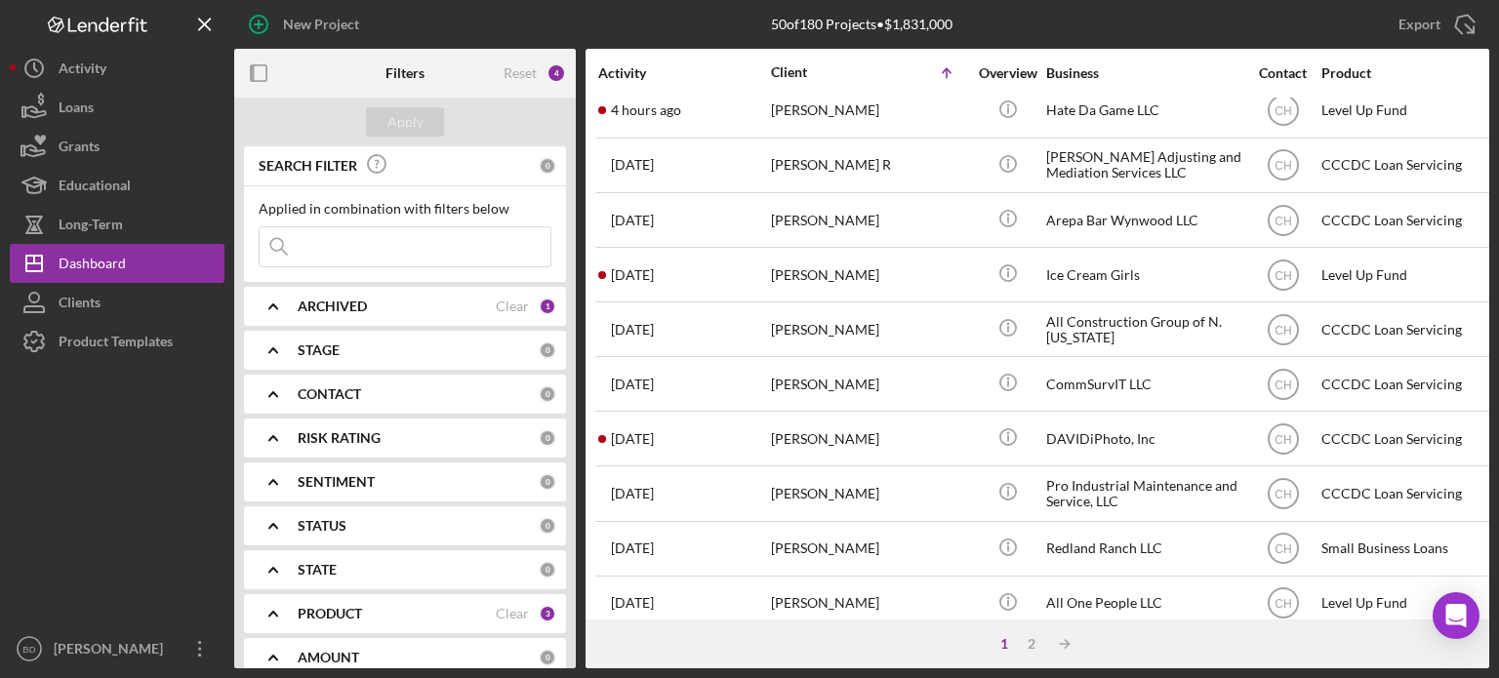
click at [313, 307] on b "ARCHIVED" at bounding box center [332, 307] width 69 height 16
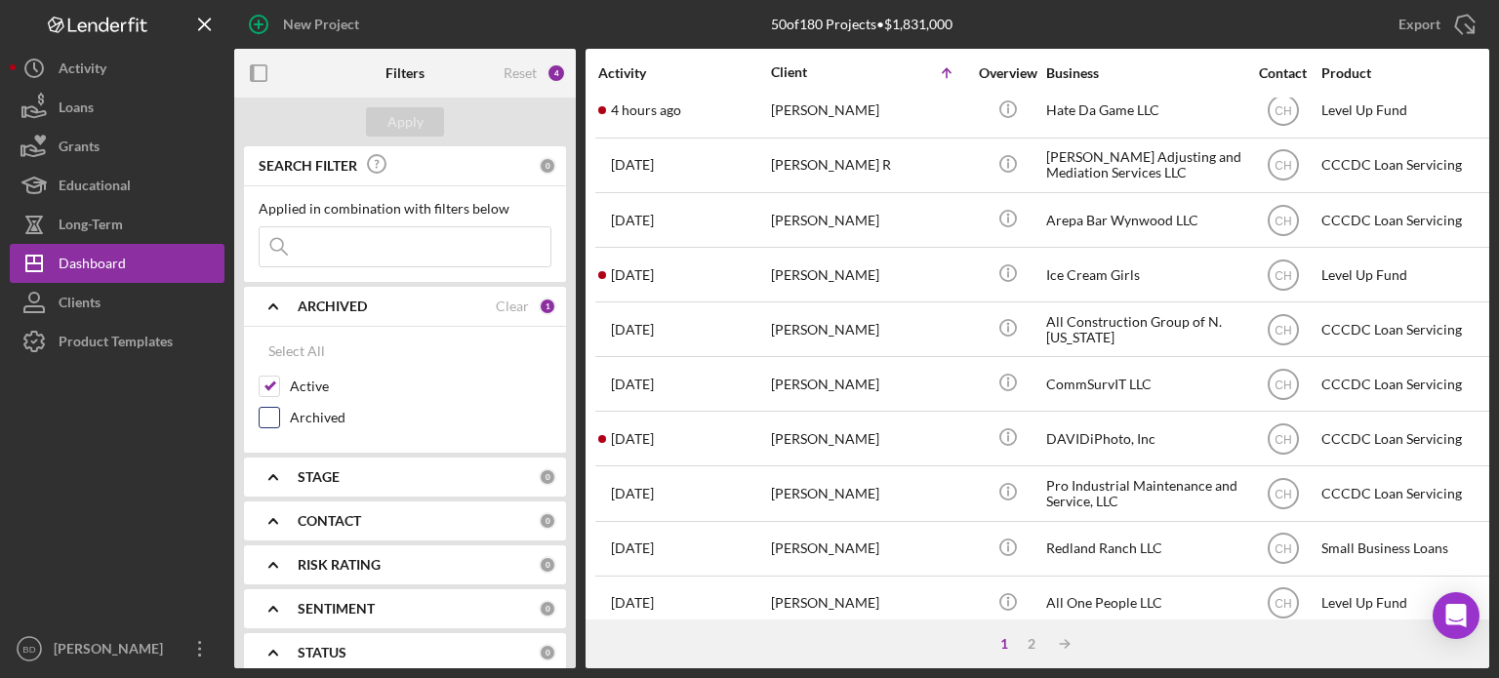
click at [278, 408] on input "Archived" at bounding box center [270, 418] width 20 height 20
checkbox input "true"
click at [390, 124] on div "Apply" at bounding box center [405, 121] width 36 height 29
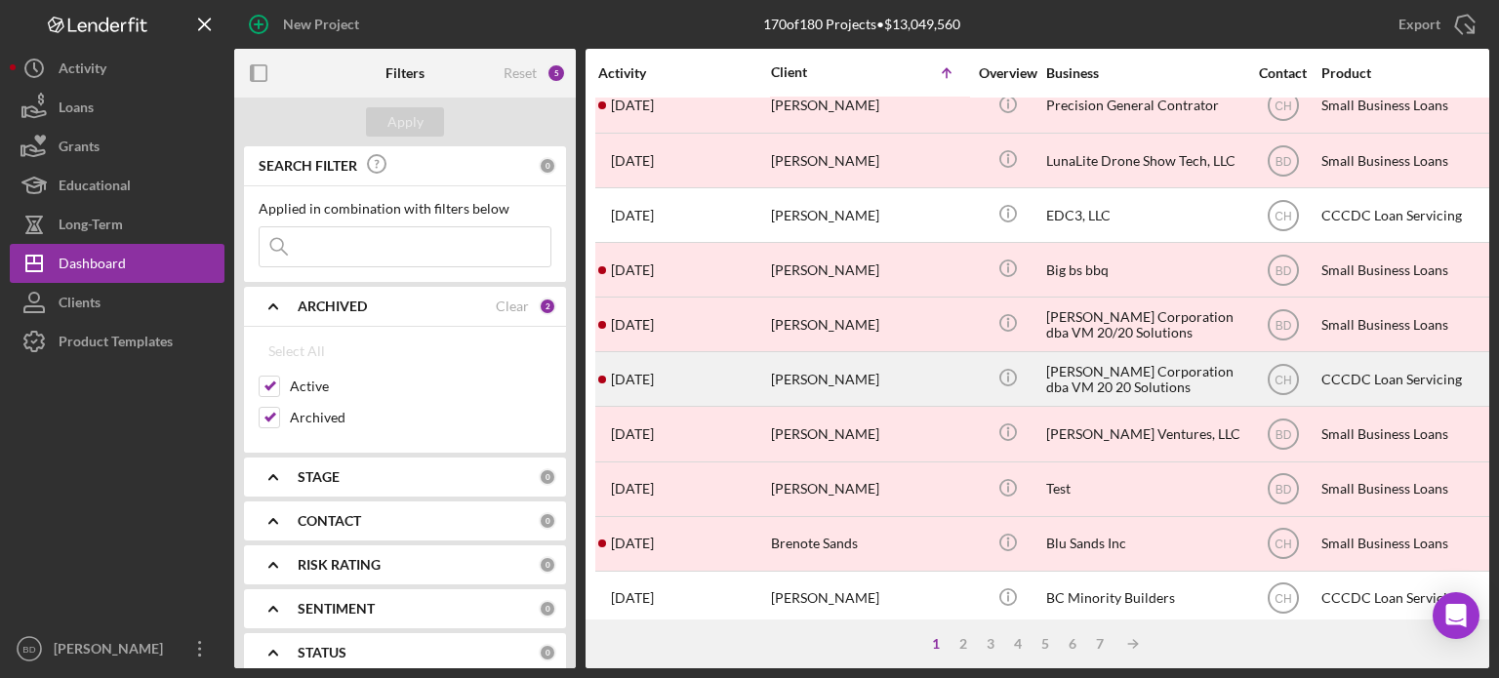
scroll to position [871, 0]
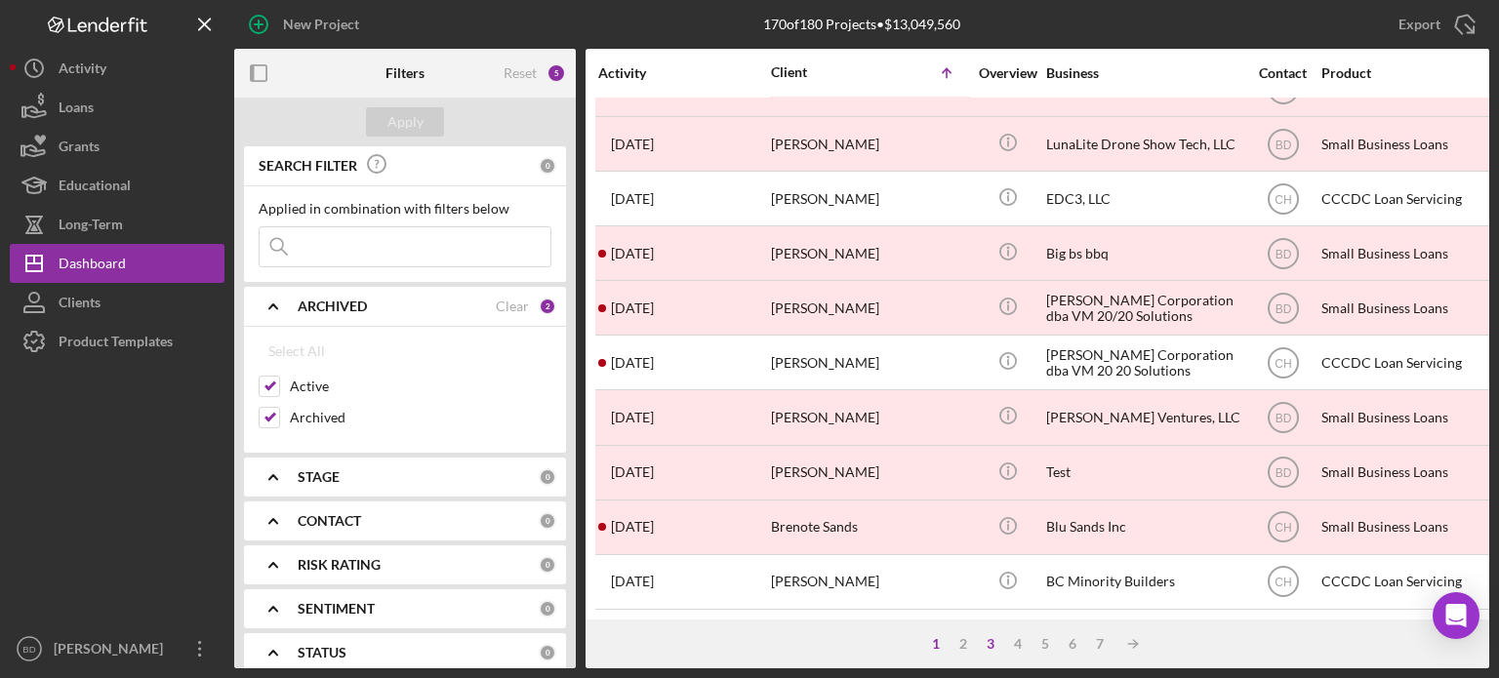
click at [995, 645] on div "3" at bounding box center [990, 644] width 27 height 16
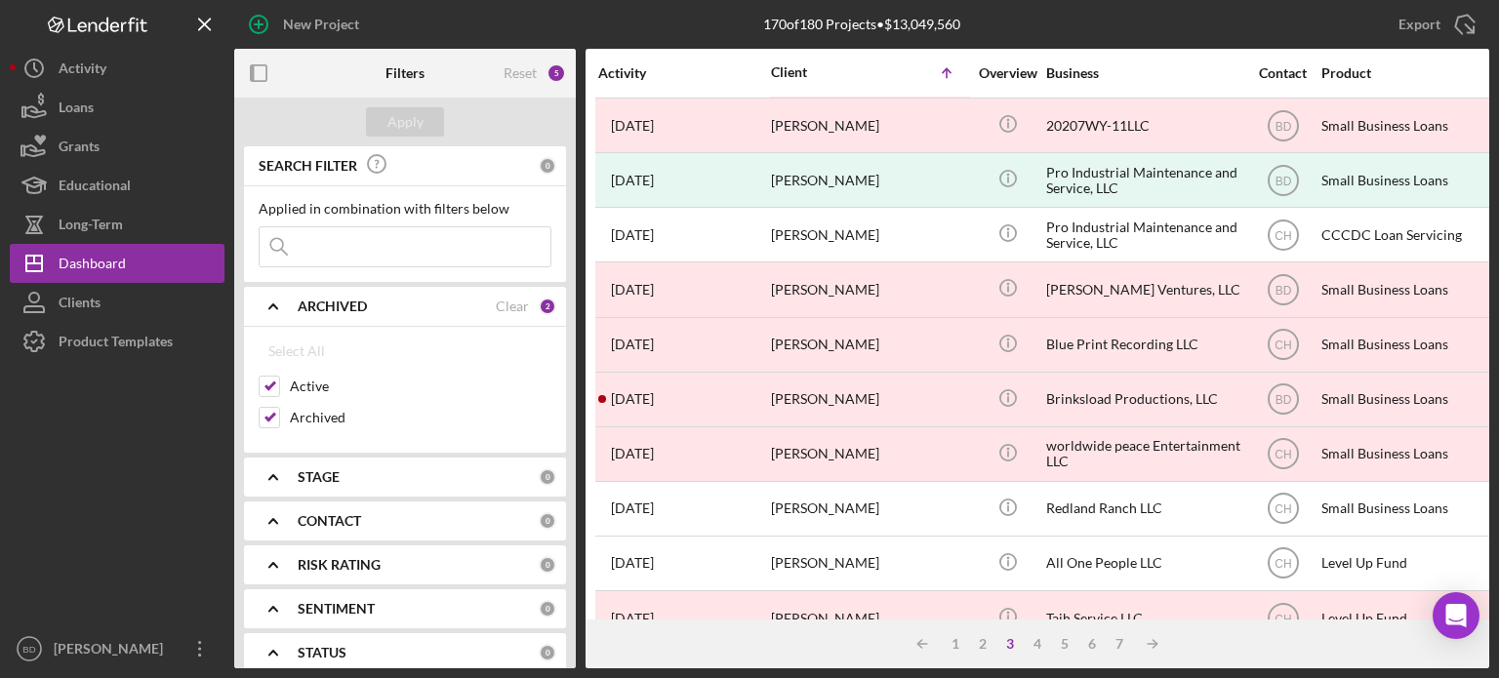
scroll to position [0, 0]
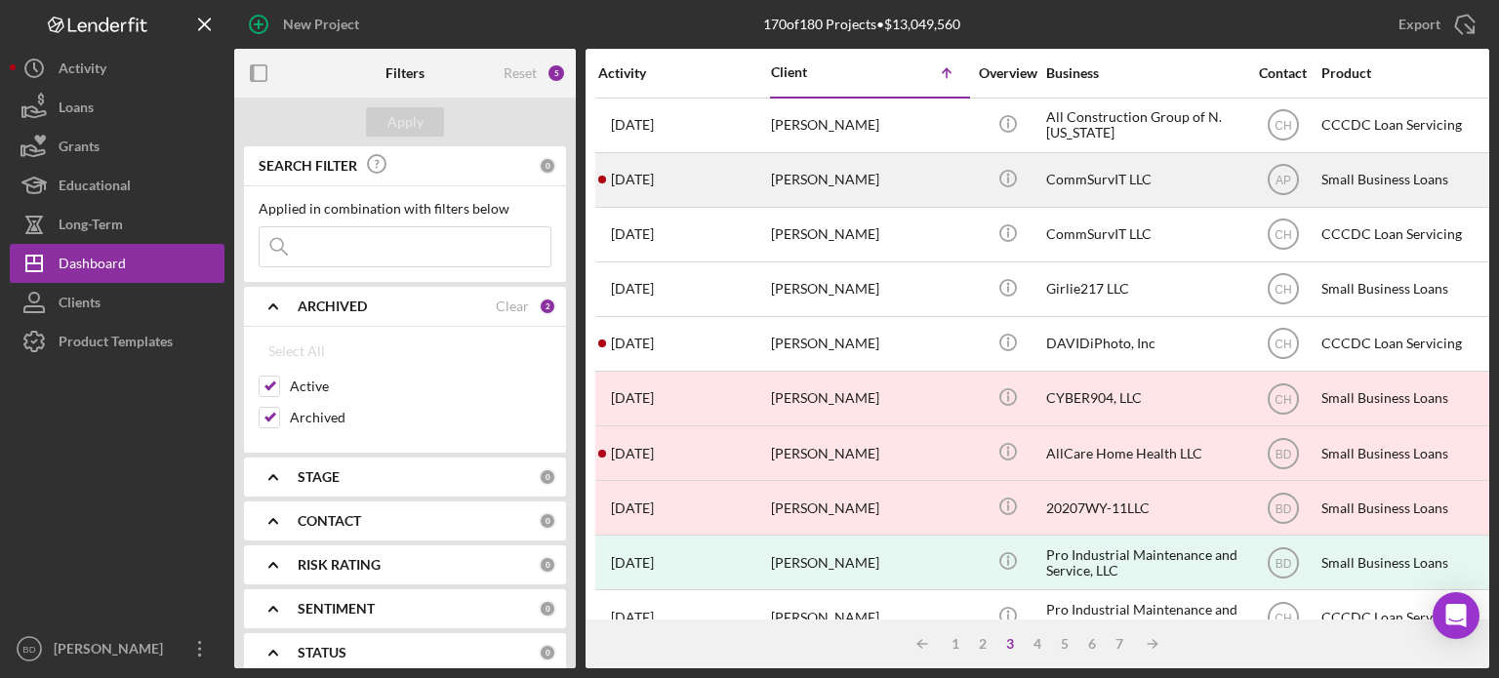
click at [863, 175] on div "[PERSON_NAME]" at bounding box center [868, 180] width 195 height 52
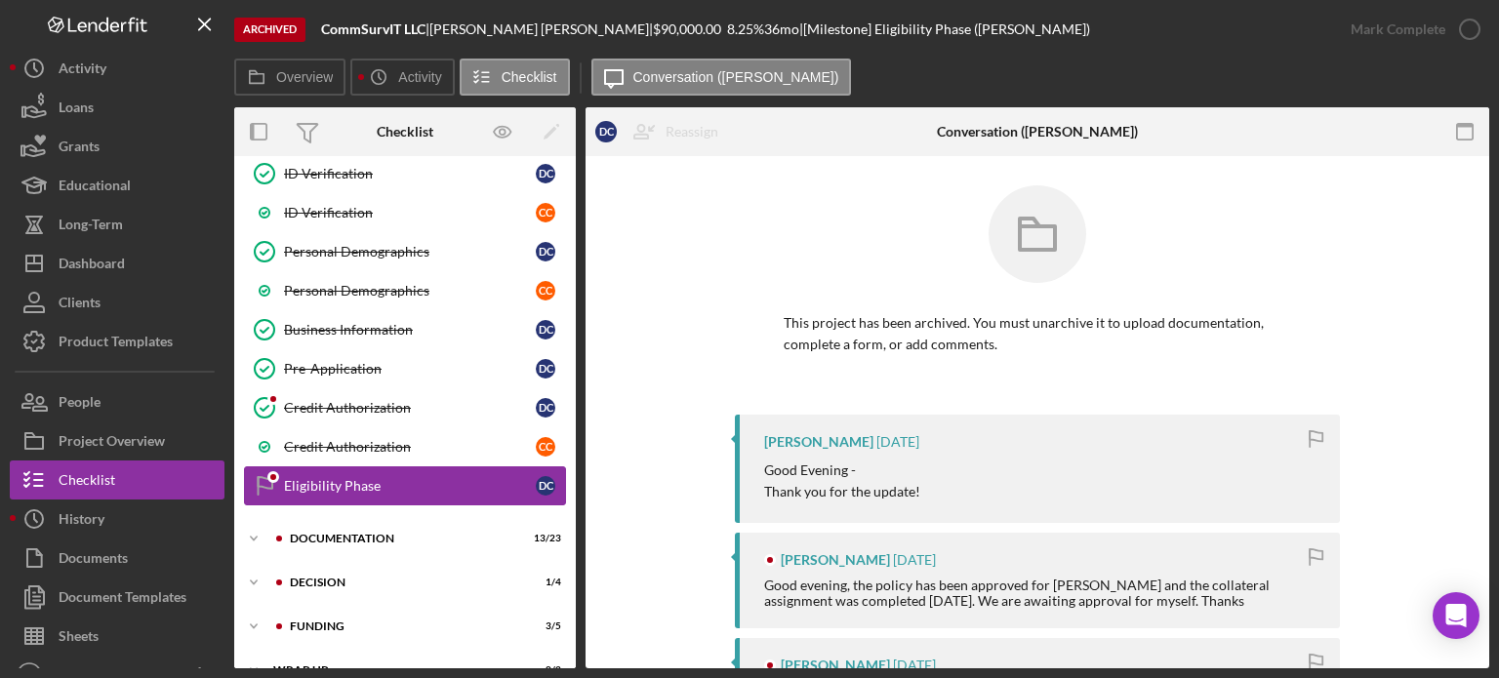
scroll to position [199, 0]
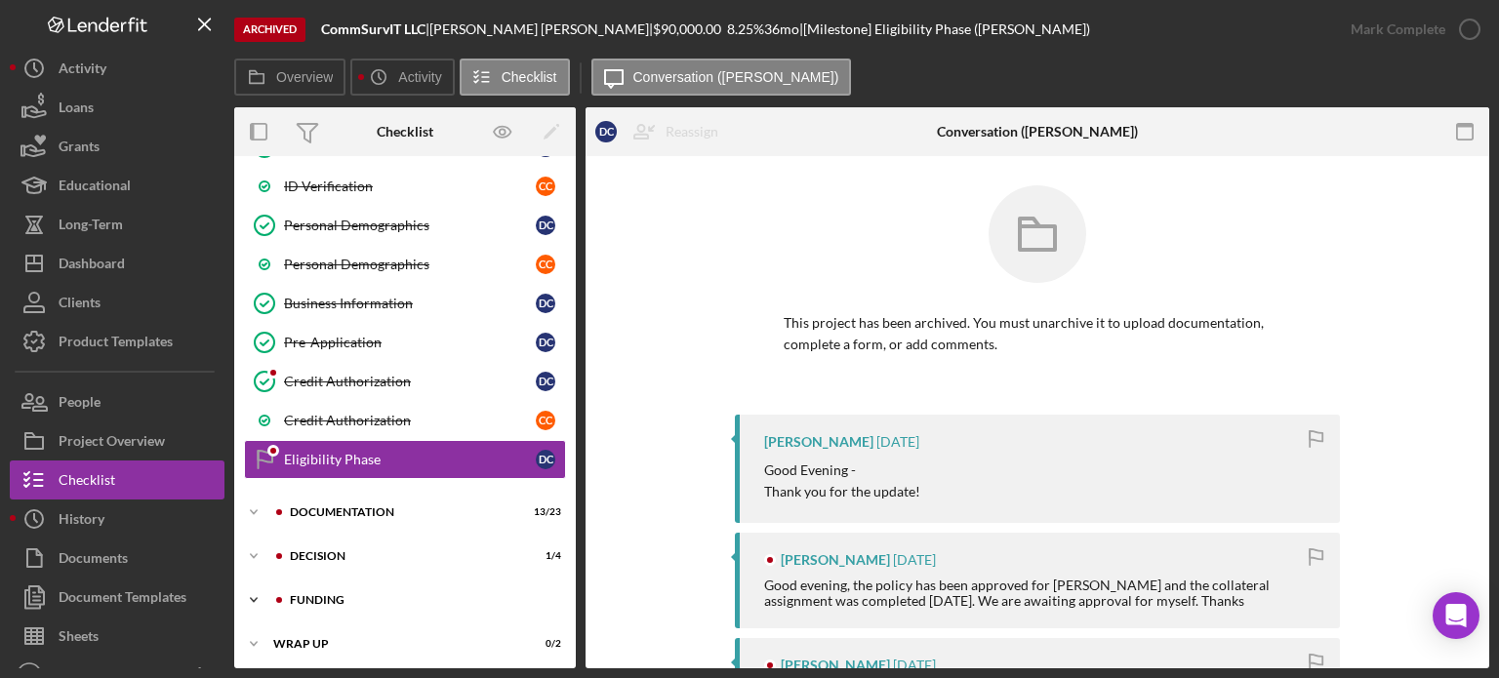
click at [324, 594] on div "Funding" at bounding box center [421, 600] width 262 height 12
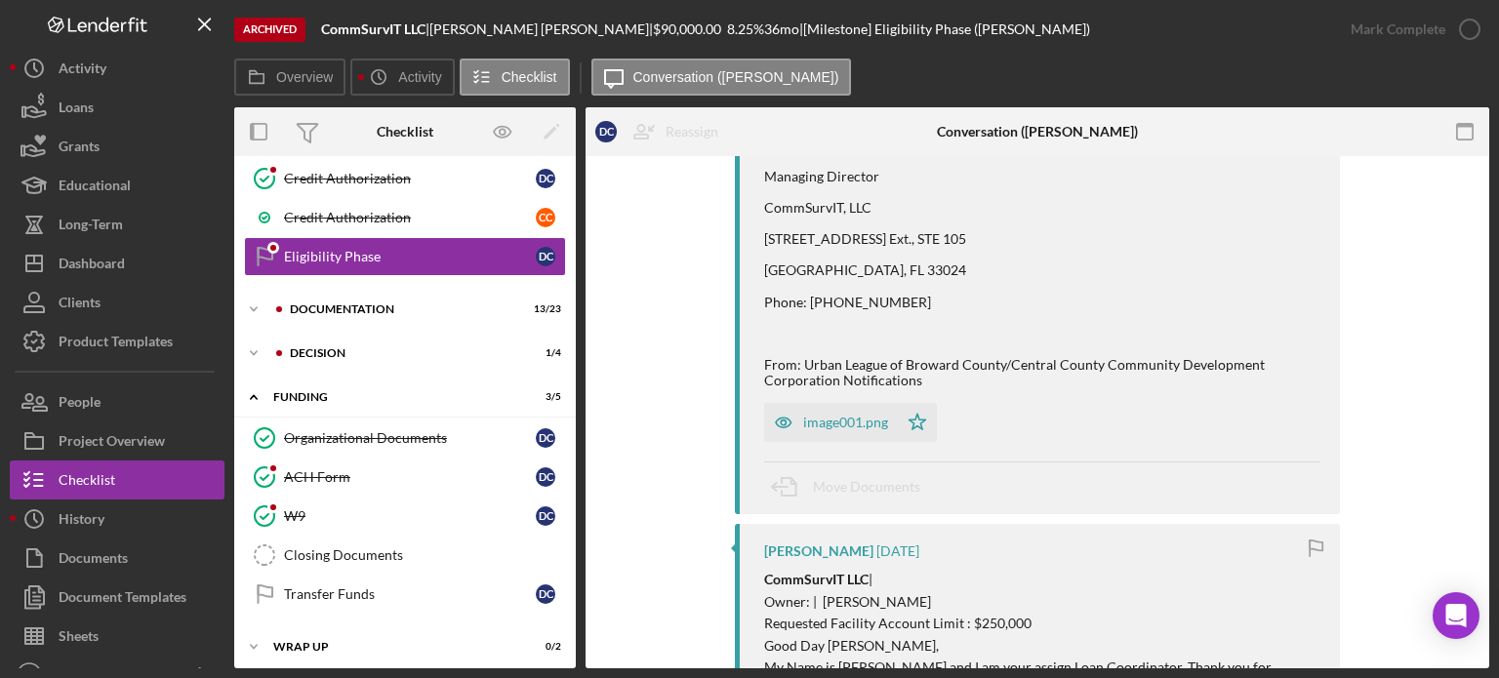
scroll to position [781, 0]
